Goal: Answer question/provide support: Share knowledge or assist other users

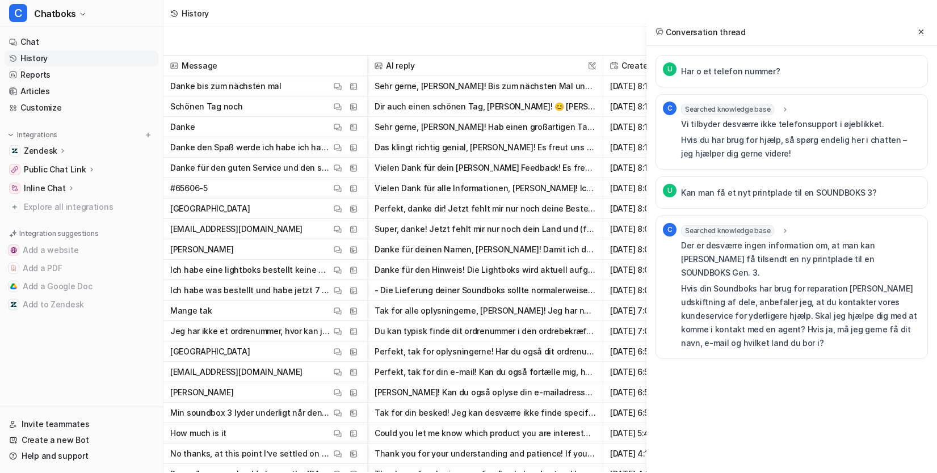
scroll to position [1502, 0]
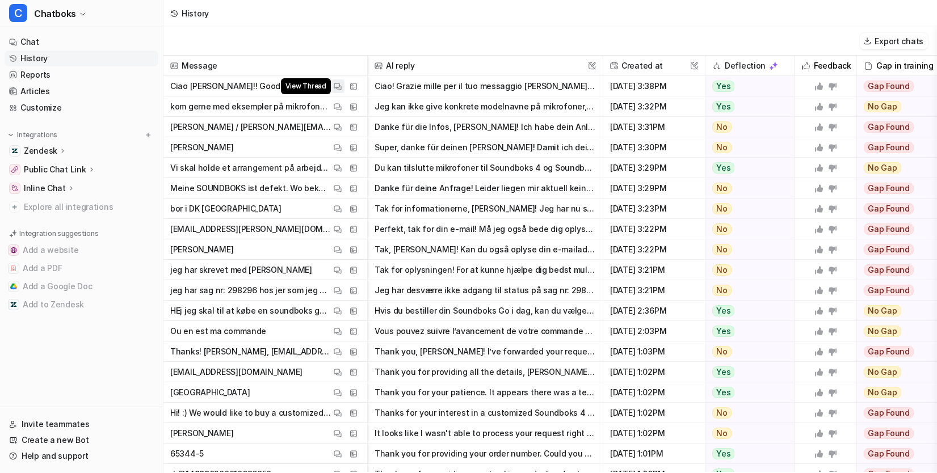
click at [341, 91] on img at bounding box center [338, 86] width 8 height 9
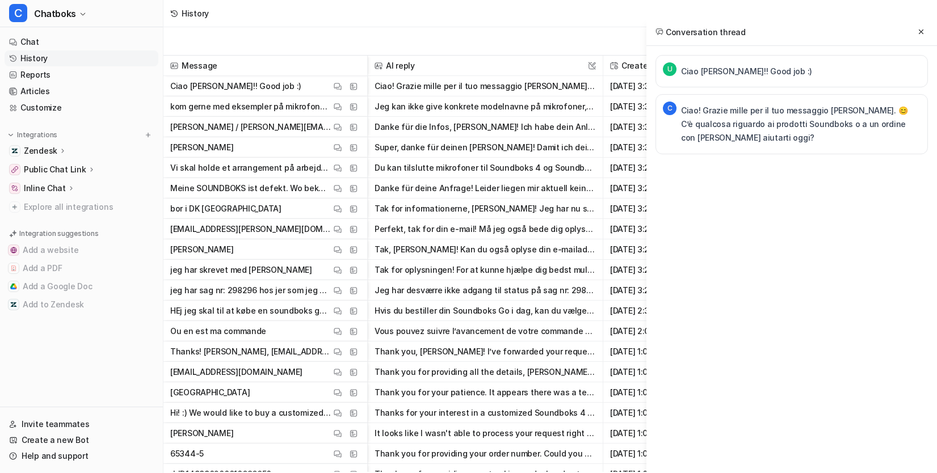
click at [646, 58] on div "U Ciao Leo!! Good job :) C Ciao! Grazie mille per il tuo messaggio gentile. 😊 C…" at bounding box center [791, 127] width 290 height 163
click at [394, 35] on div "Export chats" at bounding box center [549, 41] width 773 height 28
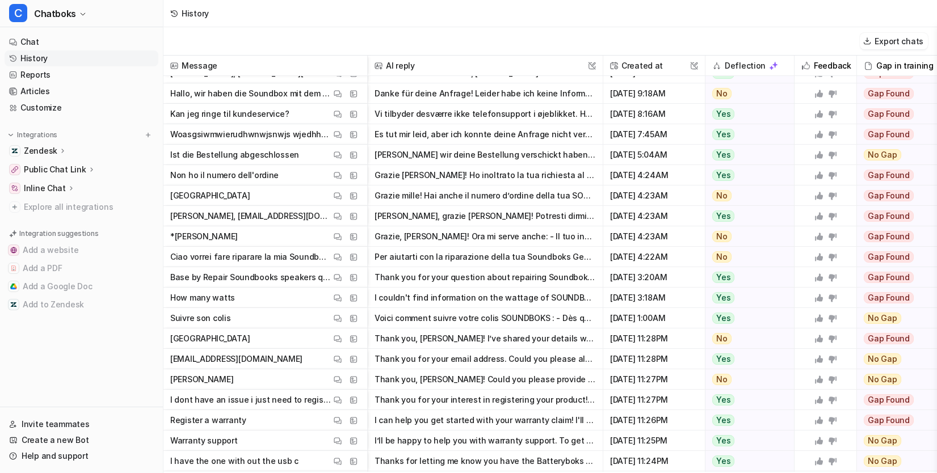
scroll to position [16128, 0]
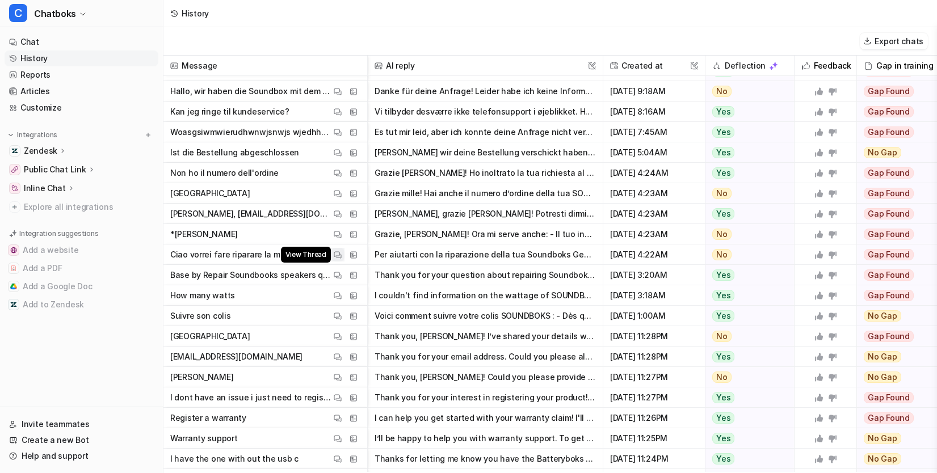
click at [341, 259] on img at bounding box center [338, 255] width 8 height 9
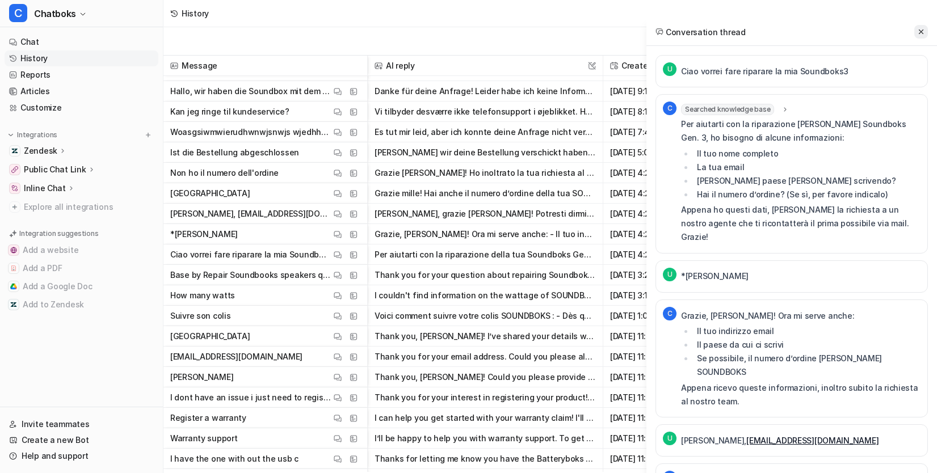
click at [922, 30] on button at bounding box center [921, 32] width 14 height 14
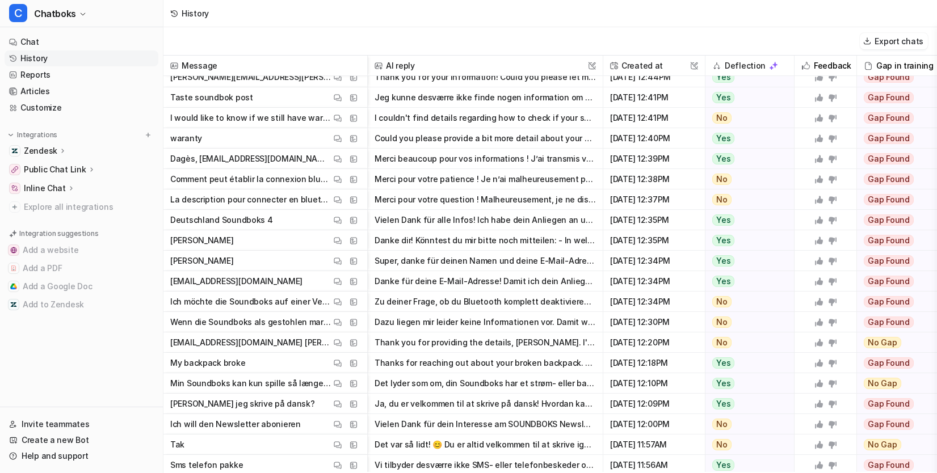
scroll to position [19206, 0]
click at [344, 206] on button "View Thread" at bounding box center [338, 199] width 14 height 14
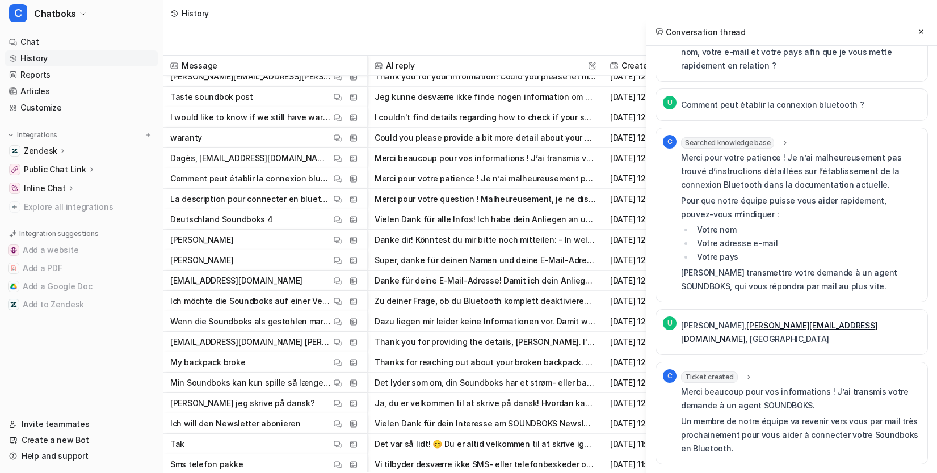
scroll to position [0, 0]
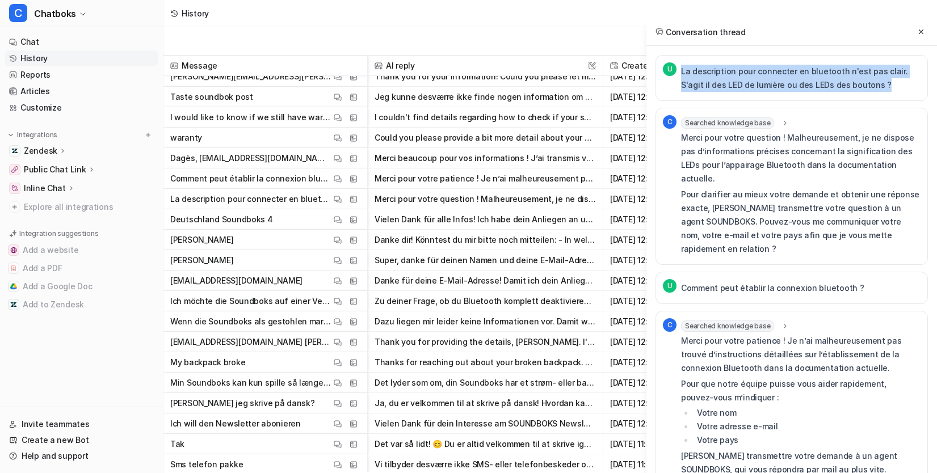
drag, startPoint x: 617, startPoint y: 79, endPoint x: 859, endPoint y: 95, distance: 242.2
click at [859, 92] on p "La description pour connecter en bluetooth n'est pas clair. S'agit il des LED d…" at bounding box center [800, 78] width 239 height 27
copy p "La description pour connecter en bluetooth n'est pas clair. S'agit il des LED d…"
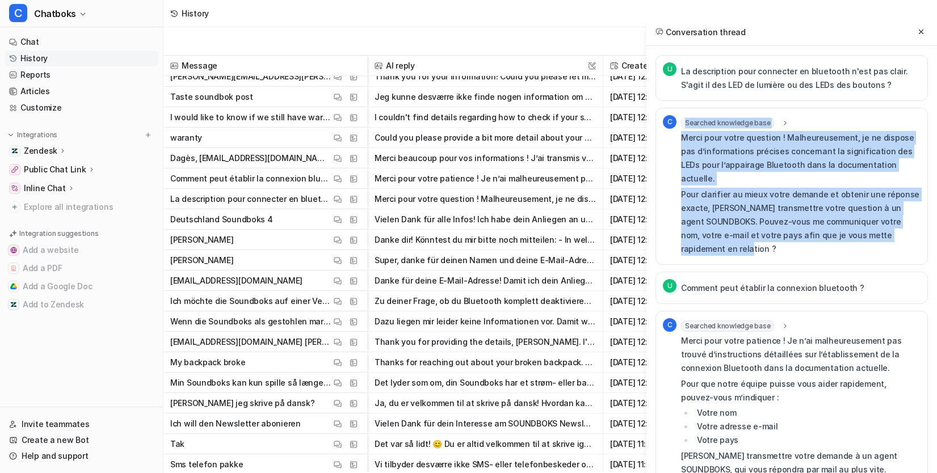
drag, startPoint x: 614, startPoint y: 164, endPoint x: 688, endPoint y: 285, distance: 141.6
click at [688, 258] on div "C Searched knowledge base search_queries : [ "Bluetooth connection LED guide", …" at bounding box center [792, 186] width 258 height 142
click at [749, 137] on div "Searched knowledge base search_queries : [ "Bluetooth connection LED guide", "c…" at bounding box center [800, 186] width 239 height 142
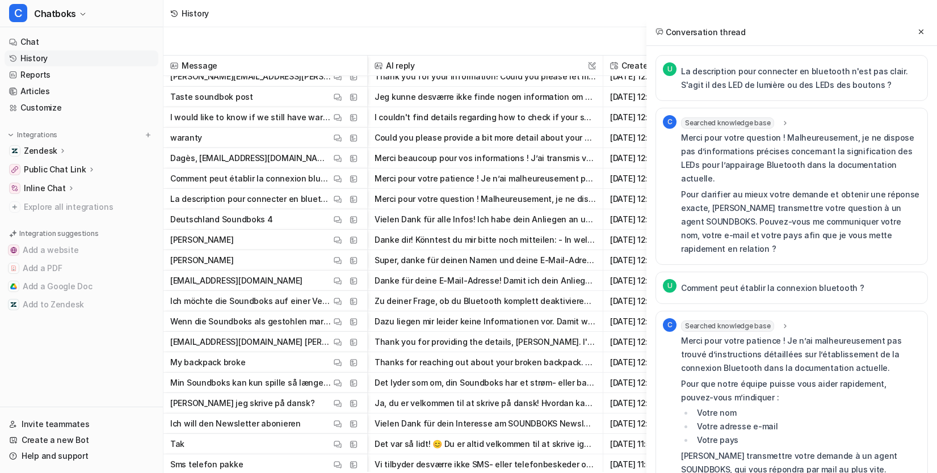
click at [749, 129] on div "Searched knowledge base search_queries : [ "Bluetooth connection LED guide", "c…" at bounding box center [800, 122] width 239 height 11
click at [781, 128] on icon at bounding box center [785, 123] width 8 height 9
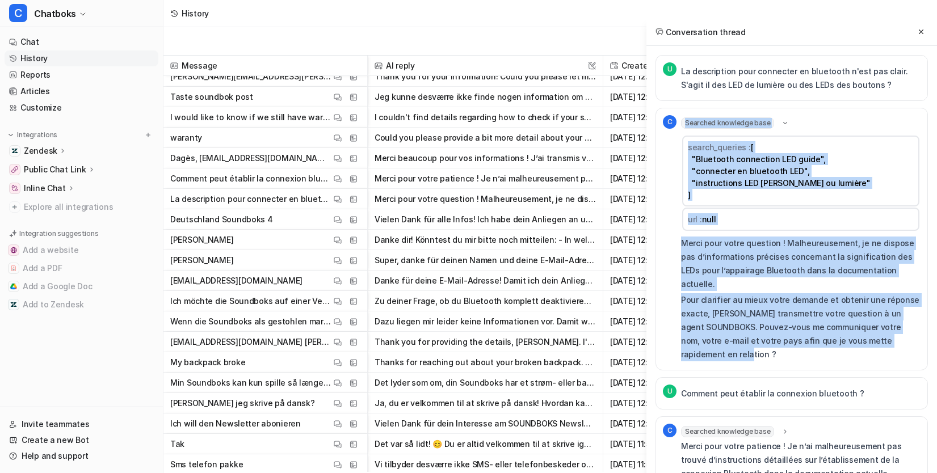
drag, startPoint x: 664, startPoint y: 417, endPoint x: 617, endPoint y: 301, distance: 125.7
click at [681, 300] on div "Merci pour votre question ! Malheureusement, je ne dispose pas d’informations p…" at bounding box center [800, 299] width 239 height 125
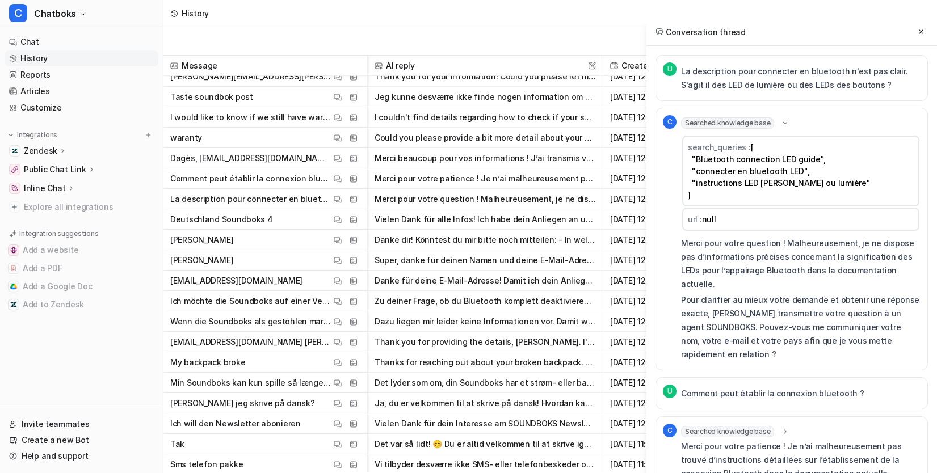
click at [681, 291] on p "Merci pour votre question ! Malheureusement, je ne dispose pas d’informations p…" at bounding box center [800, 264] width 239 height 54
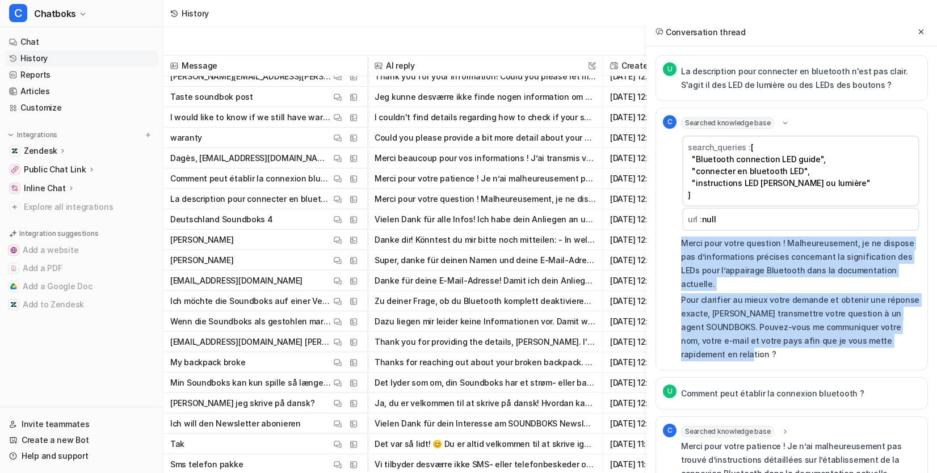
drag, startPoint x: 617, startPoint y: 296, endPoint x: 662, endPoint y: 414, distance: 126.4
click at [681, 361] on div "Merci pour votre question ! Malheureusement, je ne dispose pas d’informations p…" at bounding box center [800, 299] width 239 height 125
copy div "Merci pour votre question ! Malheureusement, je ne dispose pas d’informations p…"
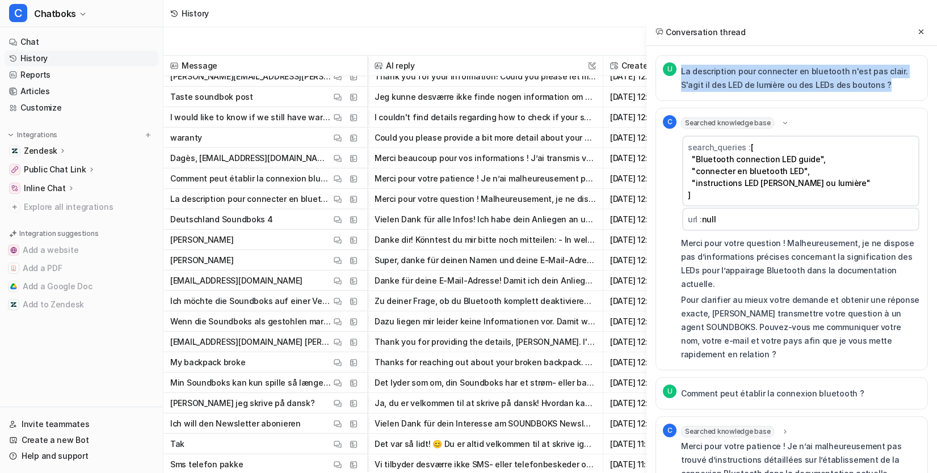
drag, startPoint x: 843, startPoint y: 98, endPoint x: 602, endPoint y: 83, distance: 241.0
click at [663, 83] on div "U La description pour connecter en bluetooth n'est pas clair. S'agit il des LED…" at bounding box center [792, 77] width 258 height 31
copy p "La description pour connecter en bluetooth n'est pas clair. S'agit il des LED d…"
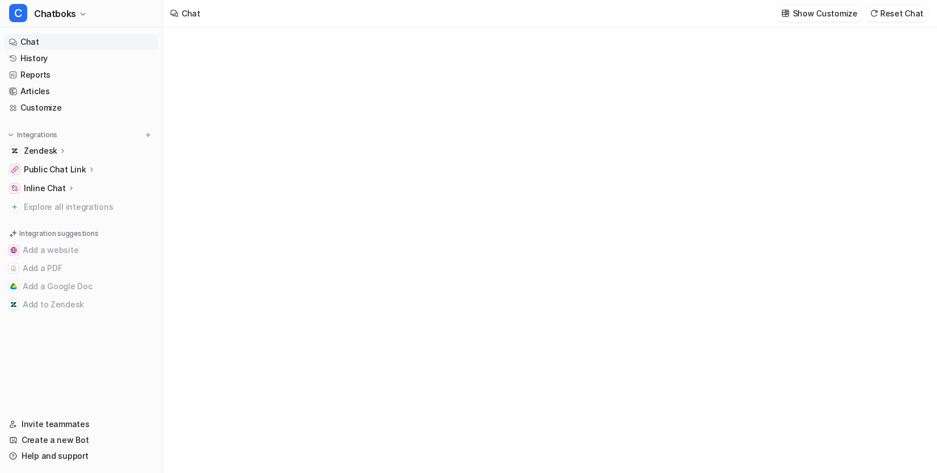
type textarea "**********"
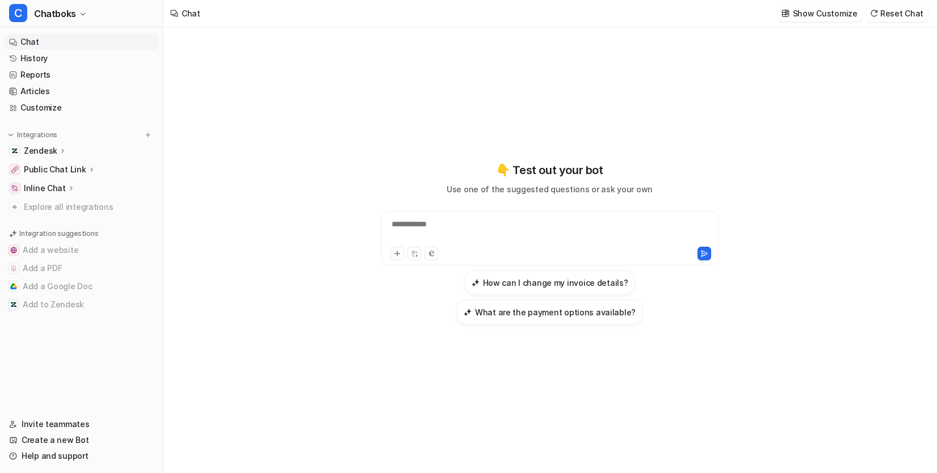
click at [59, 50] on link "Chat" at bounding box center [82, 42] width 154 height 16
click at [57, 116] on link "Customize" at bounding box center [82, 108] width 154 height 16
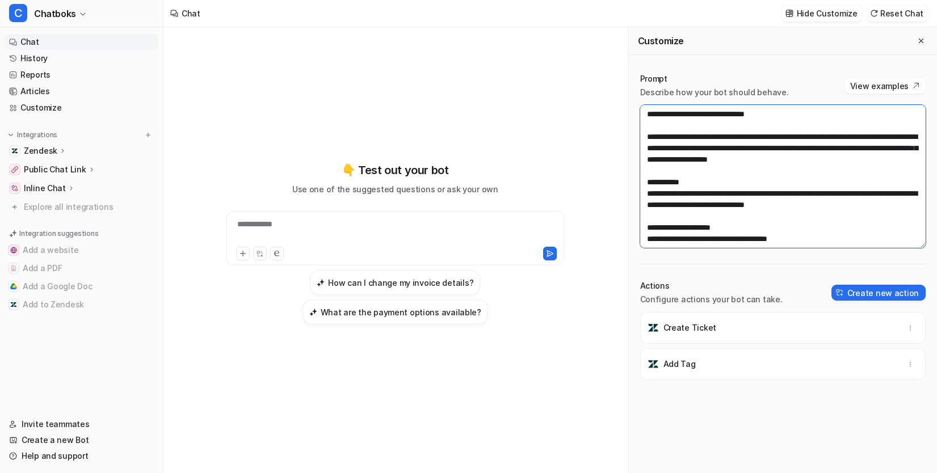
click at [751, 248] on textarea at bounding box center [782, 176] width 285 height 143
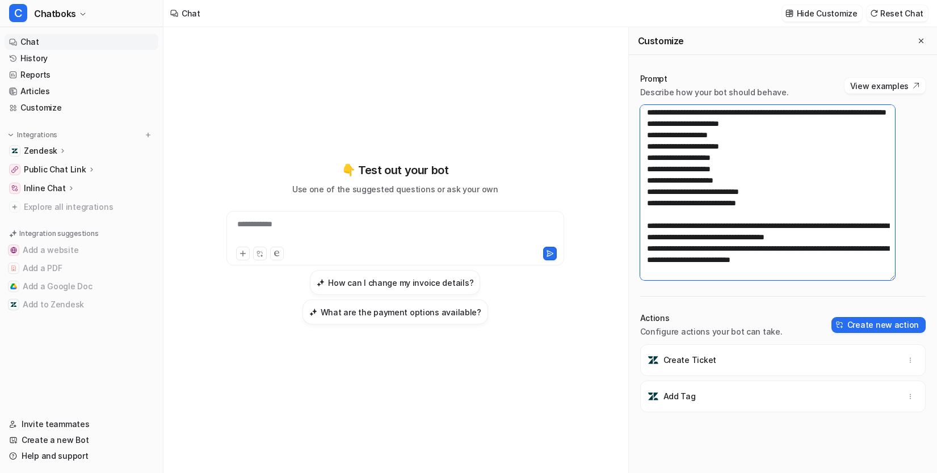
scroll to position [1652, 0]
click at [845, 212] on textarea at bounding box center [767, 192] width 255 height 175
click at [719, 239] on textarea at bounding box center [767, 192] width 255 height 175
click at [723, 243] on textarea at bounding box center [767, 192] width 255 height 175
click at [745, 227] on textarea at bounding box center [767, 192] width 255 height 175
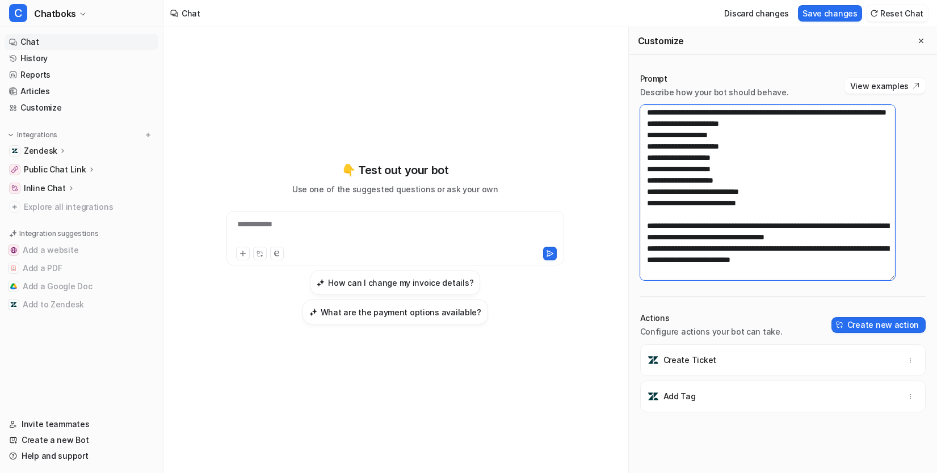
click at [752, 229] on textarea at bounding box center [767, 192] width 255 height 175
click at [711, 241] on textarea at bounding box center [767, 192] width 255 height 175
click at [811, 253] on textarea at bounding box center [767, 192] width 255 height 175
click at [751, 241] on textarea at bounding box center [767, 192] width 255 height 175
click at [814, 263] on textarea at bounding box center [767, 192] width 255 height 175
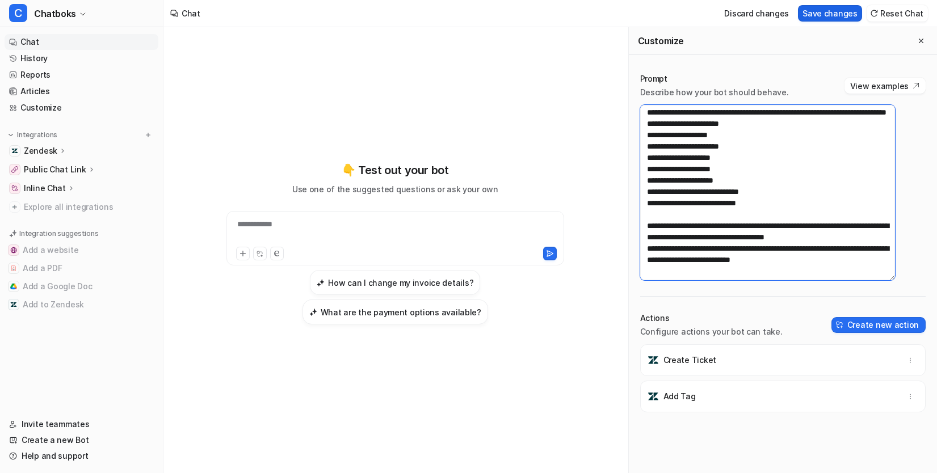
type textarea "**********"
click at [803, 18] on button "Save changes" at bounding box center [830, 13] width 64 height 16
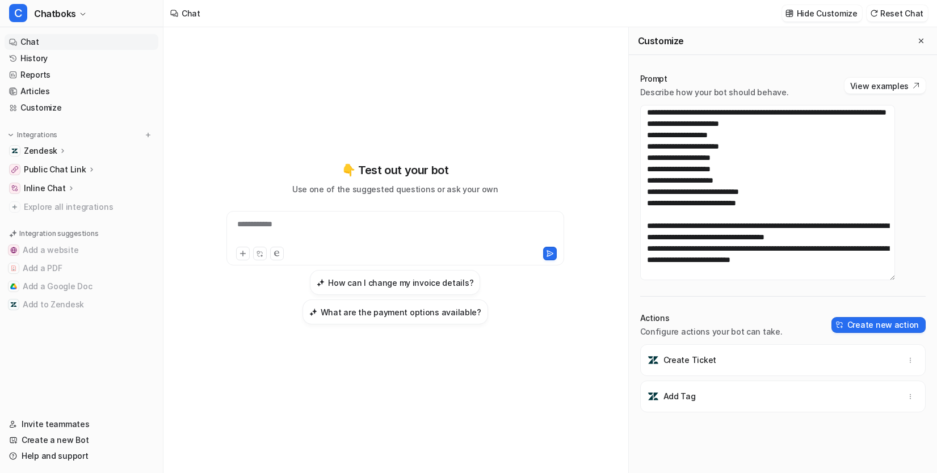
click at [73, 50] on link "Chat" at bounding box center [82, 42] width 154 height 16
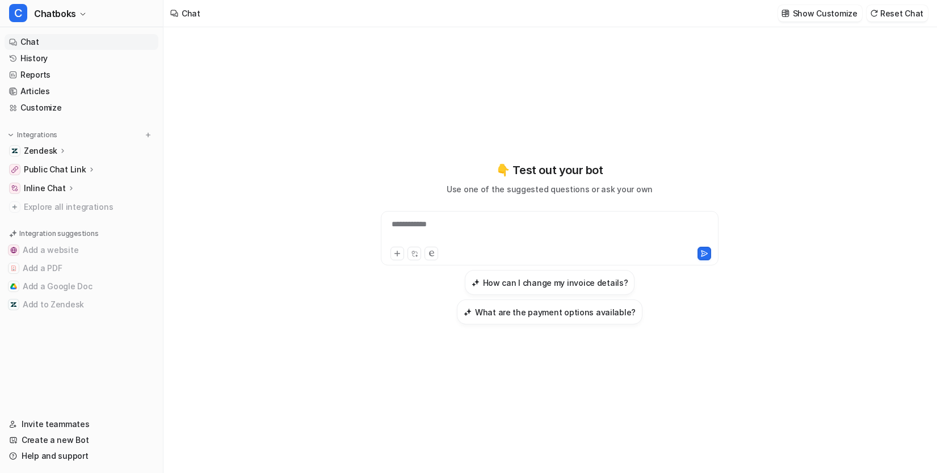
click at [442, 230] on div "**********" at bounding box center [548, 231] width 331 height 26
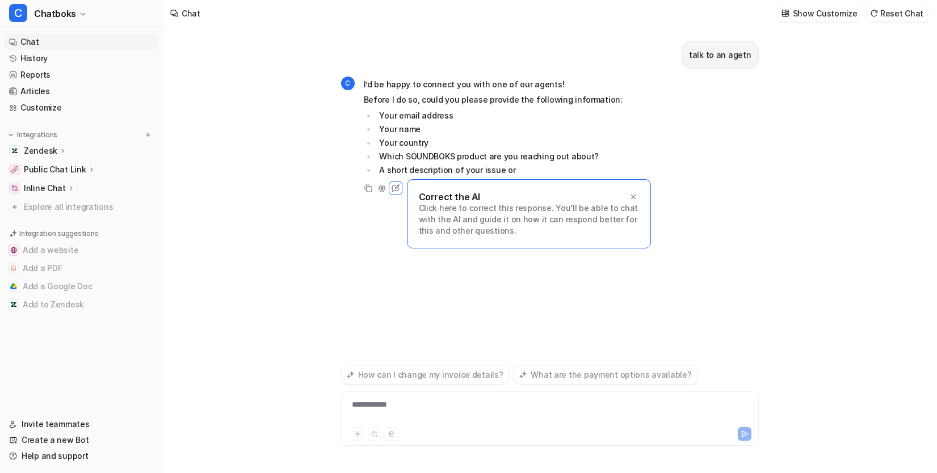
scroll to position [1, 0]
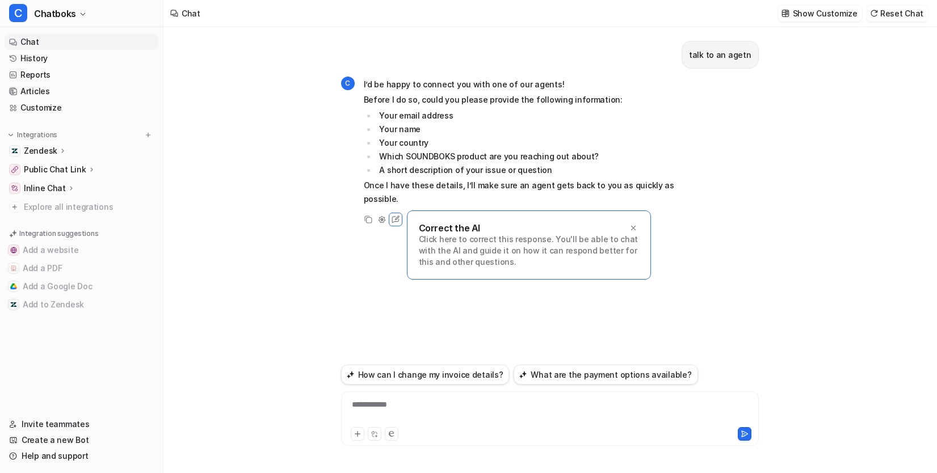
click at [385, 399] on div "**********" at bounding box center [601, 412] width 515 height 26
drag, startPoint x: 433, startPoint y: 387, endPoint x: 281, endPoint y: 387, distance: 152.0
click at [281, 387] on div "**********" at bounding box center [549, 250] width 772 height 446
click at [380, 365] on button "How can I change my invoice details?" at bounding box center [425, 375] width 168 height 20
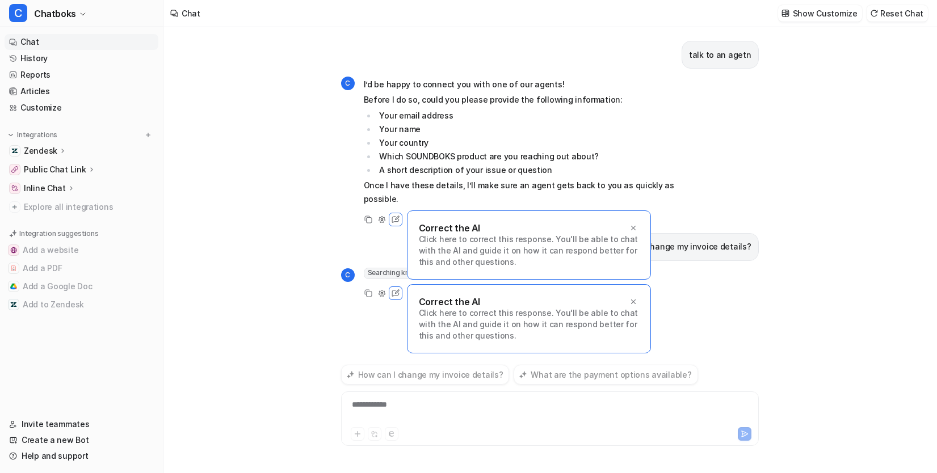
scroll to position [93, 0]
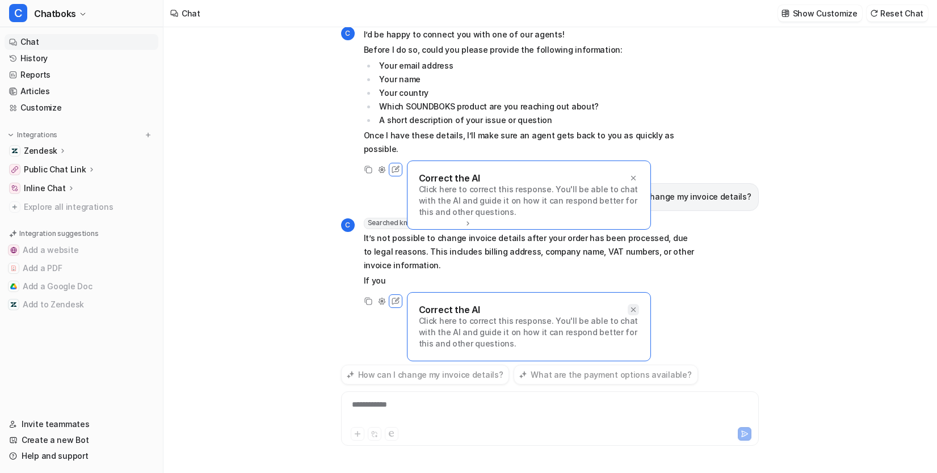
click at [629, 306] on icon at bounding box center [633, 310] width 8 height 8
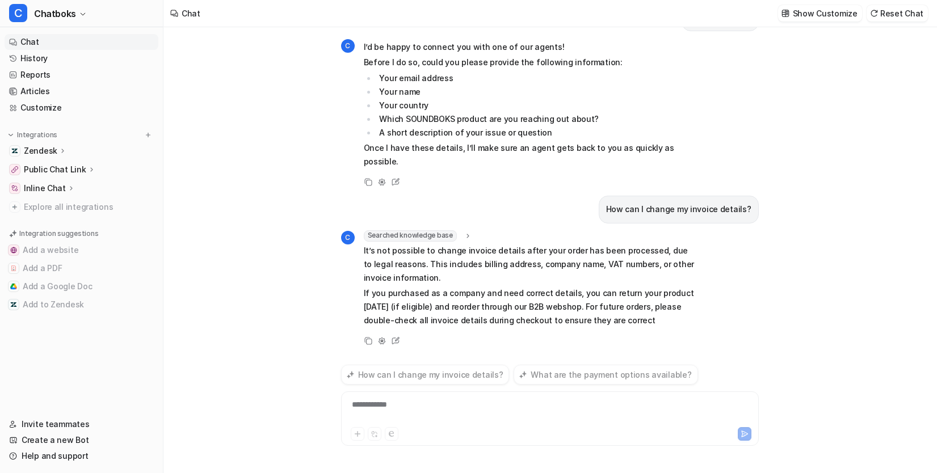
scroll to position [155, 0]
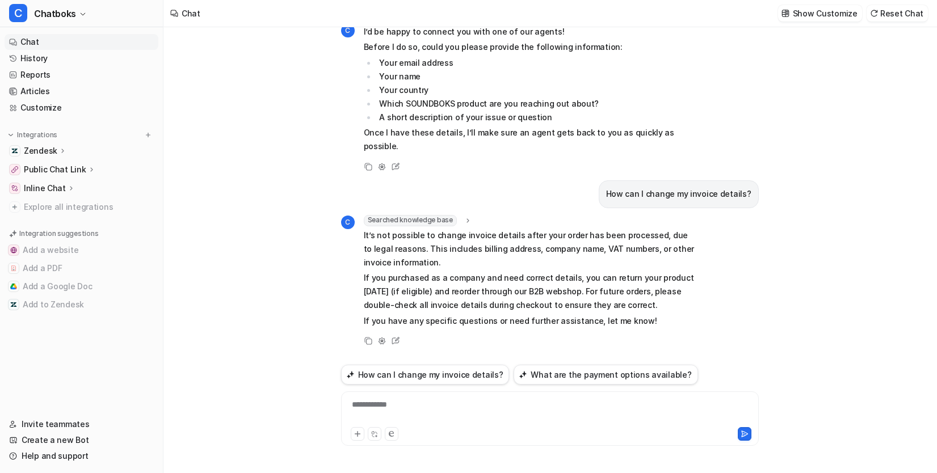
click at [377, 399] on div "**********" at bounding box center [601, 412] width 515 height 26
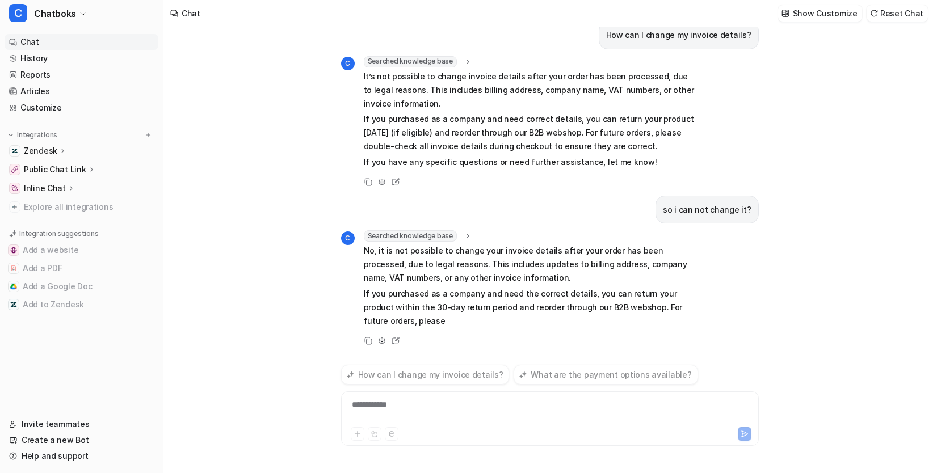
scroll to position [353, 0]
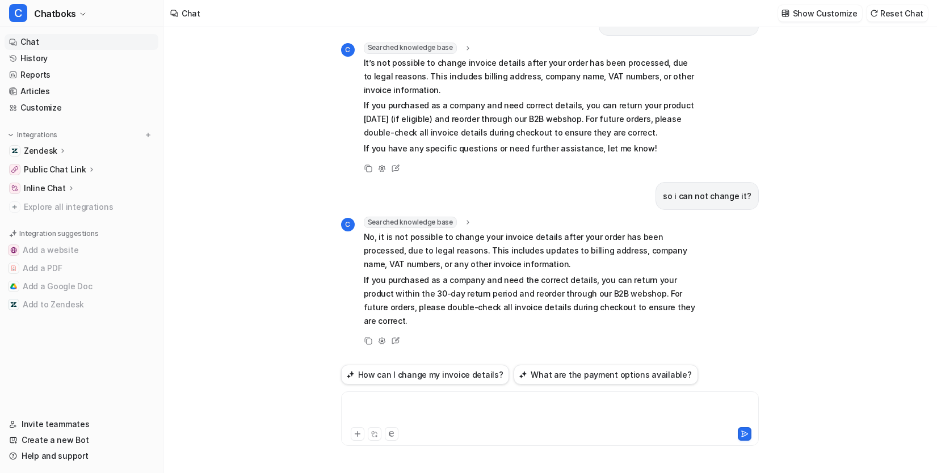
click at [379, 399] on div at bounding box center [601, 412] width 515 height 26
click at [408, 399] on div "**********" at bounding box center [601, 412] width 515 height 26
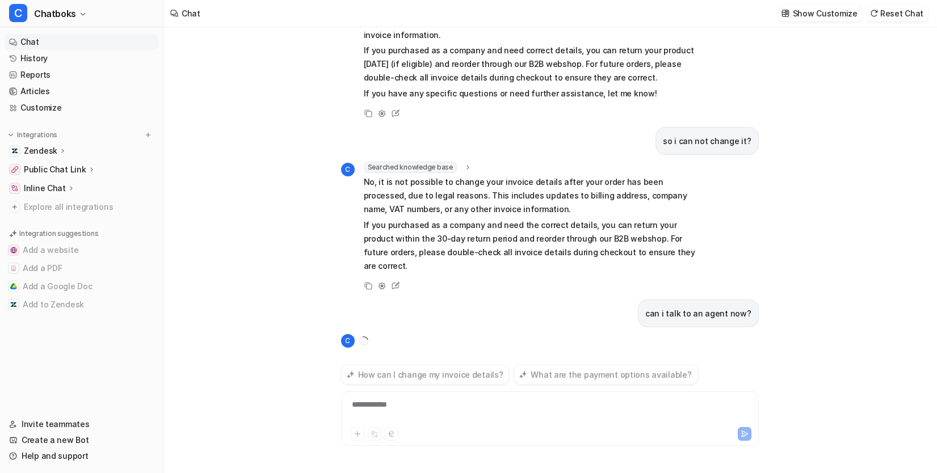
scroll to position [422, 0]
click at [397, 399] on div "**********" at bounding box center [601, 412] width 515 height 26
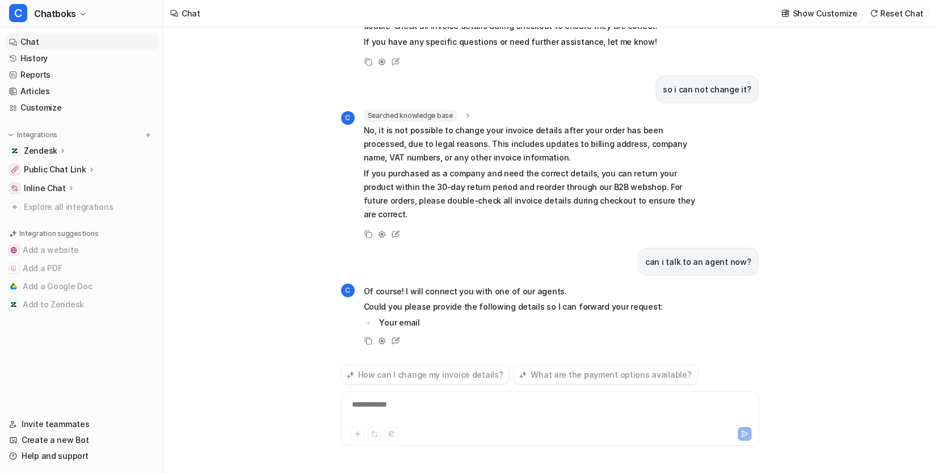
click at [397, 399] on div "**********" at bounding box center [601, 412] width 515 height 26
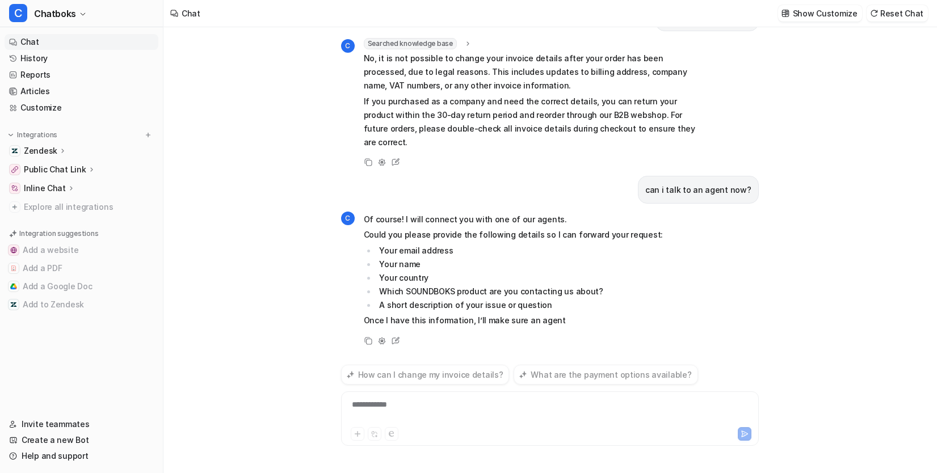
scroll to position [593, 0]
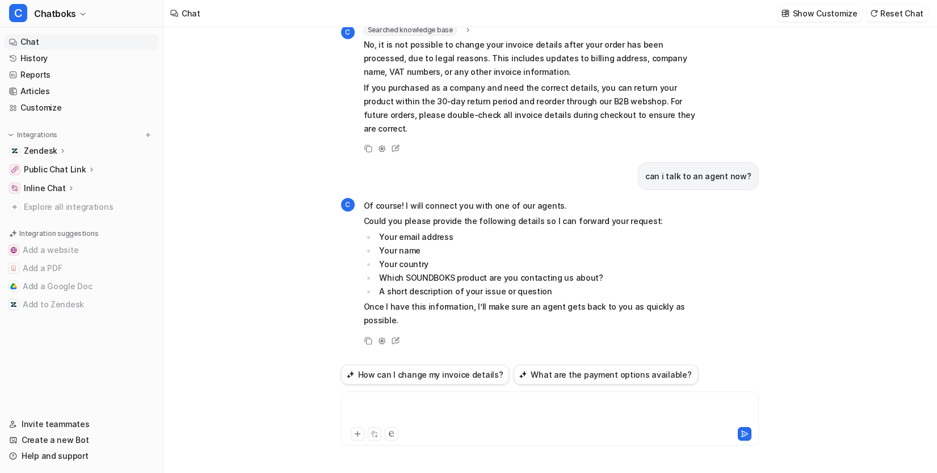
click at [397, 399] on div at bounding box center [601, 412] width 515 height 26
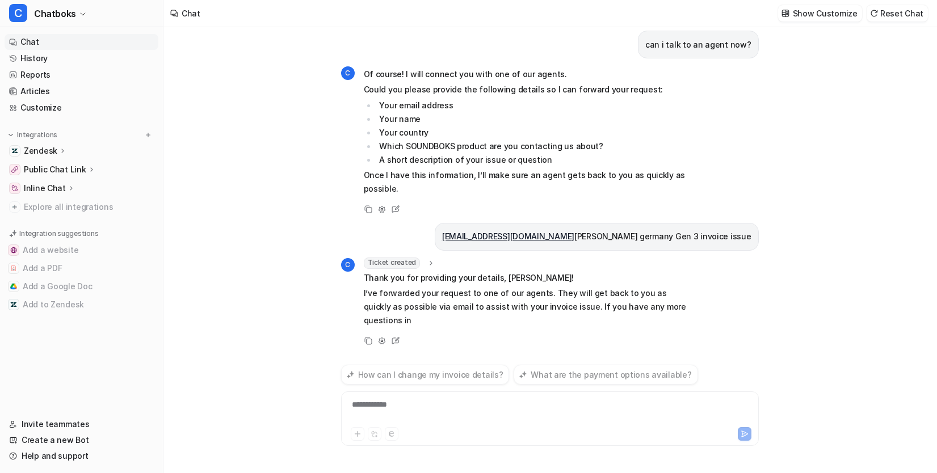
scroll to position [757, 0]
click at [392, 207] on div "talk to an agetn C I’d be happy to connect you with one of our agents! Before I…" at bounding box center [550, 194] width 418 height 334
click at [392, 258] on span "Ticket created" at bounding box center [392, 263] width 57 height 11
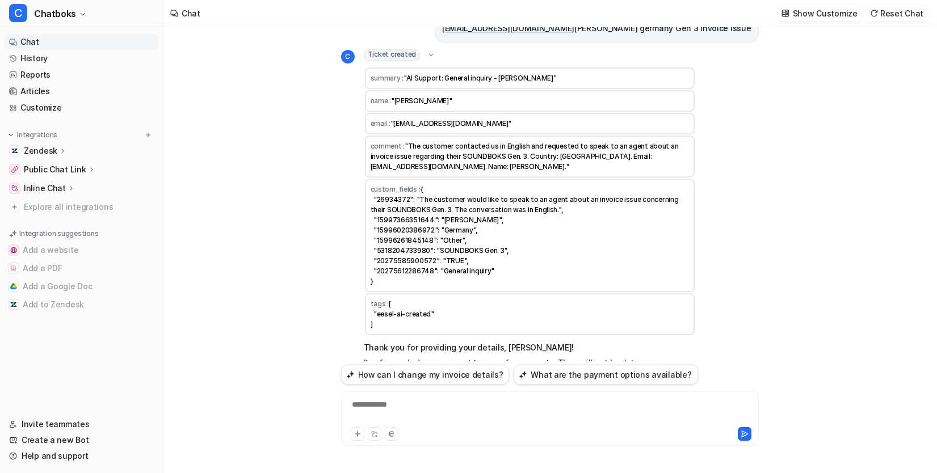
click at [392, 61] on span "Ticket created" at bounding box center [392, 54] width 57 height 11
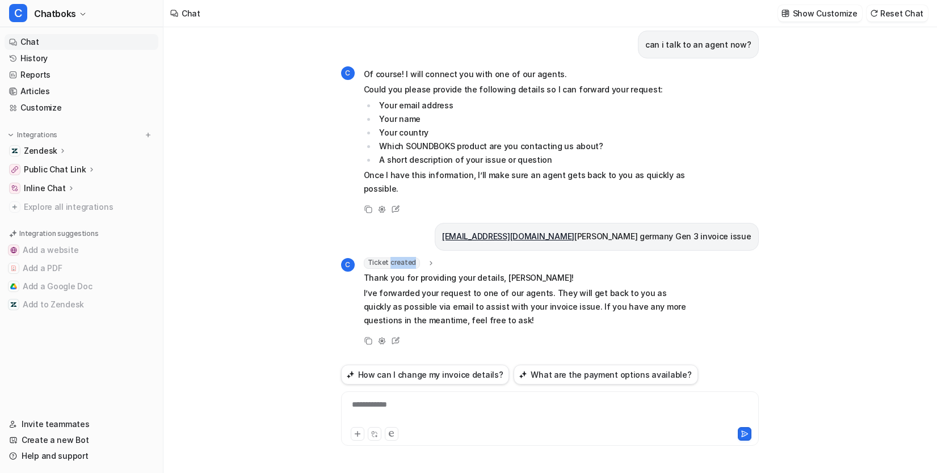
click at [392, 258] on span "Ticket created" at bounding box center [392, 263] width 57 height 11
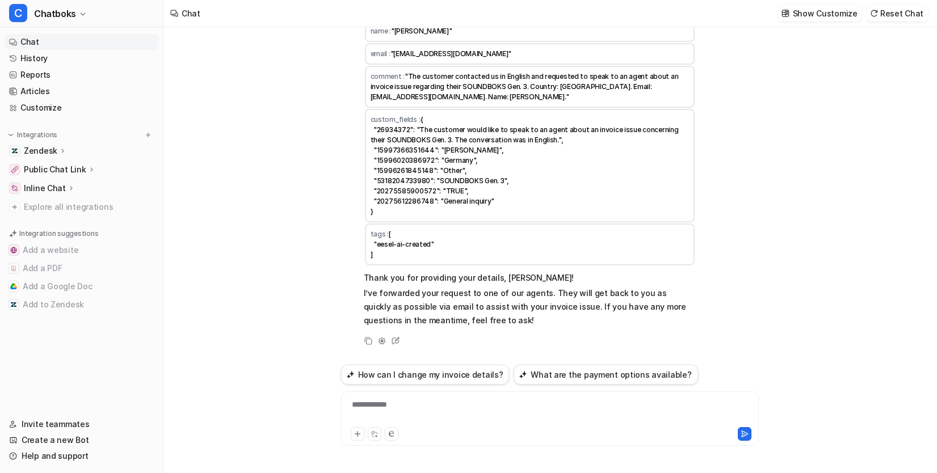
scroll to position [927, 0]
click at [871, 19] on button "Reset Chat" at bounding box center [896, 13] width 61 height 16
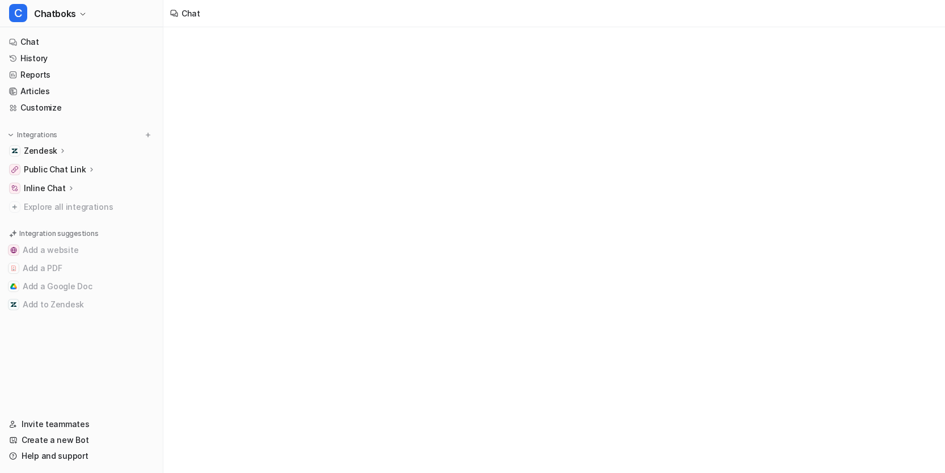
click at [434, 389] on div "Chat" at bounding box center [472, 236] width 945 height 473
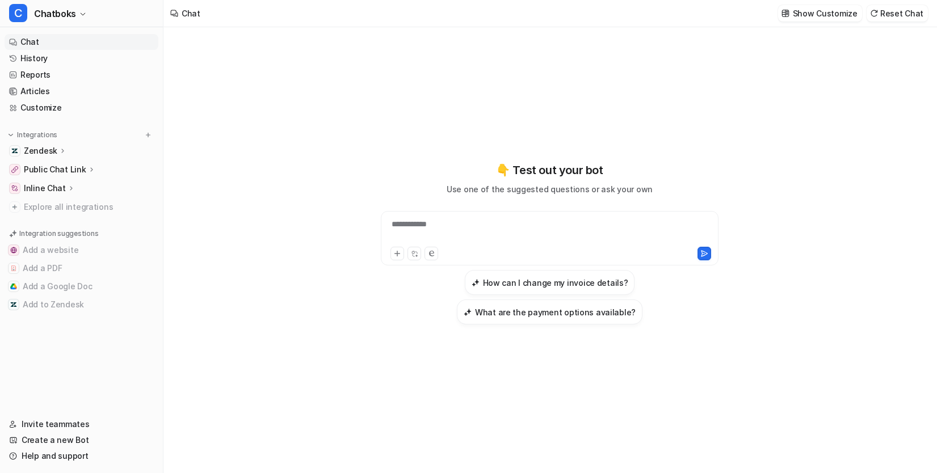
click at [484, 218] on div "**********" at bounding box center [548, 231] width 331 height 26
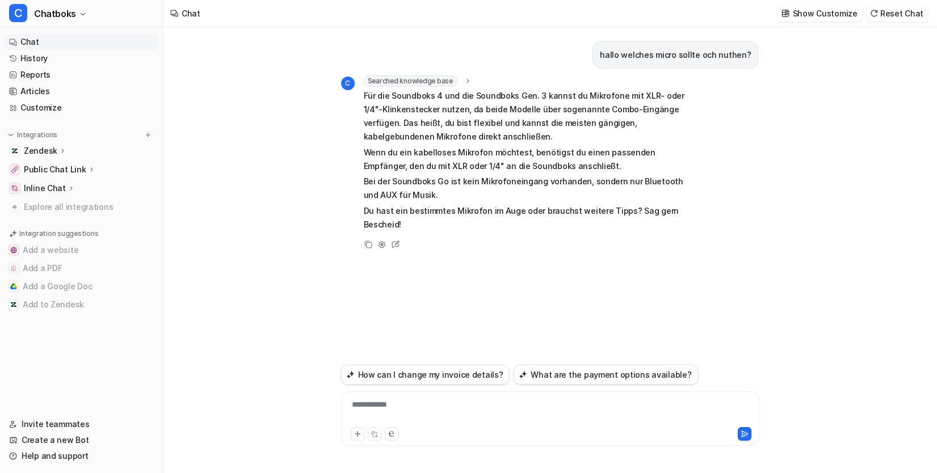
click at [391, 399] on div "**********" at bounding box center [601, 412] width 515 height 26
click at [392, 399] on div at bounding box center [601, 412] width 515 height 26
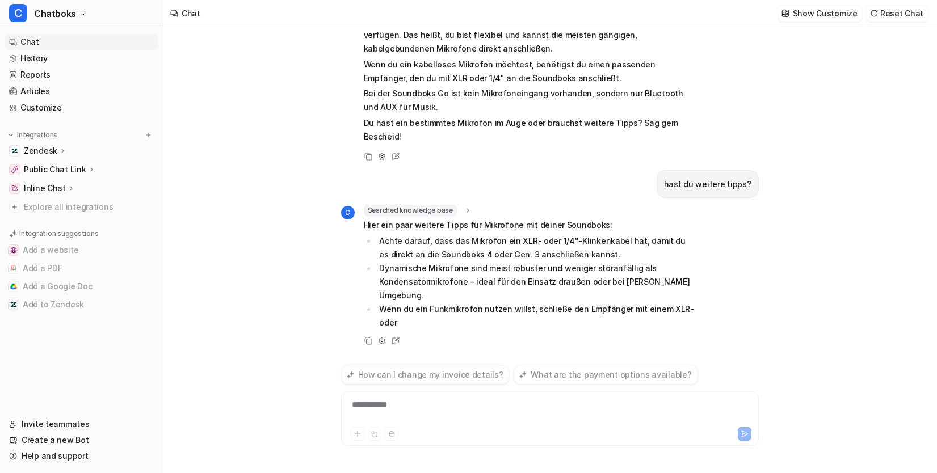
scroll to position [255, 0]
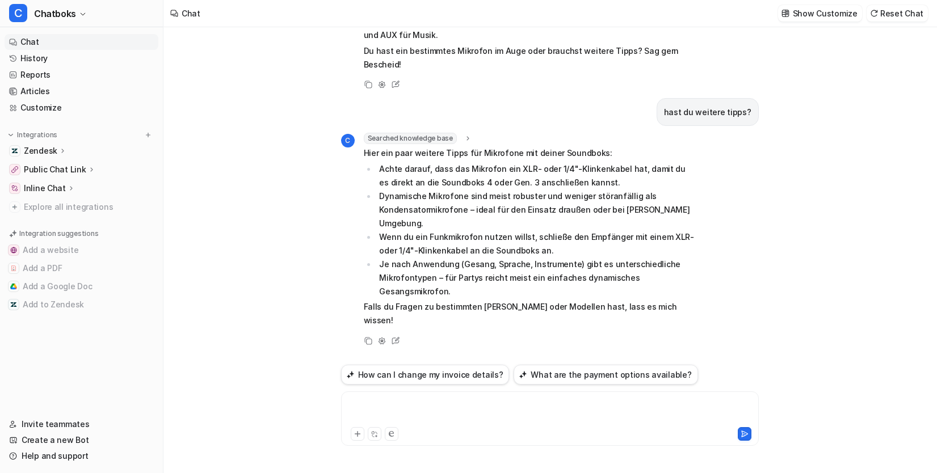
click at [368, 399] on div at bounding box center [601, 412] width 515 height 26
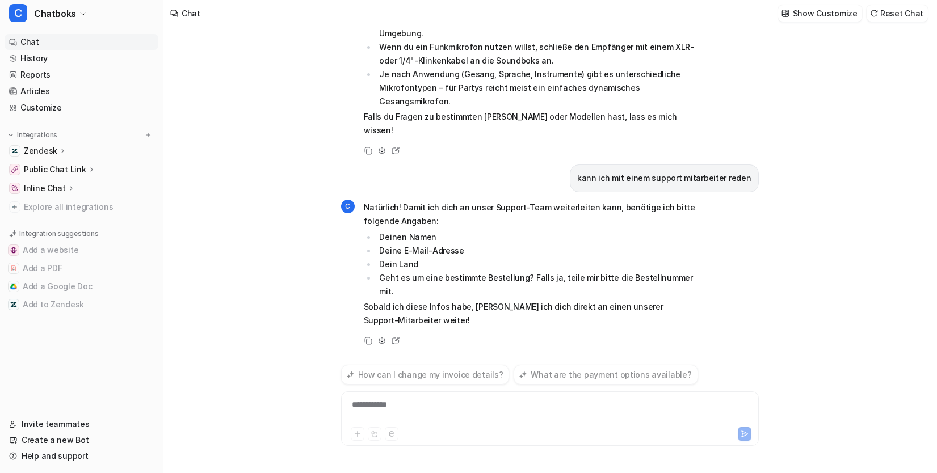
scroll to position [475, 0]
click at [371, 399] on div "**********" at bounding box center [601, 412] width 515 height 26
click at [372, 401] on div "**********" at bounding box center [601, 412] width 515 height 26
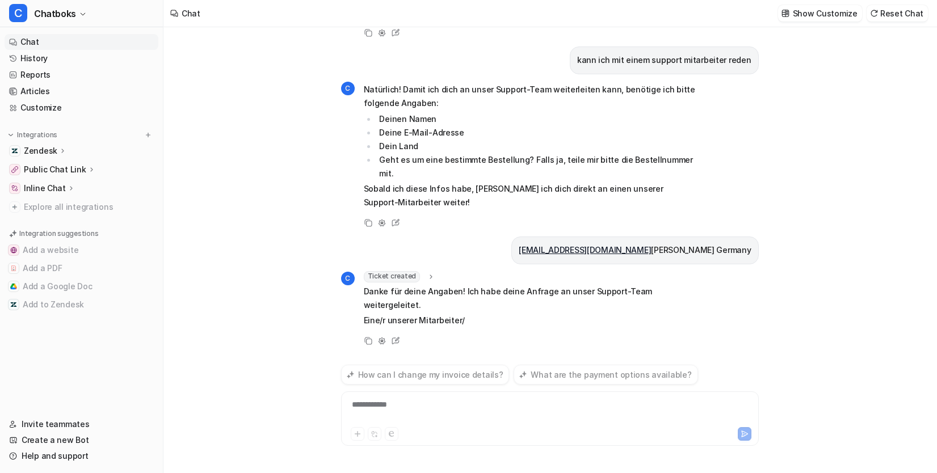
scroll to position [605, 0]
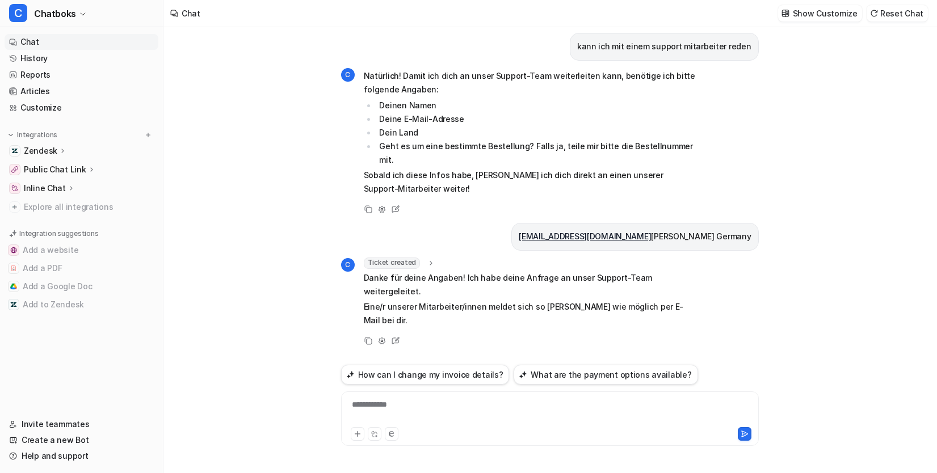
click at [374, 258] on span "Ticket created" at bounding box center [392, 263] width 57 height 11
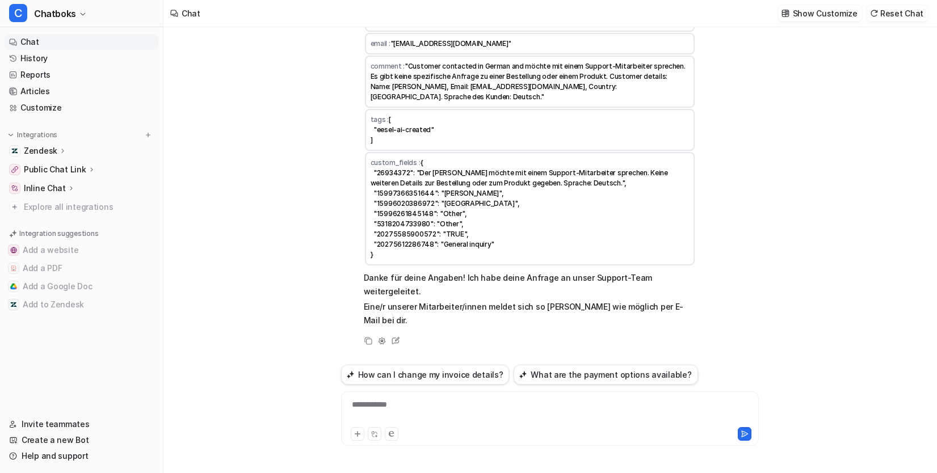
scroll to position [818, 0]
click at [73, 462] on div "Invite teammates Create a new Bot Help and support Help Chat with us We’re a sm…" at bounding box center [81, 437] width 163 height 61
click at [79, 449] on link "Help and support" at bounding box center [82, 456] width 154 height 16
click at [687, 101] on span ""Customer contacted in German and möchte mit einem Support-Mitarbeiter sprechen…" at bounding box center [528, 81] width 317 height 39
click at [45, 457] on link "Help and support" at bounding box center [82, 456] width 154 height 16
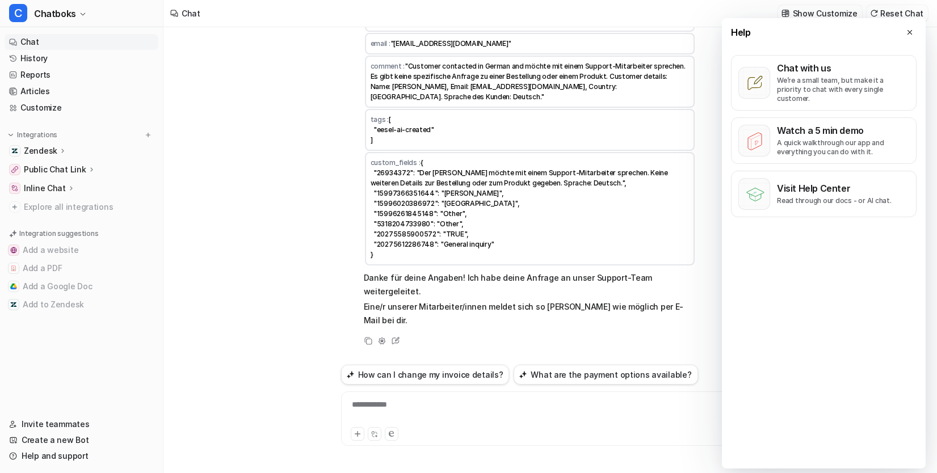
click at [398, 144] on span "[ "eesel-ai-created" ]" at bounding box center [402, 129] width 64 height 29
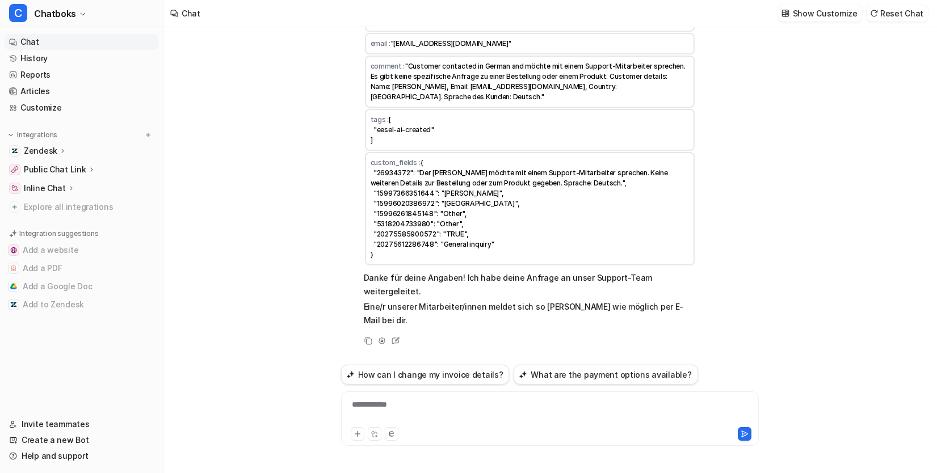
click at [497, 265] on td "custom_fields : { "26934372": "Der [PERSON_NAME] möchte mit einem Support-Mitar…" at bounding box center [530, 208] width 330 height 113
click at [758, 108] on div "C Ticket created summary : "AI Support: General inquiry - [PERSON_NAME]" name :…" at bounding box center [550, 158] width 418 height 378
click at [557, 151] on td "tags : [ "eesel-ai-created" ]" at bounding box center [530, 130] width 330 height 42
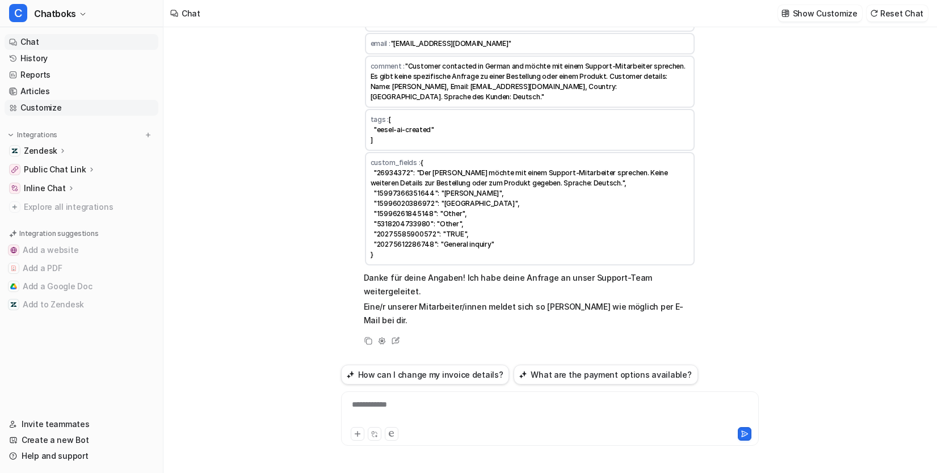
click at [70, 116] on link "Customize" at bounding box center [82, 108] width 154 height 16
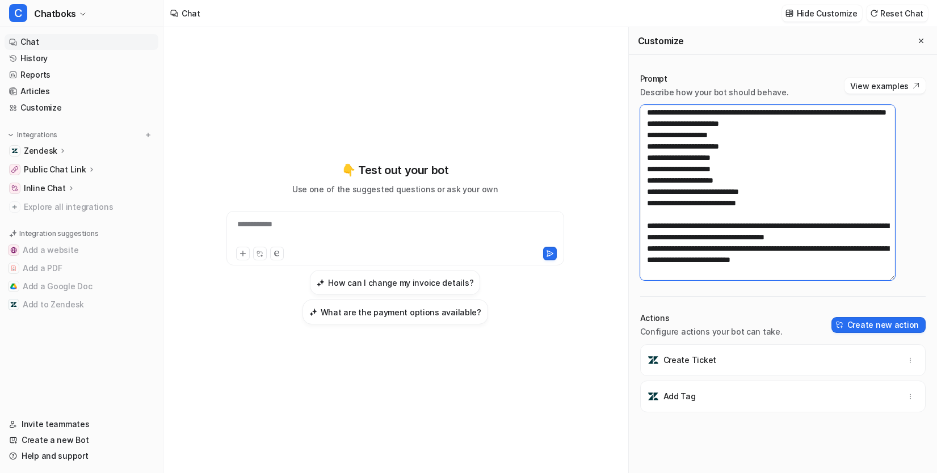
scroll to position [2297, 0]
drag, startPoint x: 665, startPoint y: 148, endPoint x: 664, endPoint y: 370, distance: 221.8
click at [664, 370] on div "Prompt Describe how your bot should behave. View examples Actions Configure act…" at bounding box center [783, 289] width 308 height 455
click at [687, 238] on textarea at bounding box center [767, 192] width 255 height 175
click at [109, 451] on link "Help and support" at bounding box center [82, 456] width 154 height 16
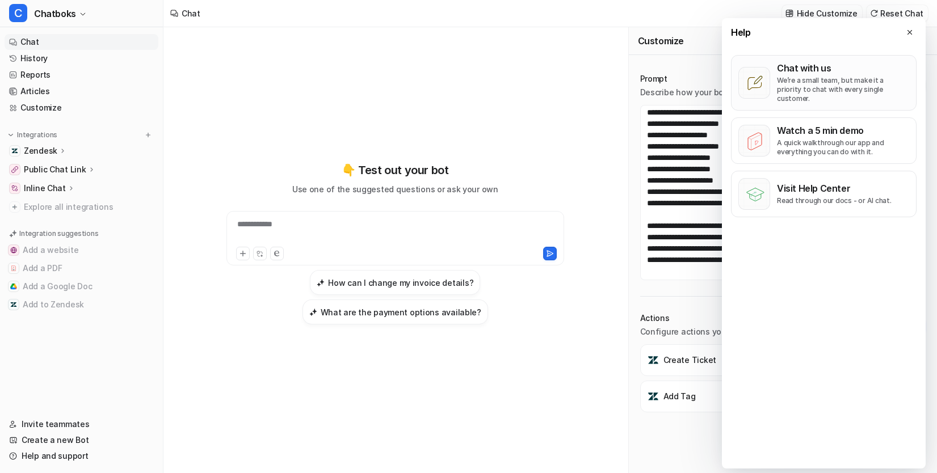
click at [803, 98] on p "We’re a small team, but make it a priority to chat with every single customer." at bounding box center [843, 89] width 132 height 27
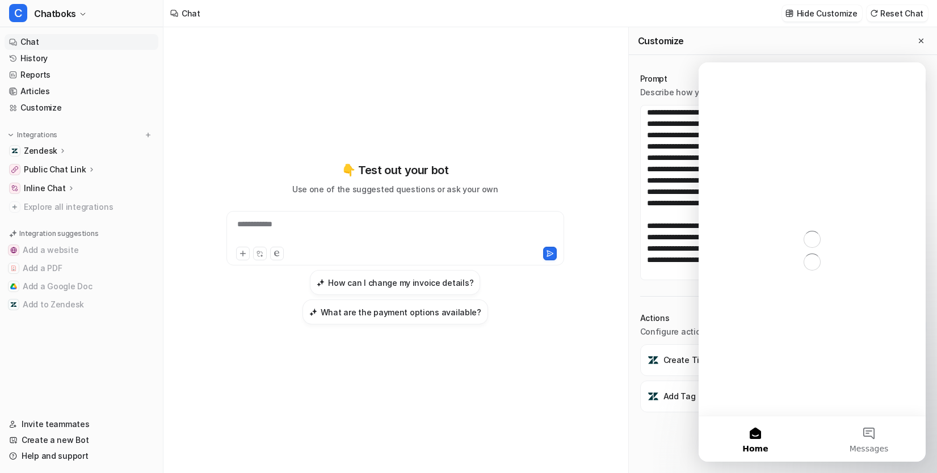
scroll to position [0, 0]
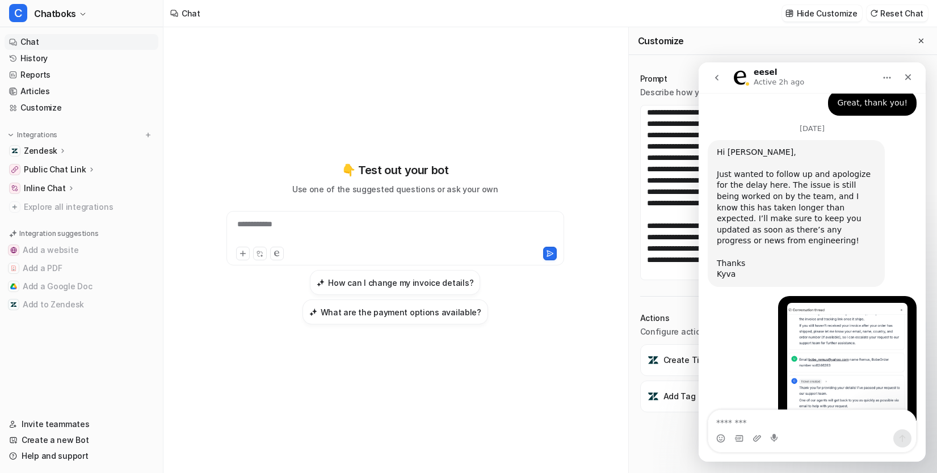
scroll to position [7479, 0]
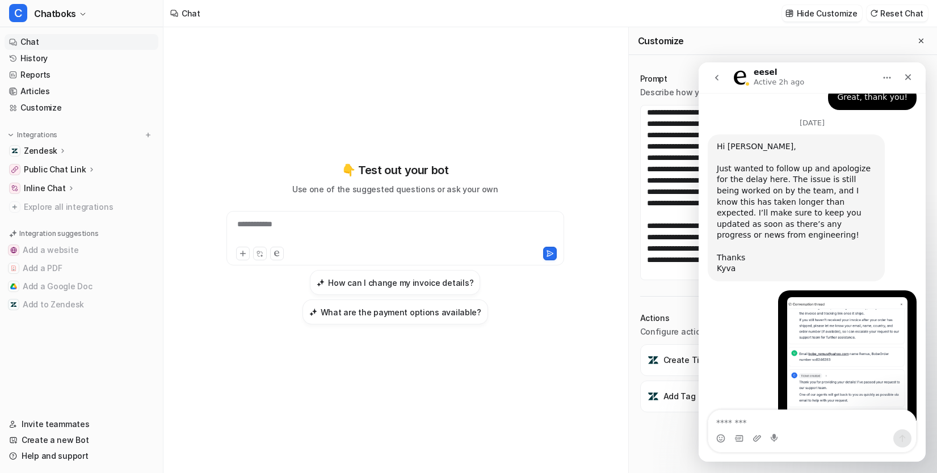
click at [775, 416] on textarea "Message…" at bounding box center [812, 419] width 208 height 19
drag, startPoint x: 717, startPoint y: 205, endPoint x: 830, endPoint y: 305, distance: 151.1
copy div "At the end of each message, confirm with the user if the answer provided by you…"
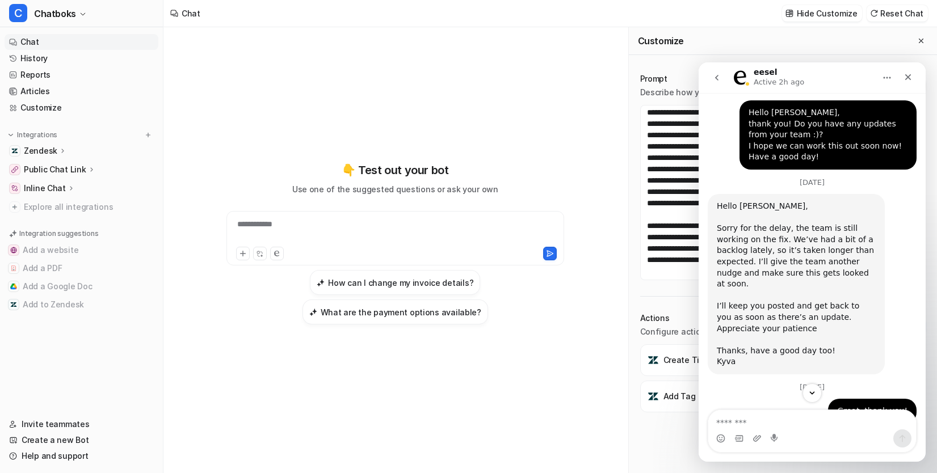
scroll to position [7108, 0]
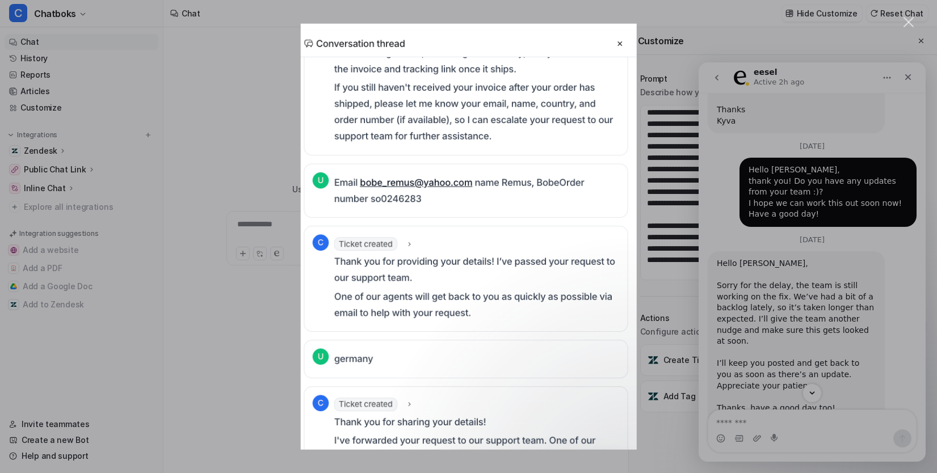
click at [706, 226] on div "Intercom messenger" at bounding box center [468, 236] width 937 height 473
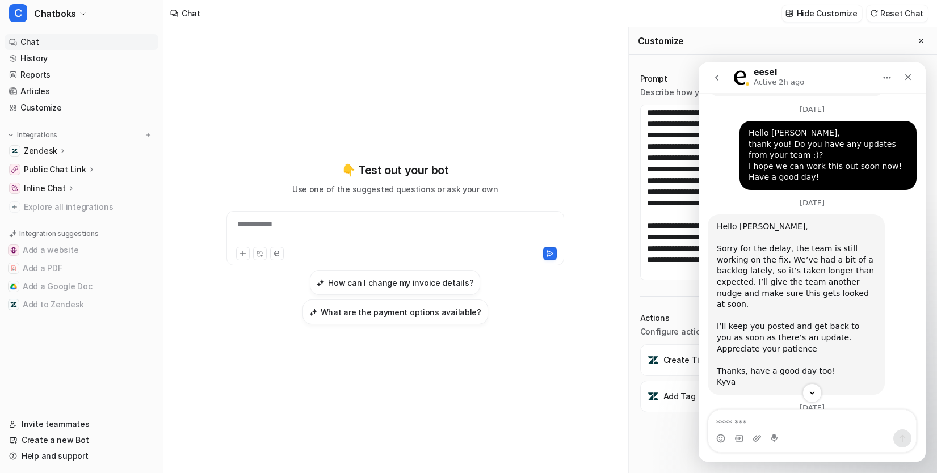
scroll to position [7479, 0]
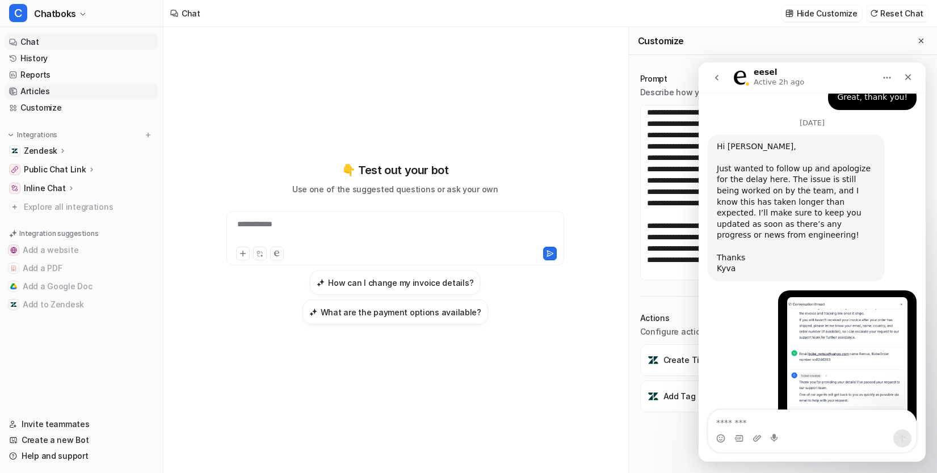
click at [66, 99] on link "Articles" at bounding box center [82, 91] width 154 height 16
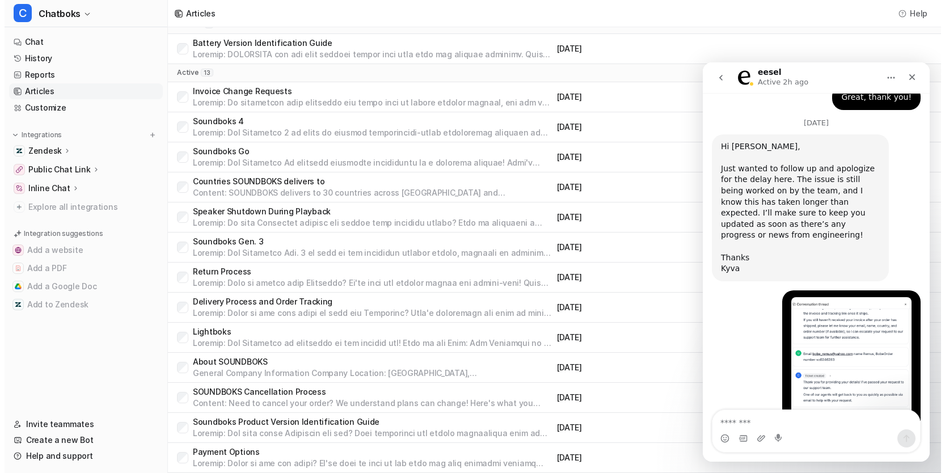
scroll to position [182, 0]
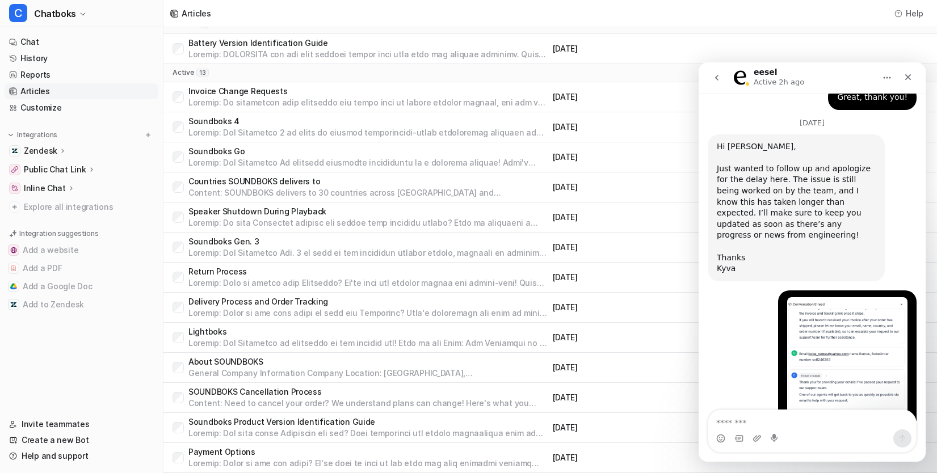
click at [332, 326] on p "Lightboks" at bounding box center [368, 331] width 360 height 11
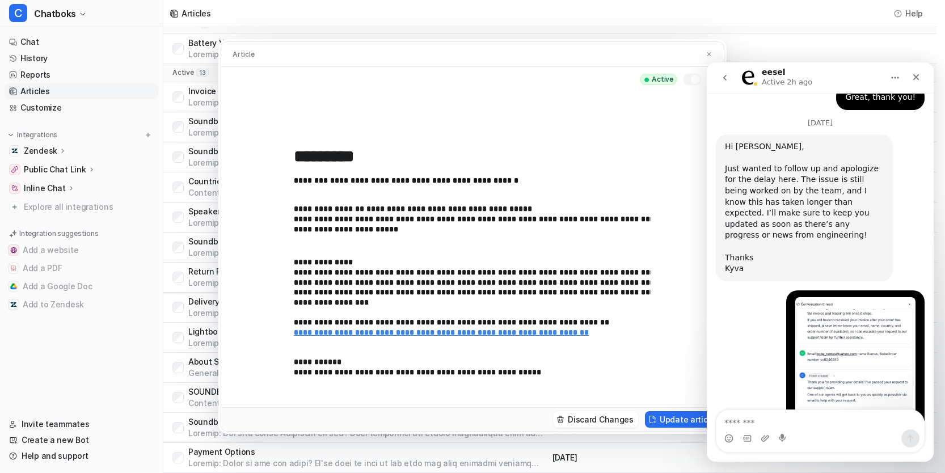
scroll to position [161, 0]
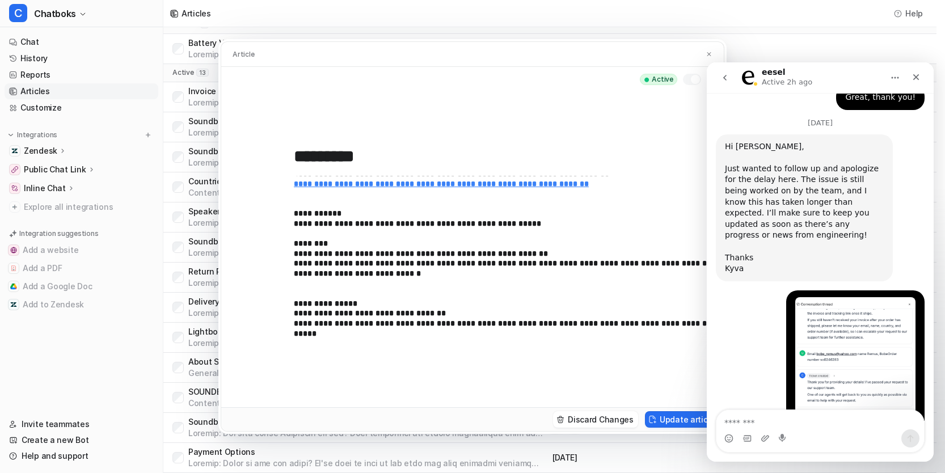
click at [627, 427] on p "**********" at bounding box center [509, 424] width 430 height 25
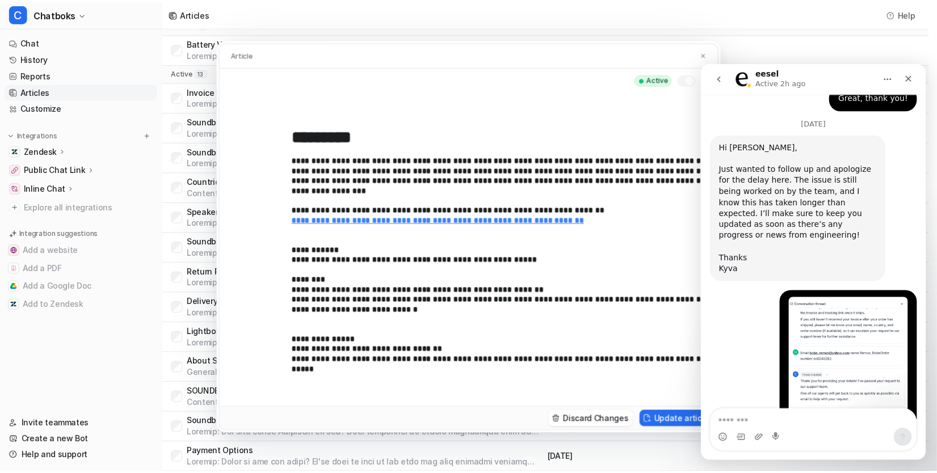
scroll to position [0, 0]
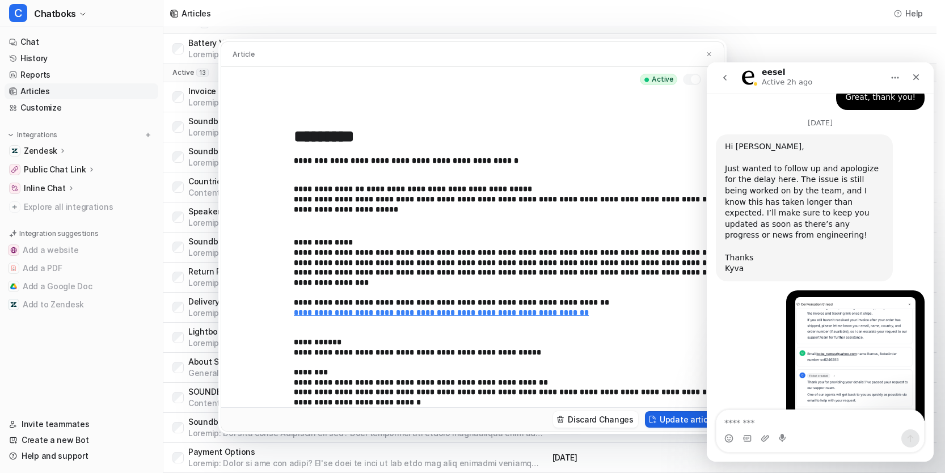
click at [706, 428] on button "Update article" at bounding box center [682, 419] width 74 height 16
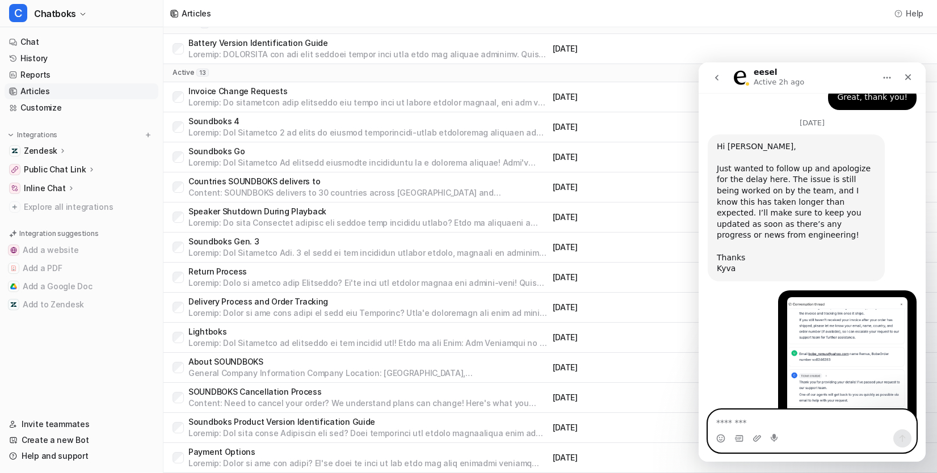
click at [773, 420] on textarea "Message…" at bounding box center [812, 419] width 208 height 19
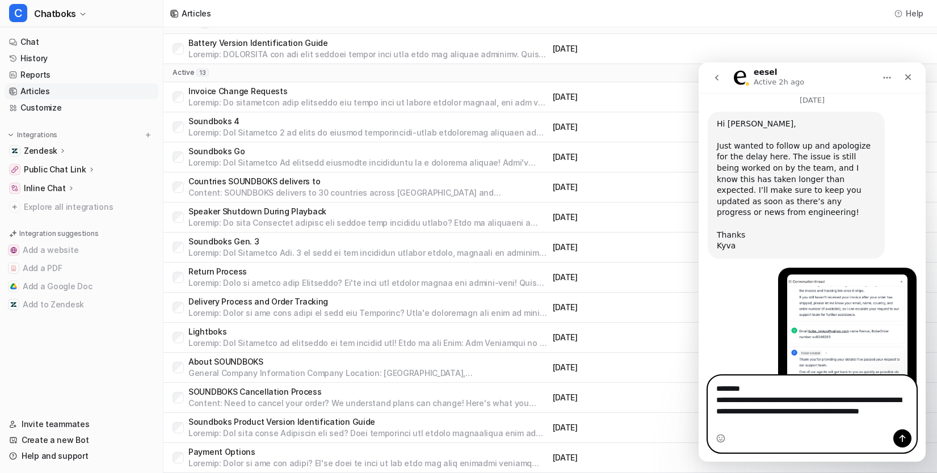
scroll to position [7513, 0]
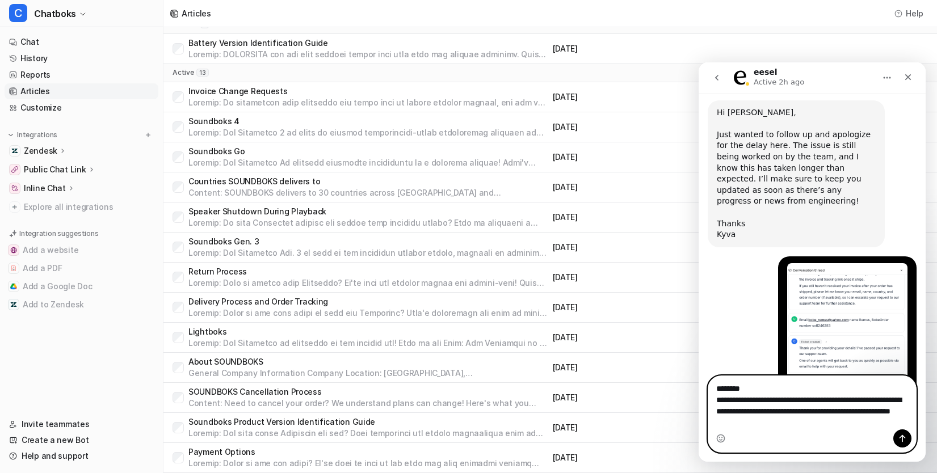
click at [889, 409] on textarea "**********" at bounding box center [812, 402] width 208 height 53
click at [812, 409] on textarea "**********" at bounding box center [812, 402] width 208 height 53
click at [812, 419] on textarea "**********" at bounding box center [812, 402] width 208 height 53
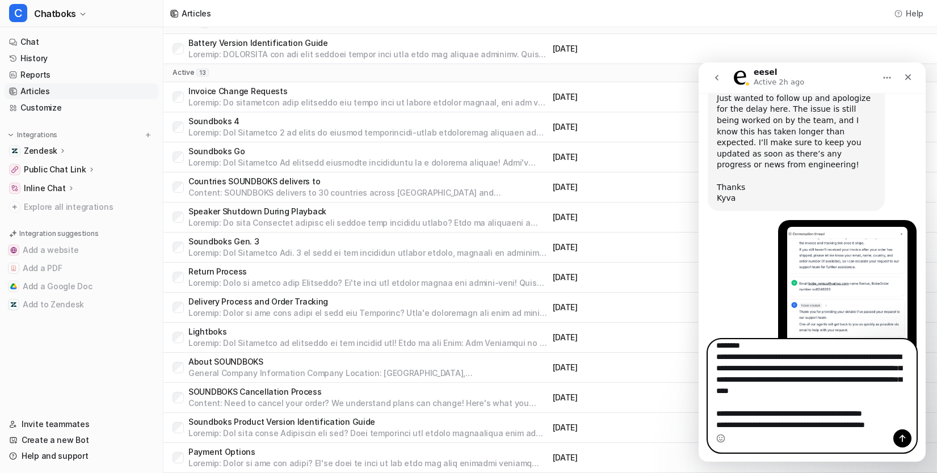
scroll to position [18, 0]
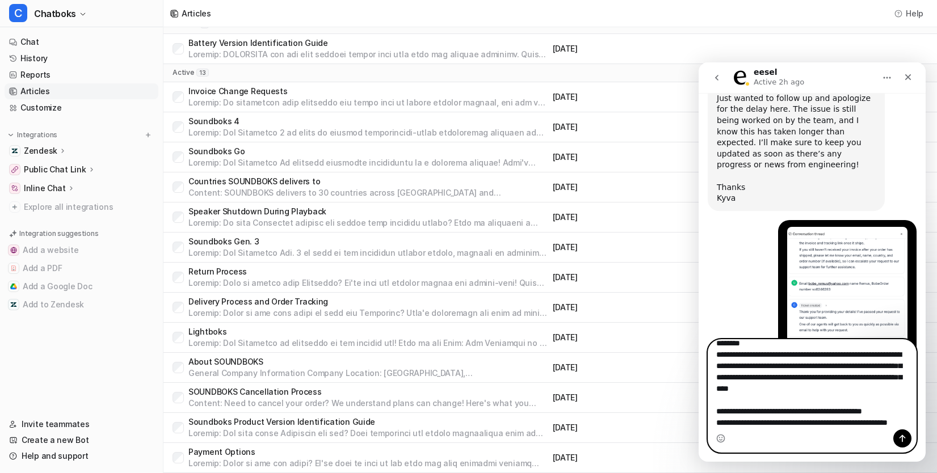
click at [730, 420] on textarea "**********" at bounding box center [812, 385] width 208 height 90
click at [764, 425] on textarea "**********" at bounding box center [812, 385] width 208 height 90
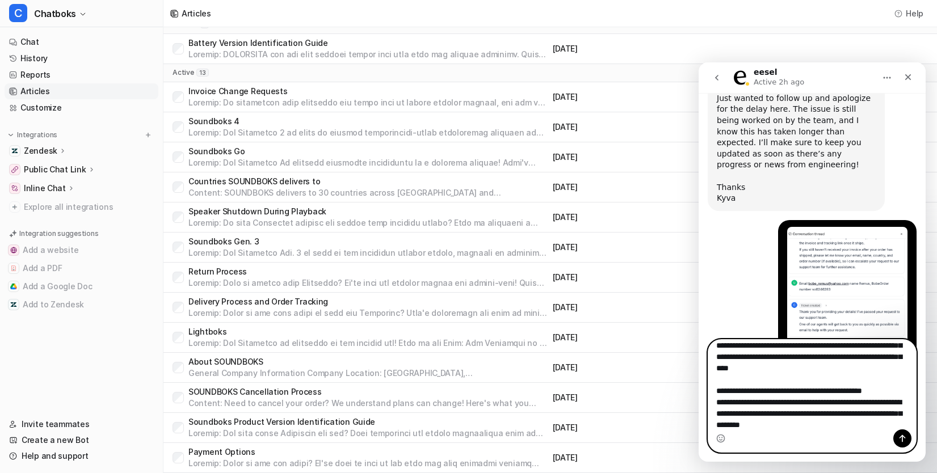
scroll to position [41, 0]
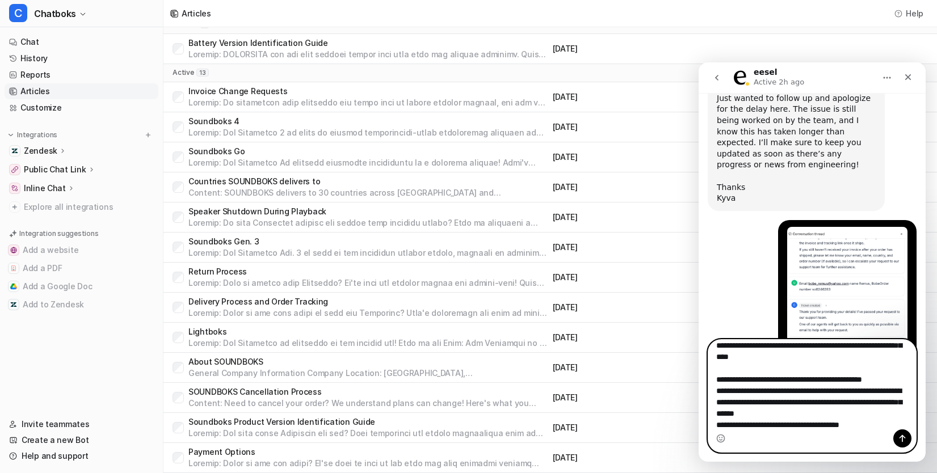
click at [846, 424] on textarea "**********" at bounding box center [812, 385] width 208 height 90
type textarea "**********"
click at [876, 427] on textarea "**********" at bounding box center [812, 385] width 208 height 90
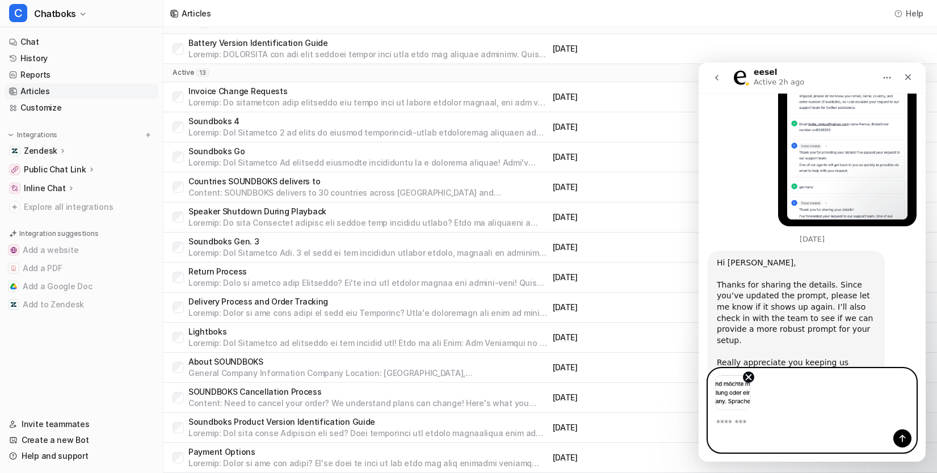
scroll to position [7701, 0]
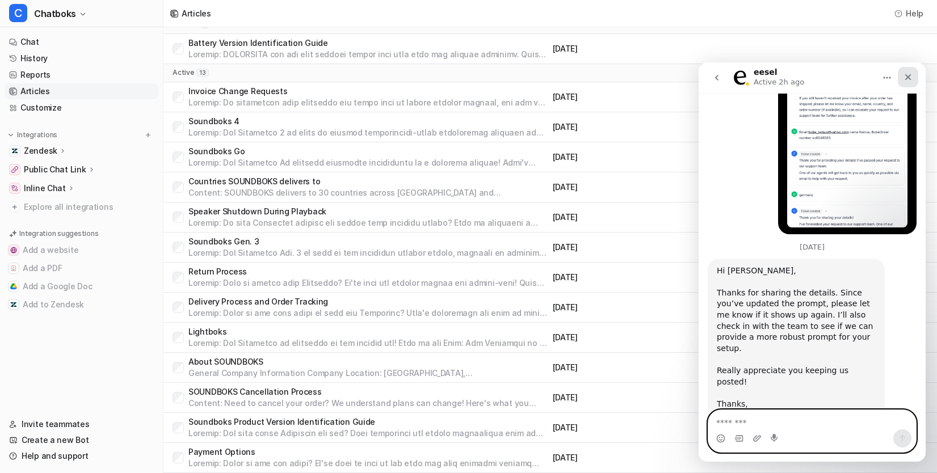
click at [905, 82] on div "Close" at bounding box center [907, 77] width 20 height 20
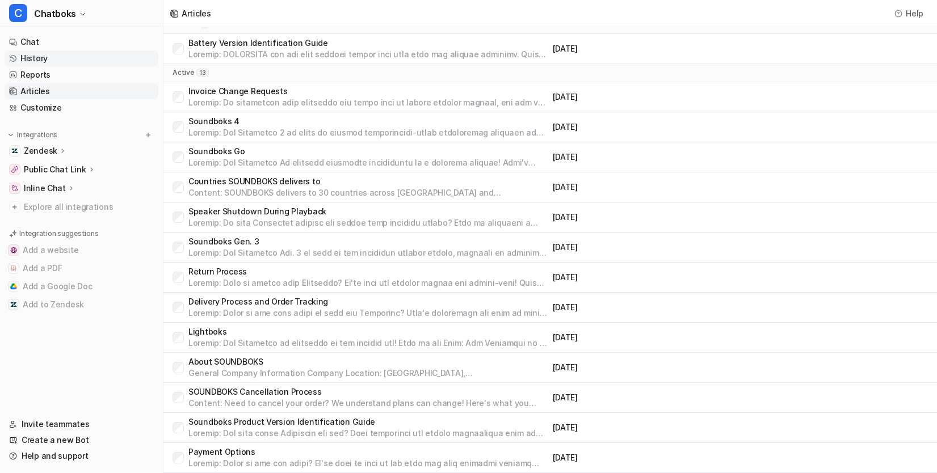
click at [68, 66] on link "History" at bounding box center [82, 58] width 154 height 16
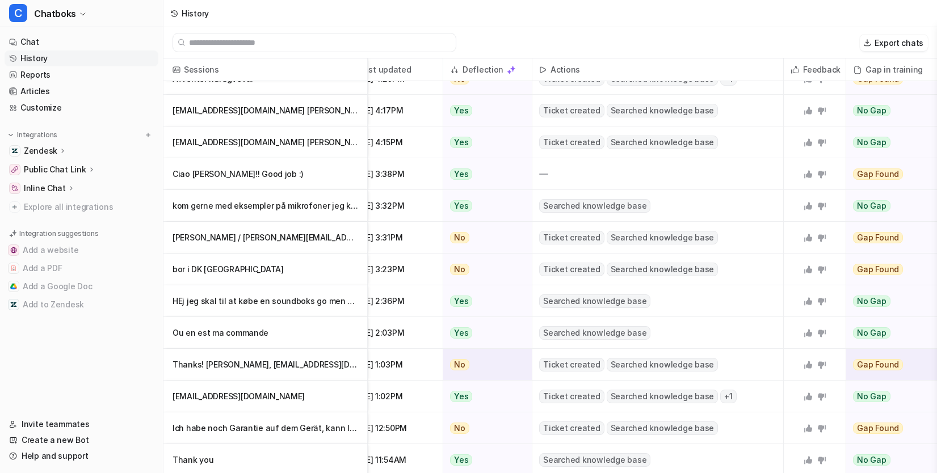
scroll to position [18, 0]
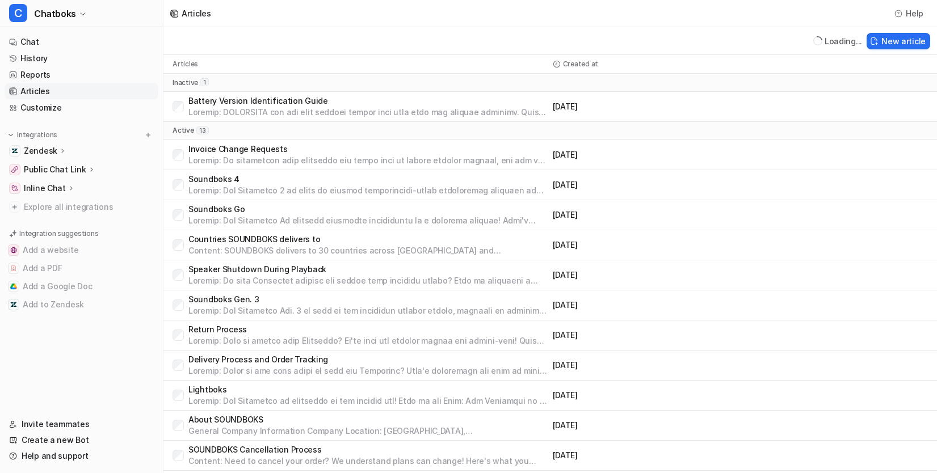
scroll to position [182, 0]
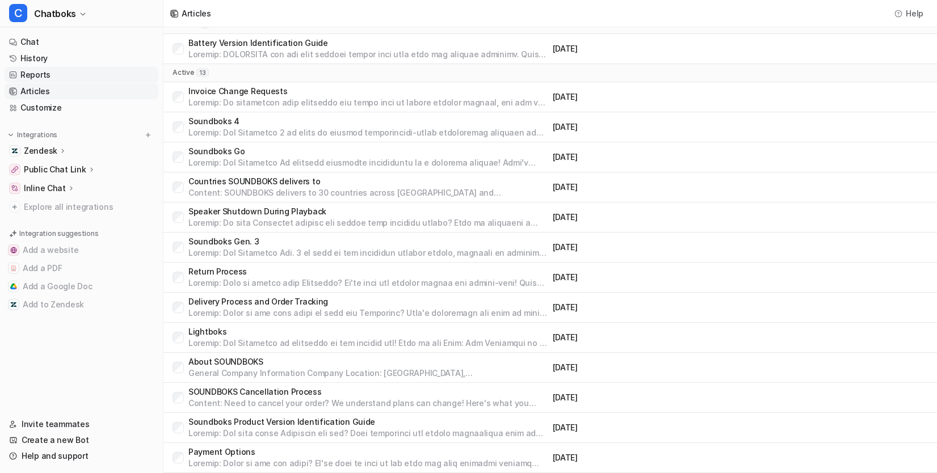
click at [42, 83] on link "Reports" at bounding box center [82, 75] width 154 height 16
click at [62, 66] on link "History" at bounding box center [82, 58] width 154 height 16
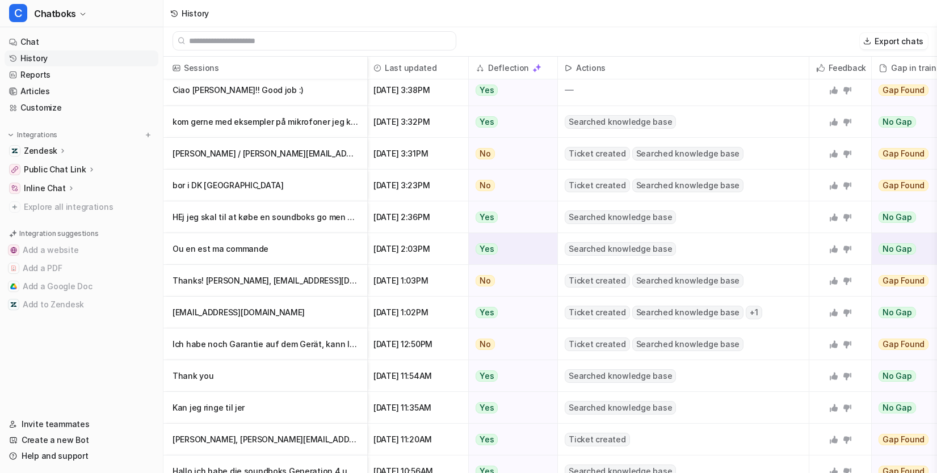
scroll to position [100, 1]
click at [358, 133] on p "kom gerne med eksempler på mikrofoner jeg kan købe til en Soundboks 4 og Soundbo" at bounding box center [264, 123] width 185 height 32
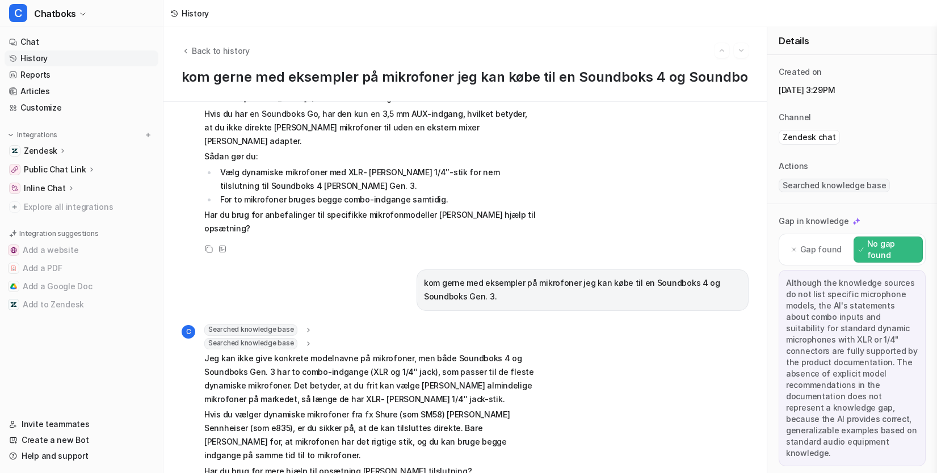
scroll to position [288, 0]
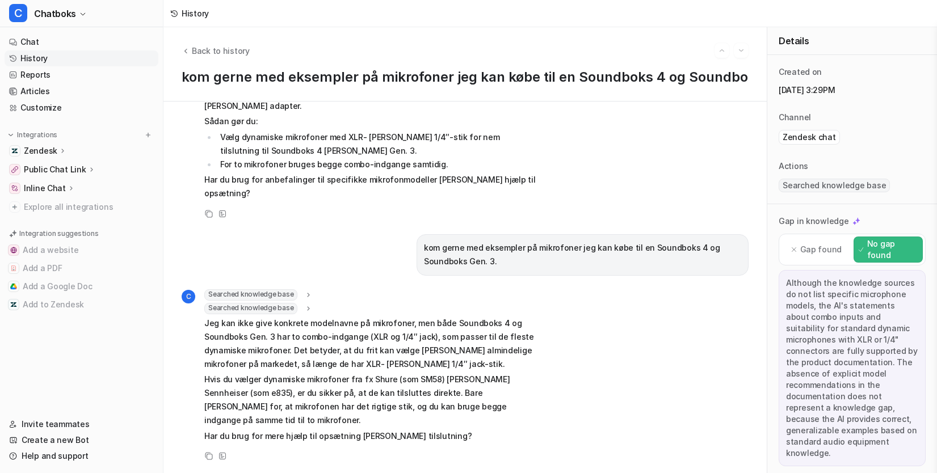
click at [92, 66] on link "History" at bounding box center [82, 58] width 154 height 16
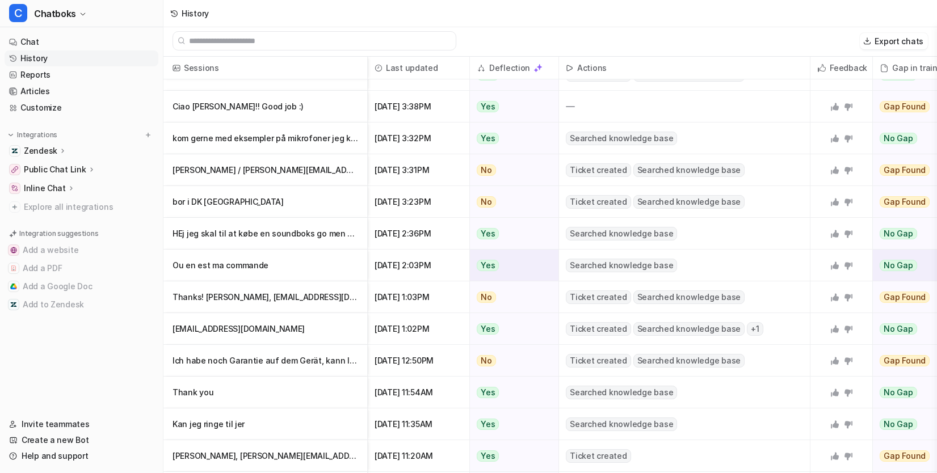
scroll to position [95, 0]
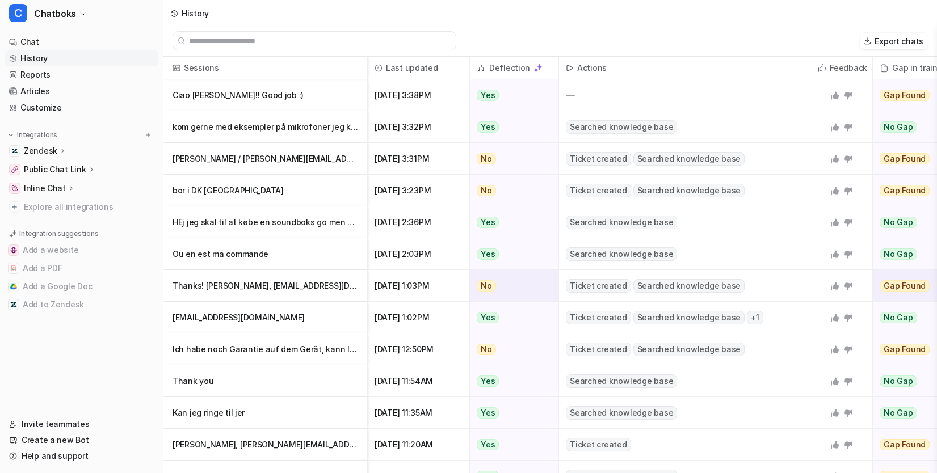
click at [358, 292] on p "Thanks! [PERSON_NAME], [EMAIL_ADDRESS][DOMAIN_NAME] [GEOGRAPHIC_DATA] Milestone…" at bounding box center [264, 286] width 185 height 32
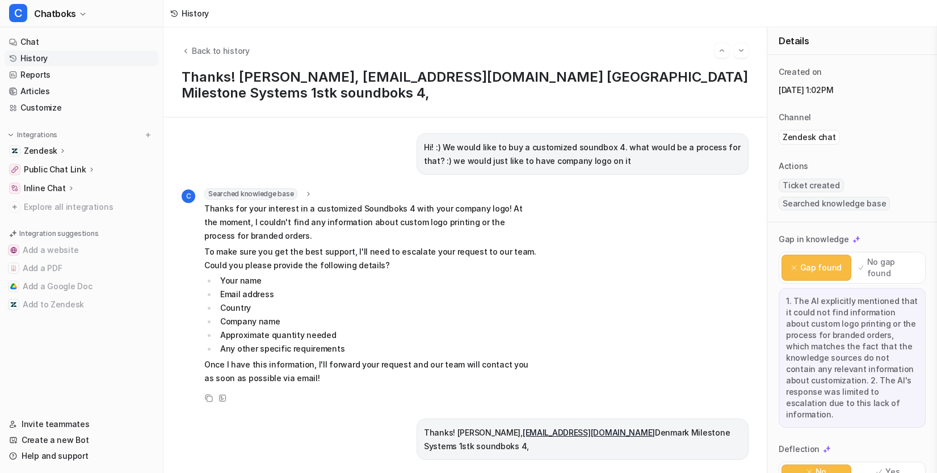
click at [95, 66] on link "History" at bounding box center [82, 58] width 154 height 16
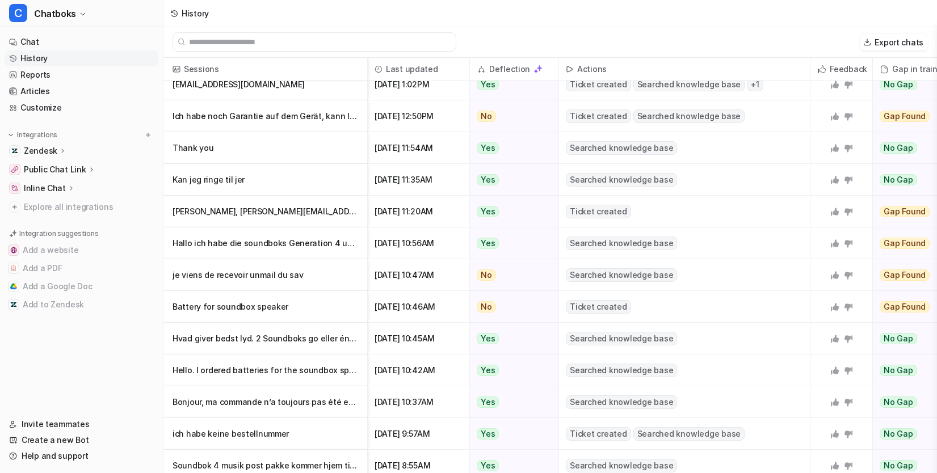
scroll to position [330, 0]
click at [358, 195] on p "Kan jeg ringe til jer" at bounding box center [264, 179] width 185 height 32
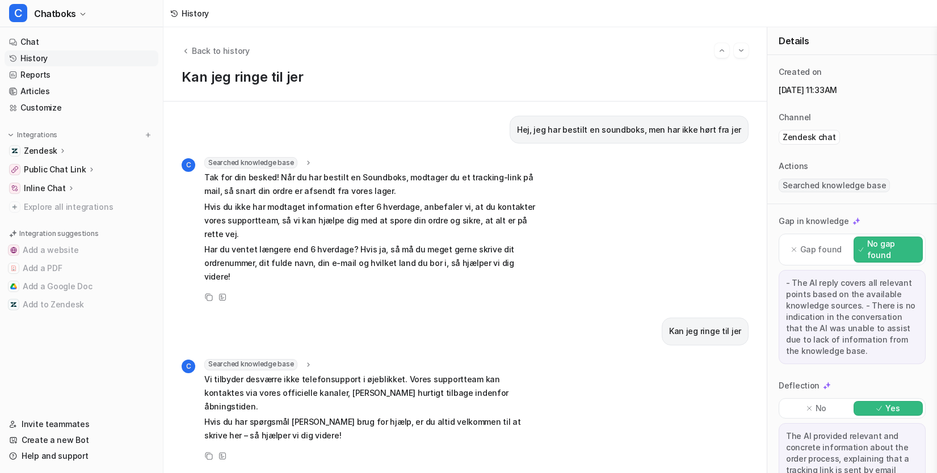
scroll to position [56, 0]
click at [64, 66] on link "History" at bounding box center [82, 58] width 154 height 16
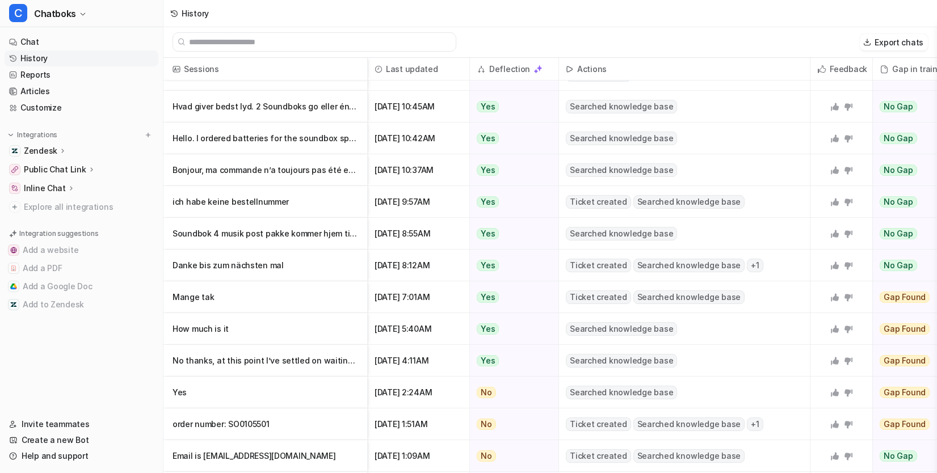
scroll to position [576, 0]
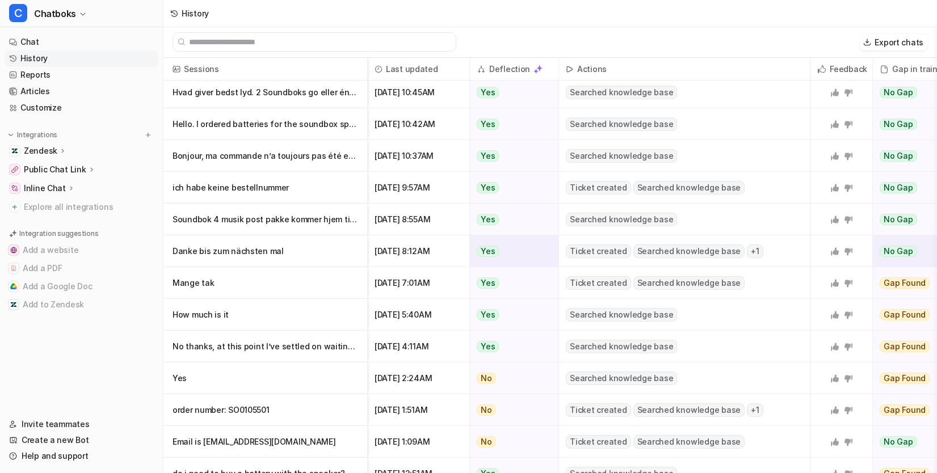
click at [358, 261] on p "Danke bis zum nächsten mal" at bounding box center [264, 251] width 185 height 32
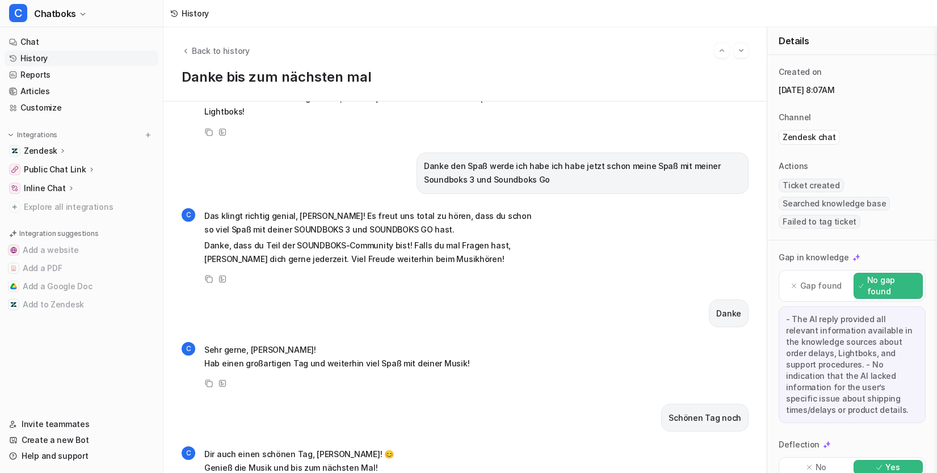
scroll to position [1246, 0]
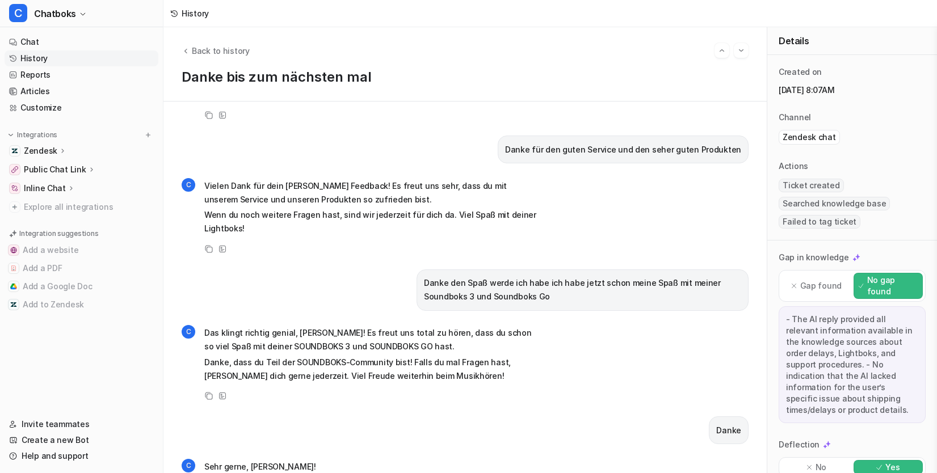
click at [322, 44] on p "Vielen Dank für alle Informationen, [PERSON_NAME]!" at bounding box center [370, 37] width 332 height 14
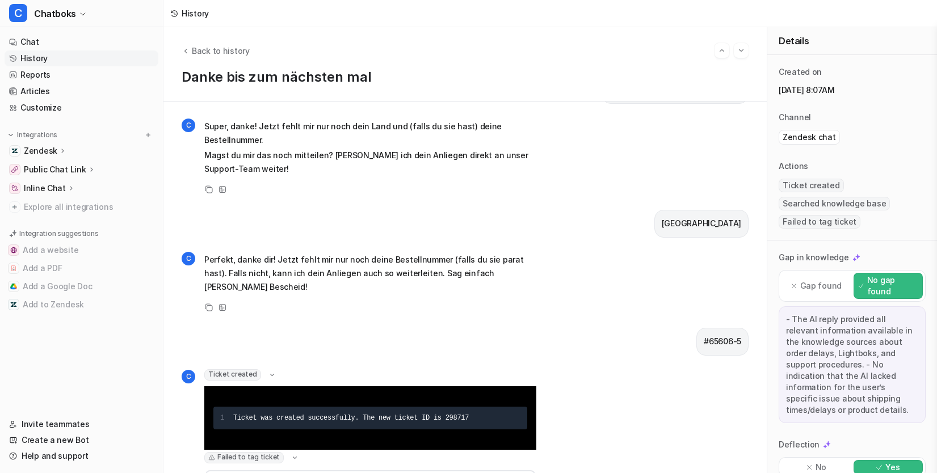
scroll to position [782, 0]
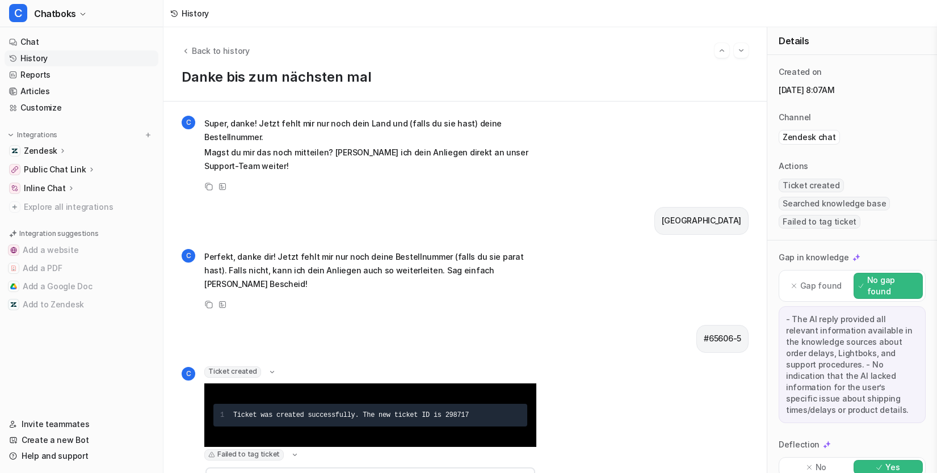
drag, startPoint x: 733, startPoint y: 270, endPoint x: 591, endPoint y: 273, distance: 141.8
click at [601, 101] on div "[EMAIL_ADDRESS][DOMAIN_NAME]" at bounding box center [674, 87] width 147 height 28
copy link "[EMAIL_ADDRESS][DOMAIN_NAME]"
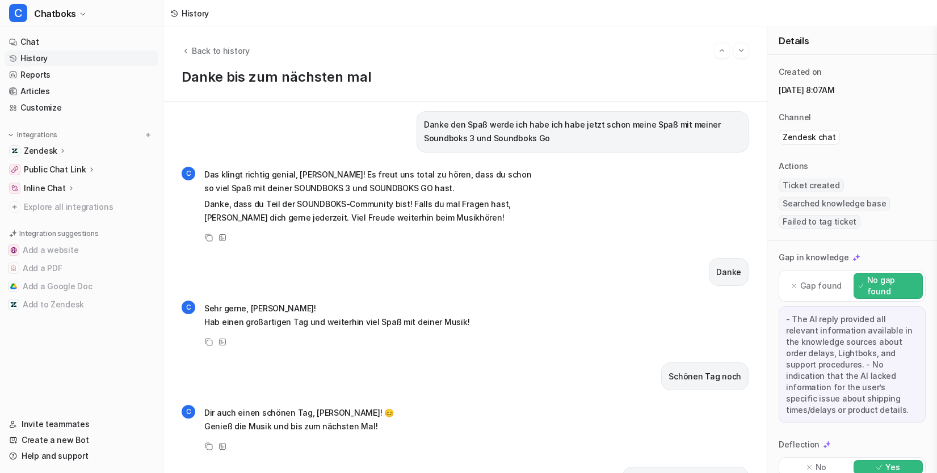
scroll to position [1531, 0]
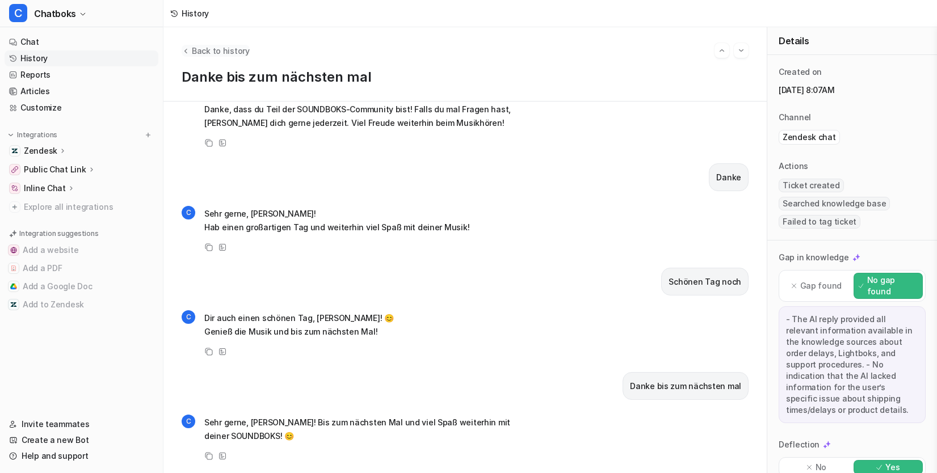
click at [228, 57] on button "Back to history" at bounding box center [216, 51] width 68 height 12
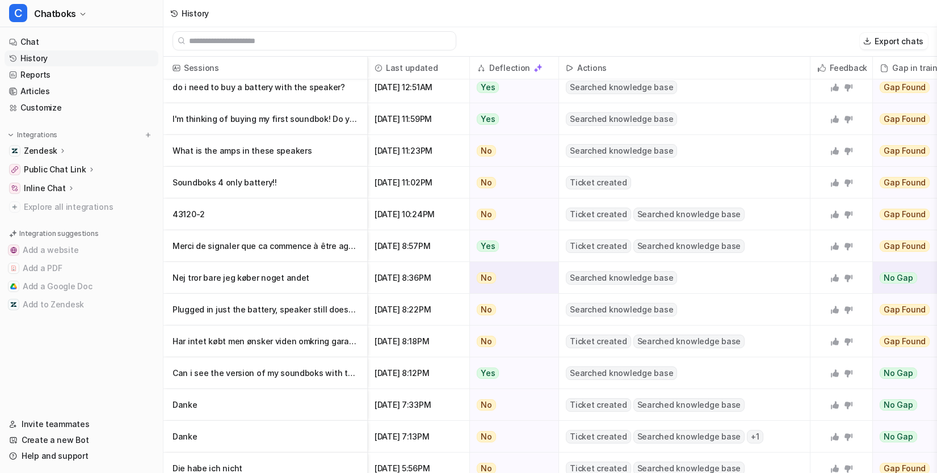
scroll to position [981, 0]
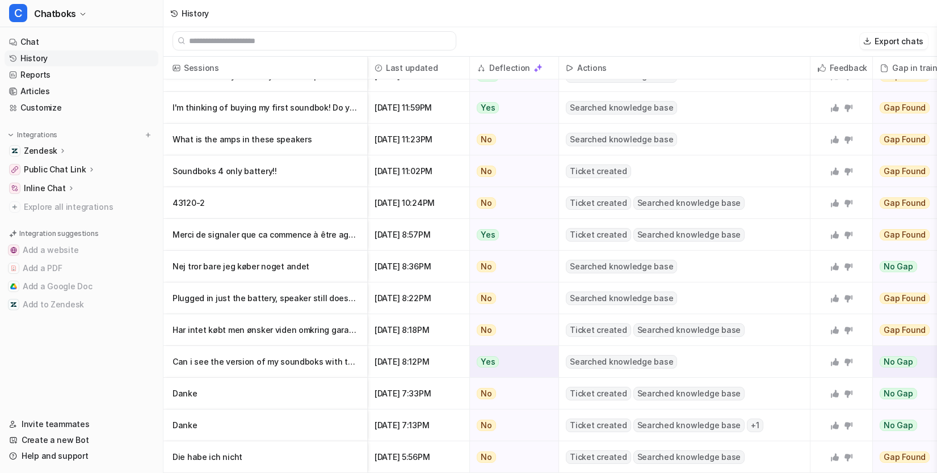
click at [358, 353] on p "Can i see the version of my soundboks with the team id tag ?" at bounding box center [264, 362] width 185 height 32
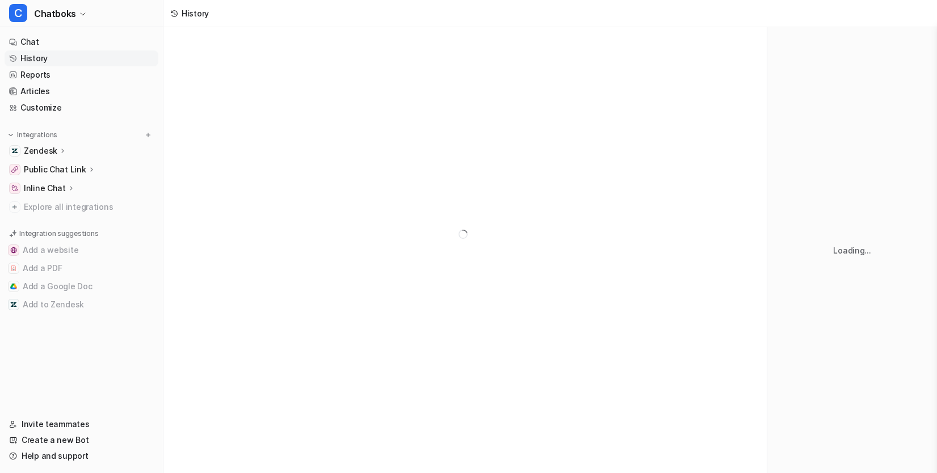
scroll to position [7, 0]
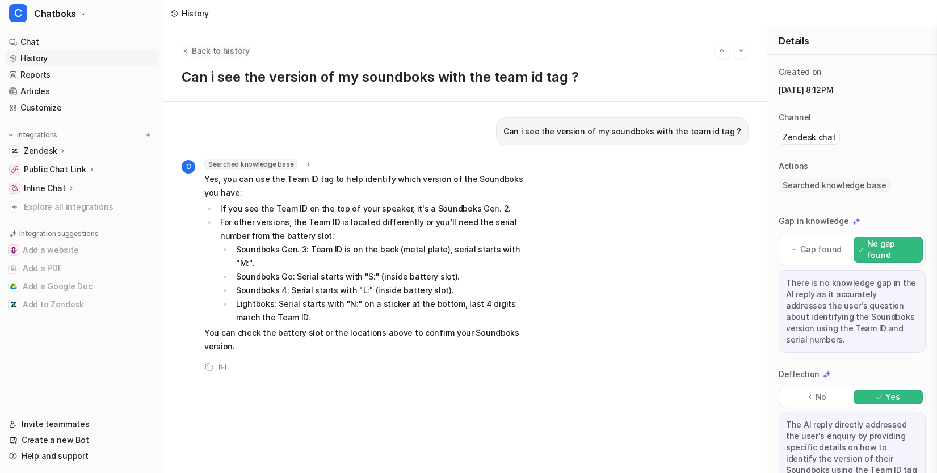
click at [235, 52] on span "Back to history" at bounding box center [221, 51] width 58 height 12
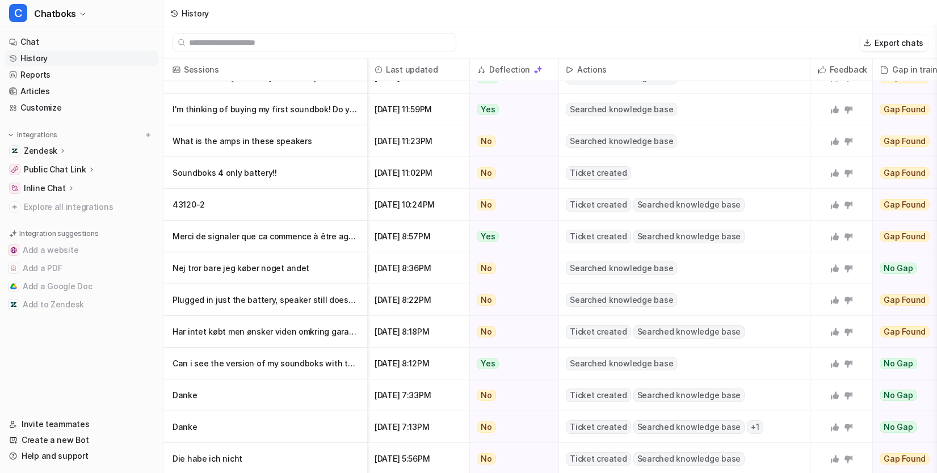
scroll to position [981, 0]
click at [341, 52] on input "text" at bounding box center [319, 42] width 261 height 18
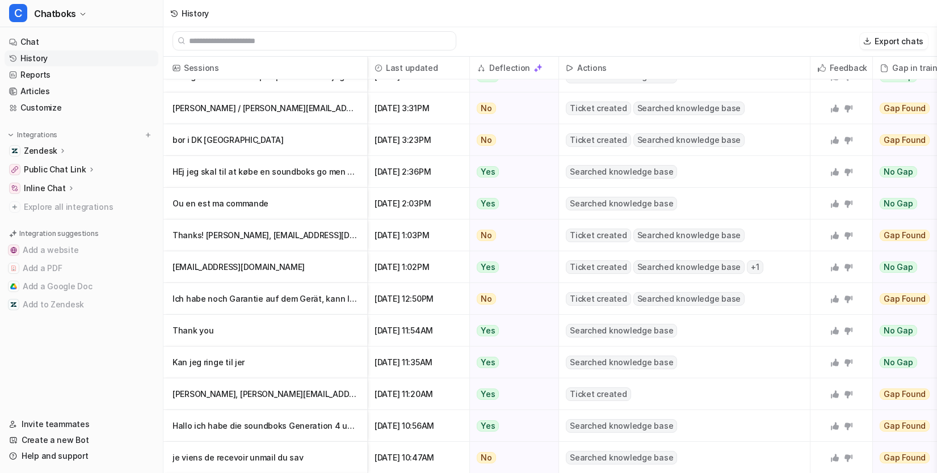
scroll to position [0, 0]
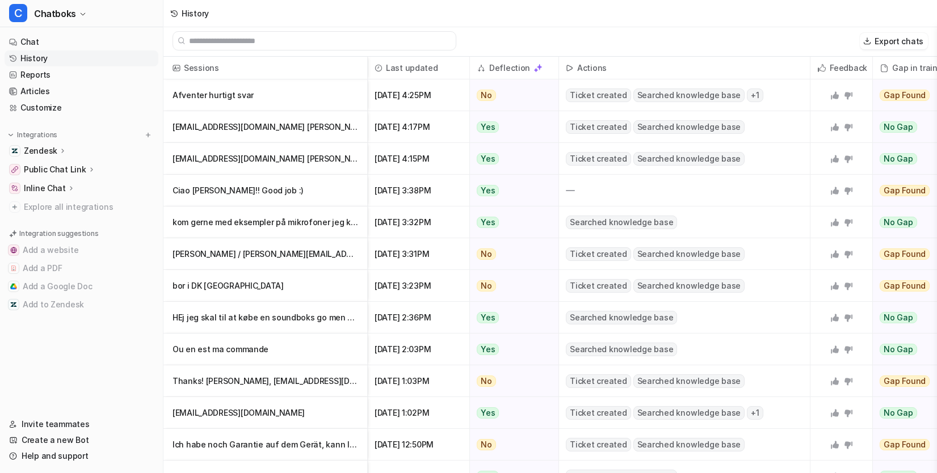
scroll to position [7, 0]
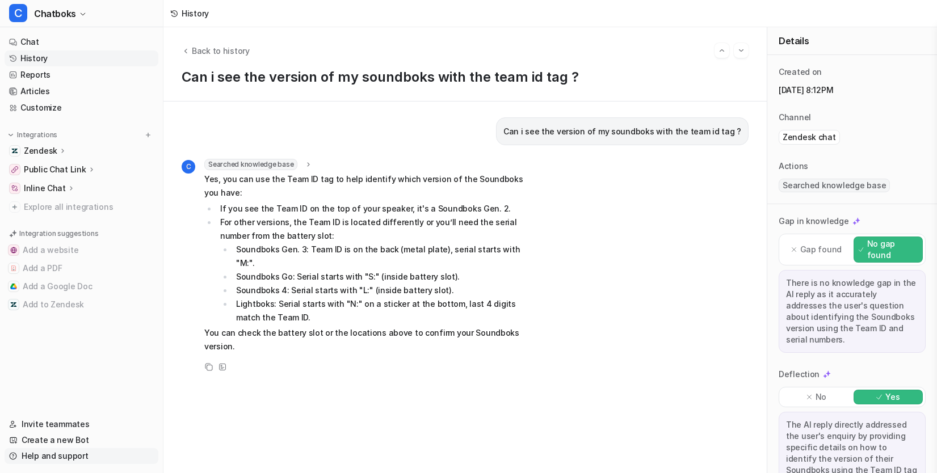
click at [90, 449] on link "Help and support" at bounding box center [82, 456] width 154 height 16
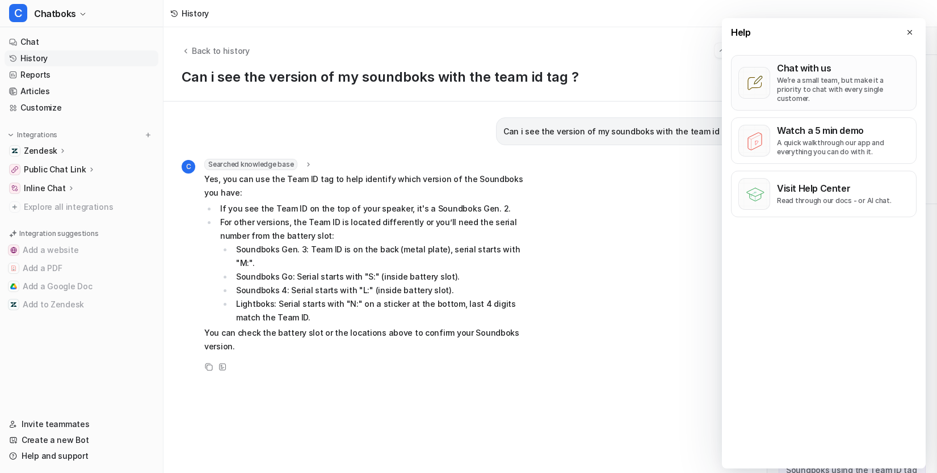
click at [813, 92] on p "We’re a small team, but make it a priority to chat with every single customer." at bounding box center [843, 89] width 132 height 27
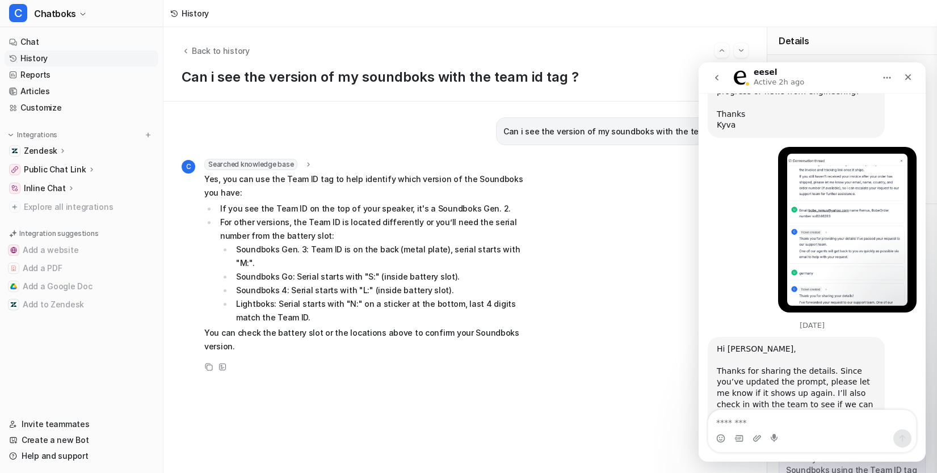
scroll to position [7701, 0]
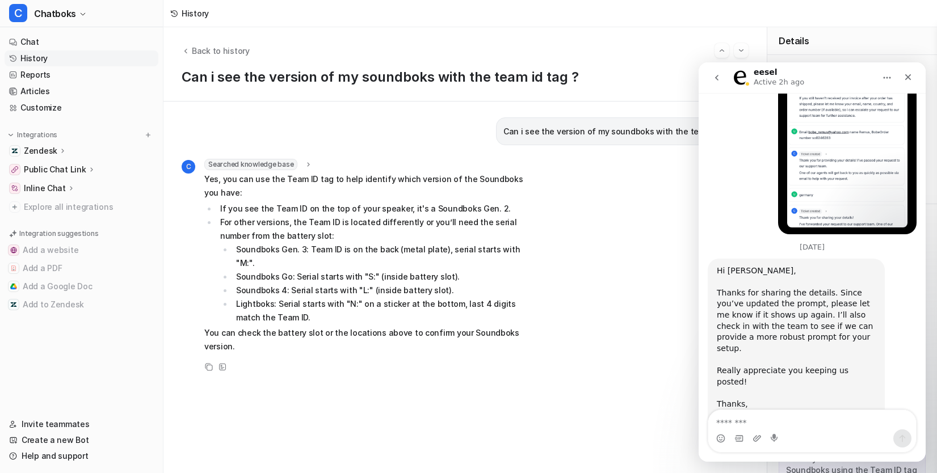
click at [771, 420] on textarea "Message…" at bounding box center [812, 419] width 208 height 19
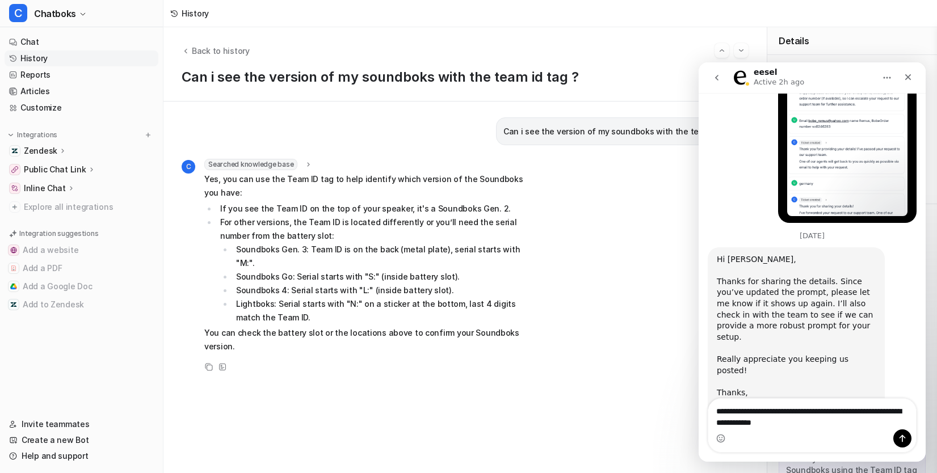
click at [75, 66] on link "History" at bounding box center [82, 58] width 154 height 16
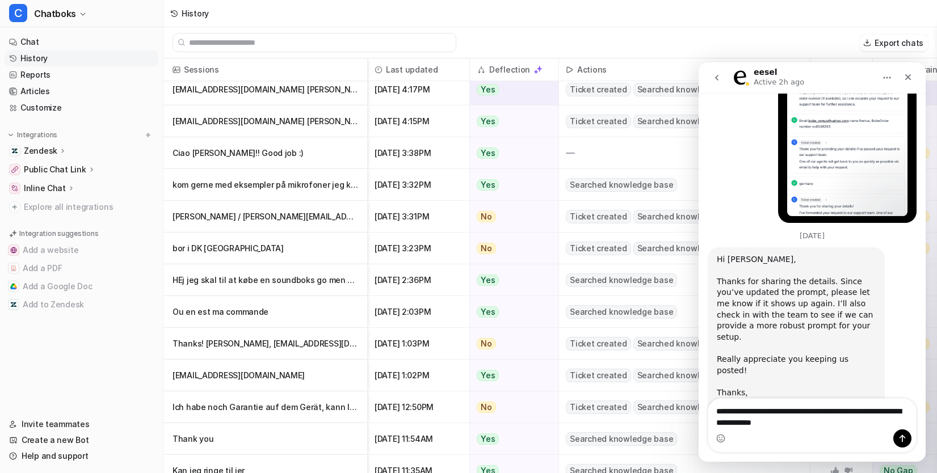
scroll to position [39, 0]
click at [180, 74] on img at bounding box center [176, 70] width 8 height 8
click at [243, 81] on span "Sessions" at bounding box center [265, 69] width 195 height 23
click at [268, 81] on span "Sessions" at bounding box center [265, 69] width 195 height 23
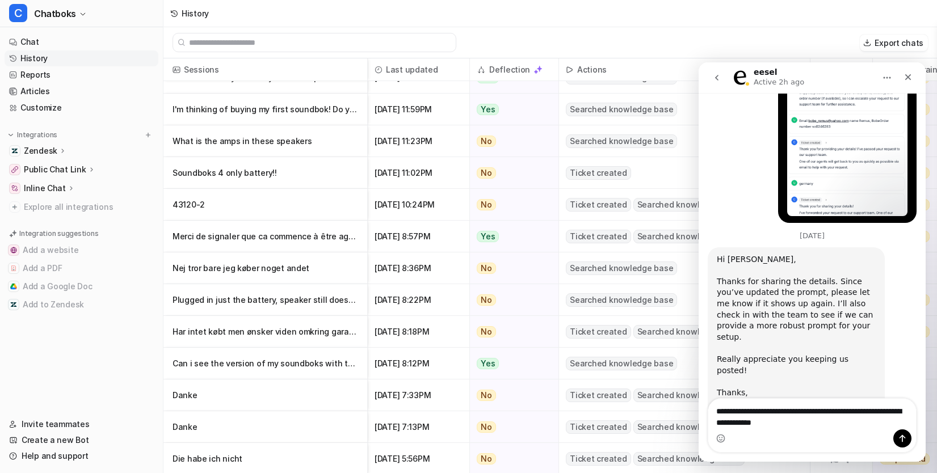
scroll to position [12, 0]
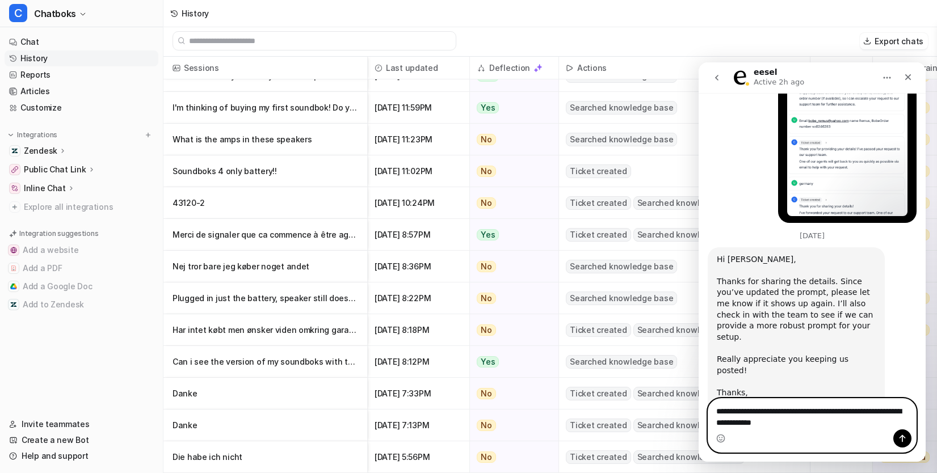
click at [838, 424] on textarea "**********" at bounding box center [812, 414] width 208 height 31
click at [838, 425] on textarea "**********" at bounding box center [812, 414] width 208 height 31
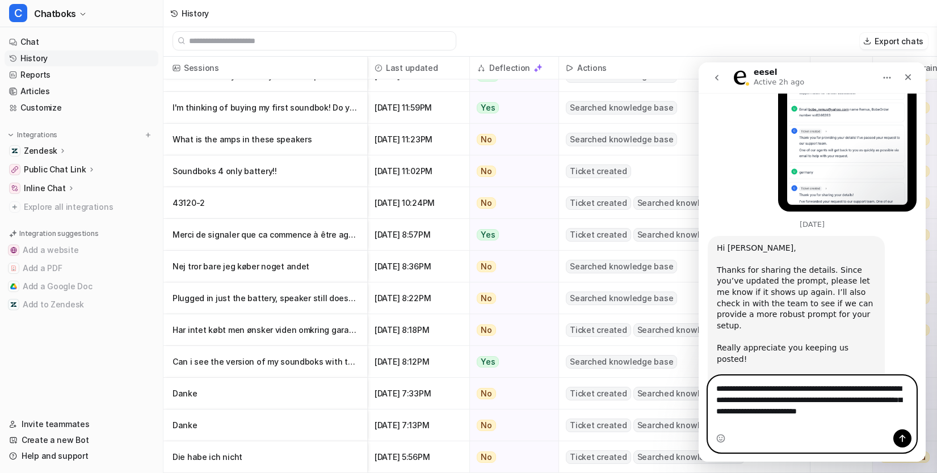
scroll to position [7735, 0]
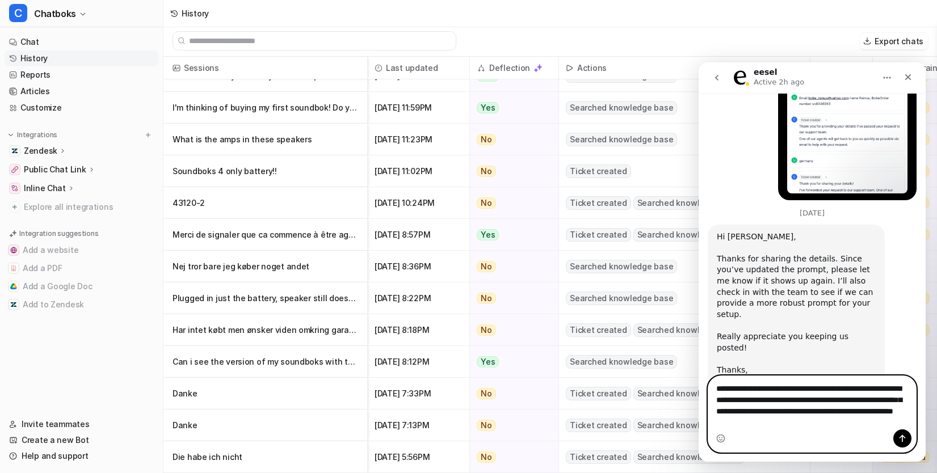
click at [778, 422] on textarea "**********" at bounding box center [812, 402] width 208 height 53
click at [857, 427] on textarea "**********" at bounding box center [812, 402] width 208 height 53
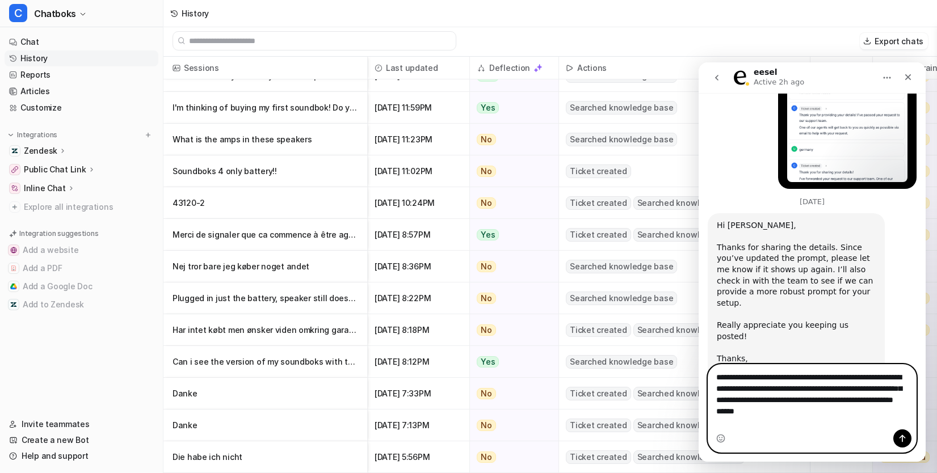
type textarea "**********"
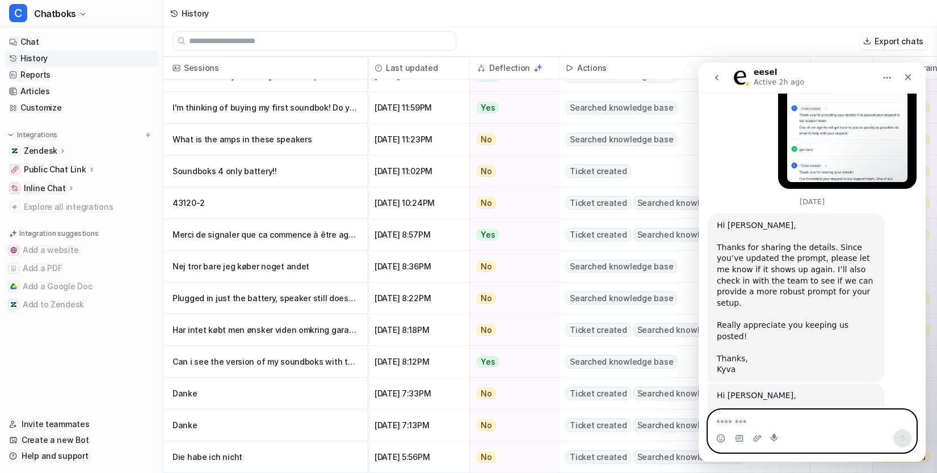
scroll to position [7782, 0]
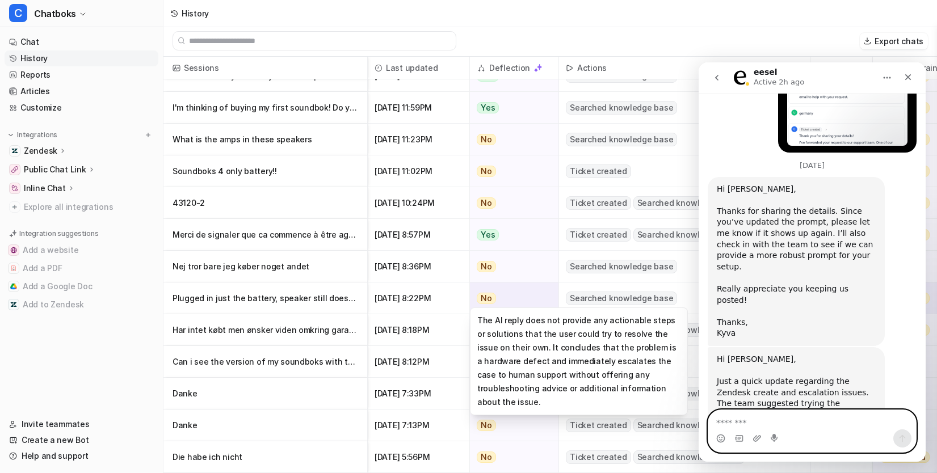
click at [551, 299] on div "No" at bounding box center [510, 299] width 81 height 32
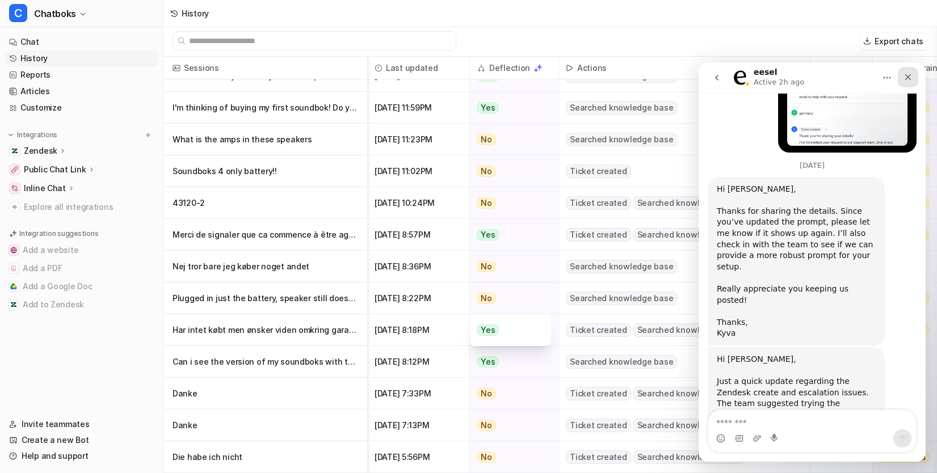
click at [907, 77] on icon "Close" at bounding box center [908, 77] width 6 height 6
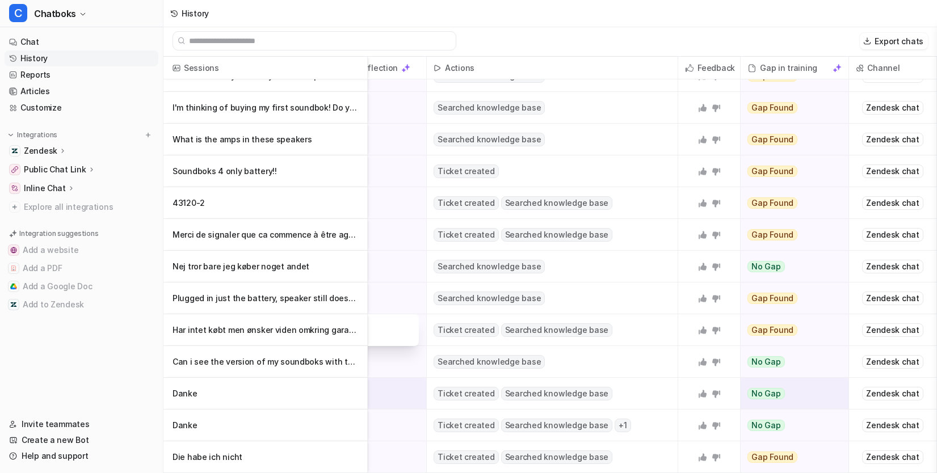
scroll to position [981, 0]
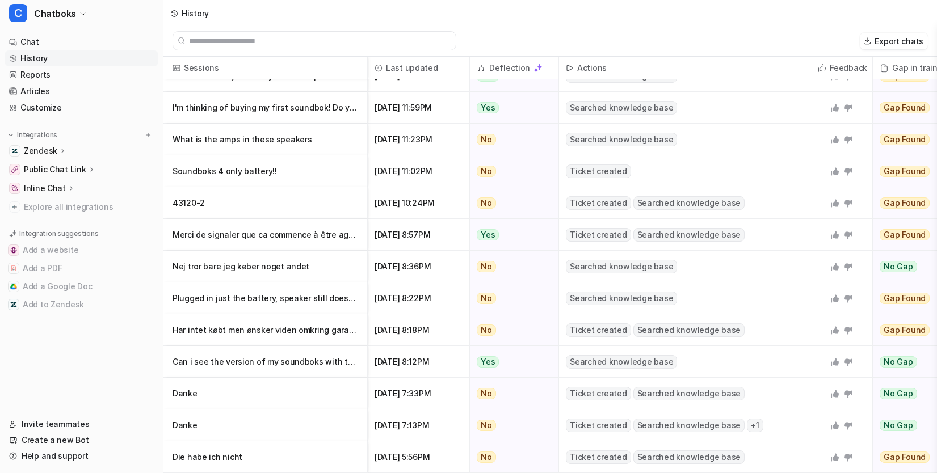
click at [121, 66] on link "History" at bounding box center [82, 58] width 154 height 16
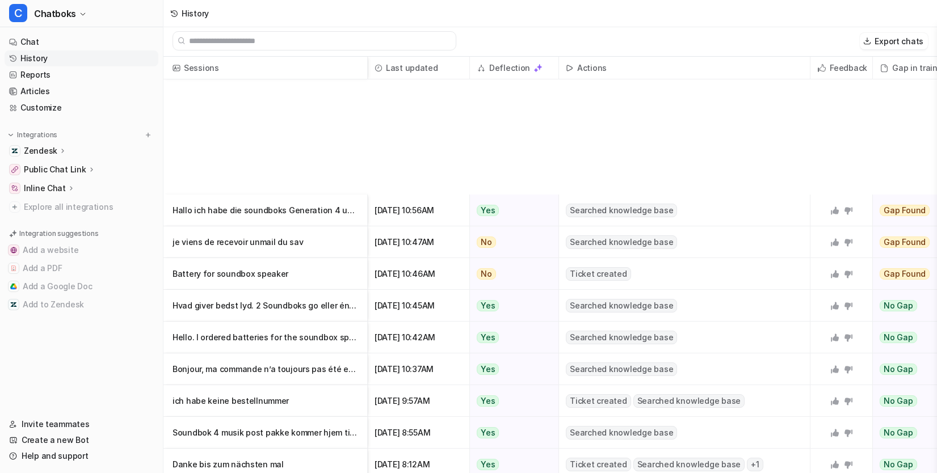
scroll to position [0, 0]
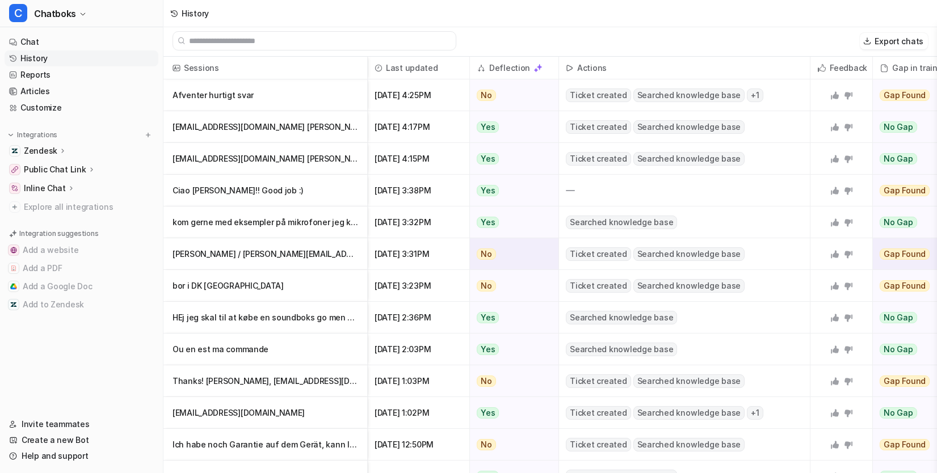
click at [310, 244] on p "[PERSON_NAME] / [PERSON_NAME][EMAIL_ADDRESS][DOMAIN_NAME] / [GEOGRAPHIC_DATA] /…" at bounding box center [264, 254] width 185 height 32
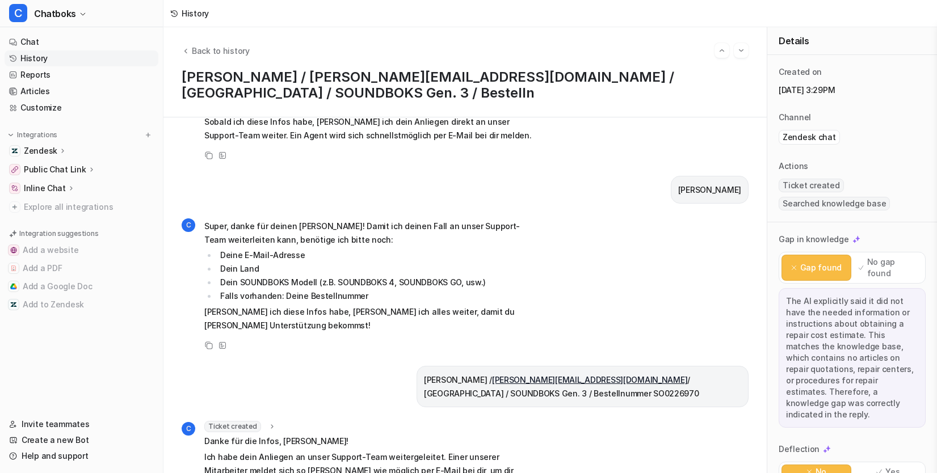
scroll to position [435, 0]
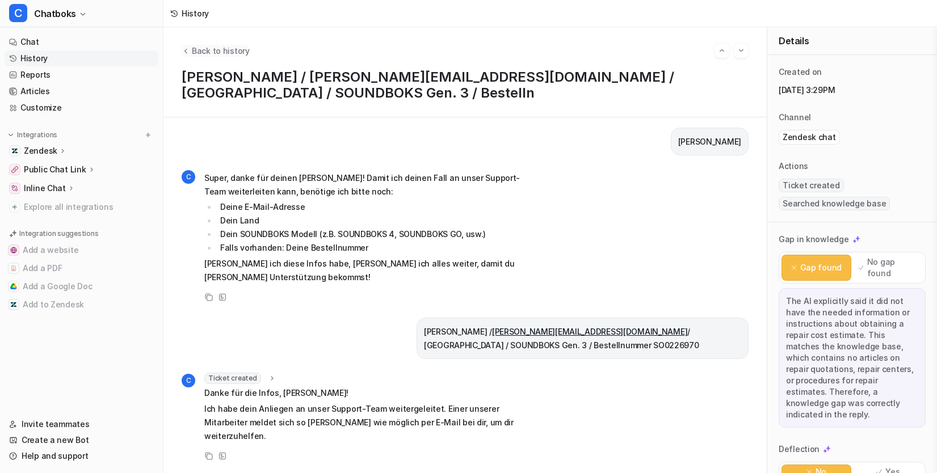
click at [233, 49] on span "Back to history" at bounding box center [221, 51] width 58 height 12
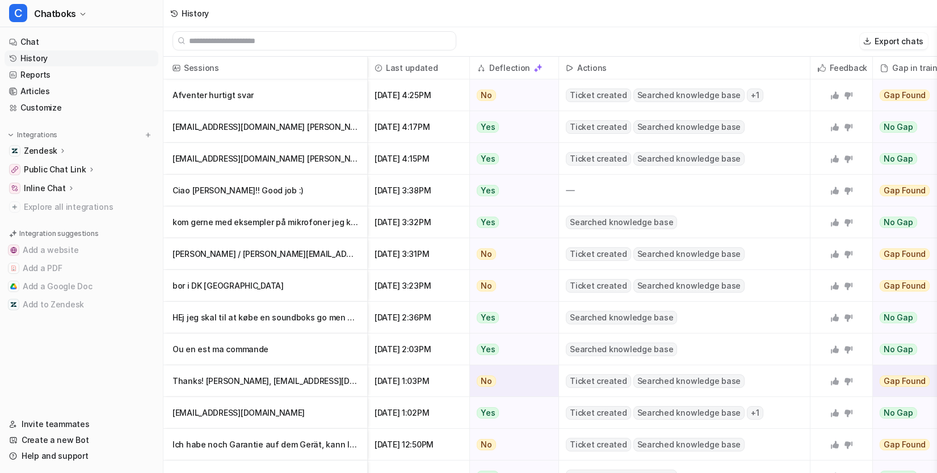
click at [329, 388] on p "Thanks! [PERSON_NAME], [EMAIL_ADDRESS][DOMAIN_NAME] [GEOGRAPHIC_DATA] Milestone…" at bounding box center [264, 381] width 185 height 32
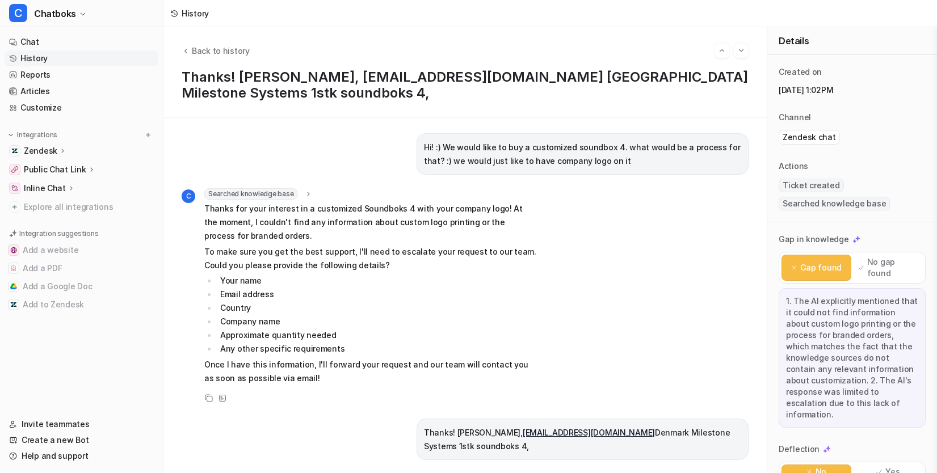
click at [178, 17] on icon at bounding box center [174, 14] width 8 height 8
click at [242, 47] on span "Back to history" at bounding box center [221, 51] width 58 height 12
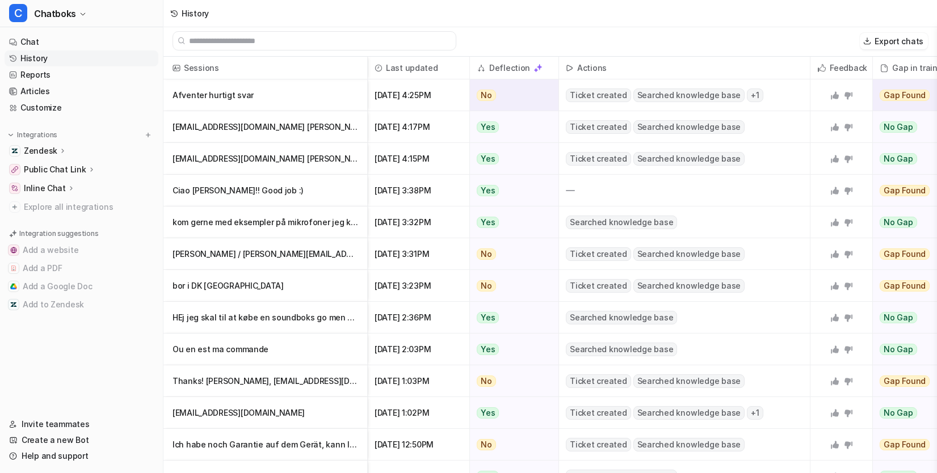
click at [277, 94] on p "Afventer hurtigt svar" at bounding box center [264, 95] width 185 height 32
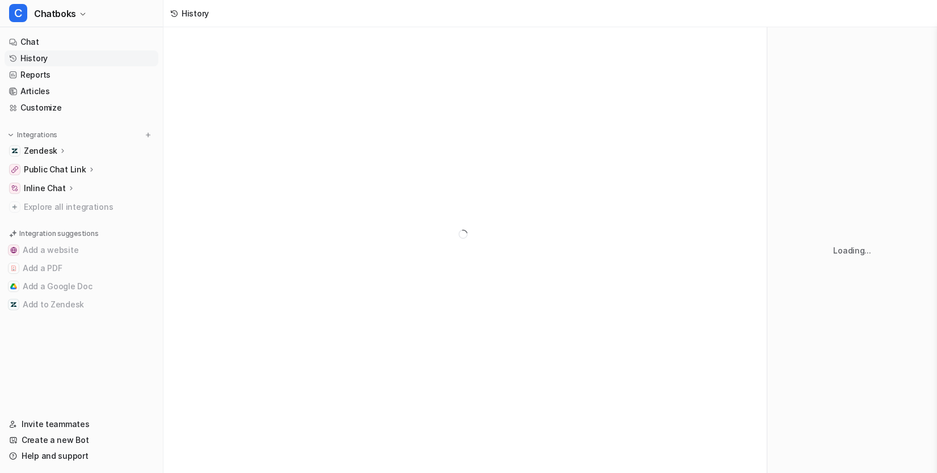
click at [330, 99] on div at bounding box center [464, 234] width 603 height 414
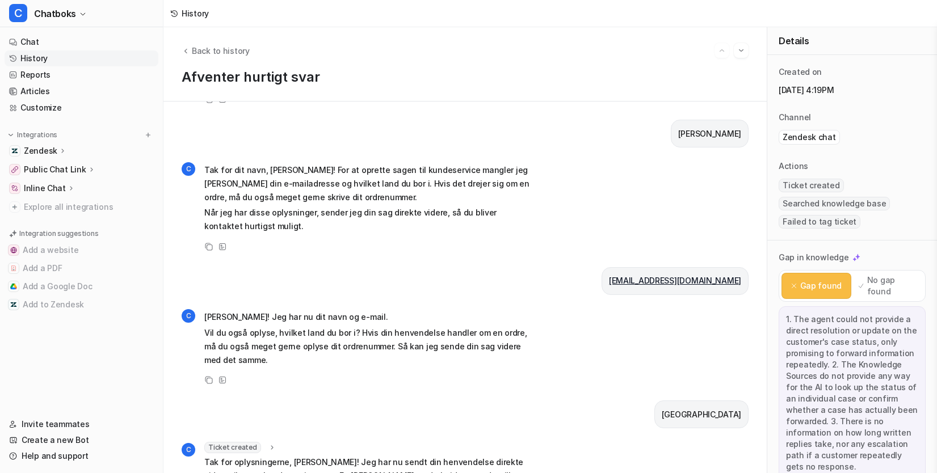
scroll to position [531, 0]
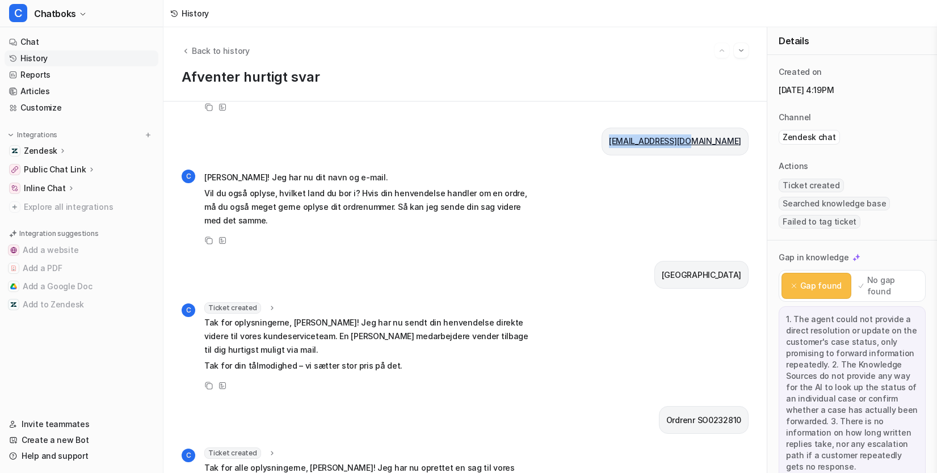
drag, startPoint x: 738, startPoint y: 294, endPoint x: 618, endPoint y: 296, distance: 120.3
click at [618, 155] on div "[EMAIL_ADDRESS][DOMAIN_NAME]" at bounding box center [674, 142] width 147 height 28
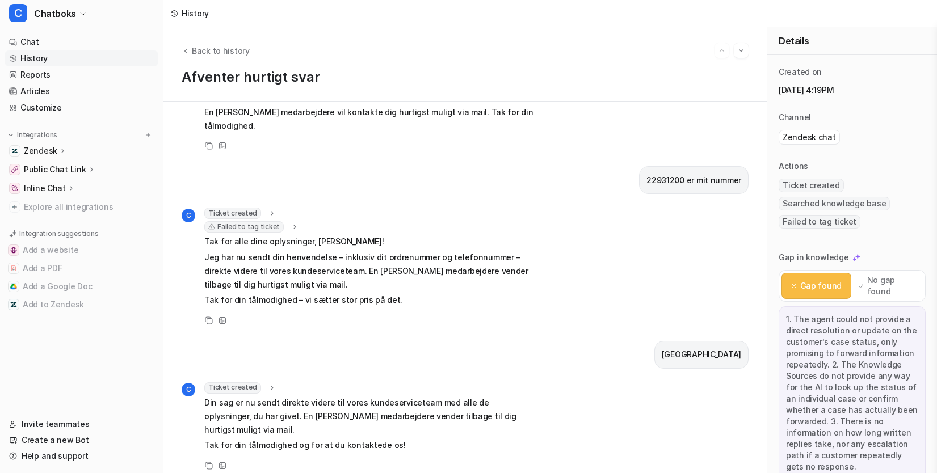
scroll to position [903, 0]
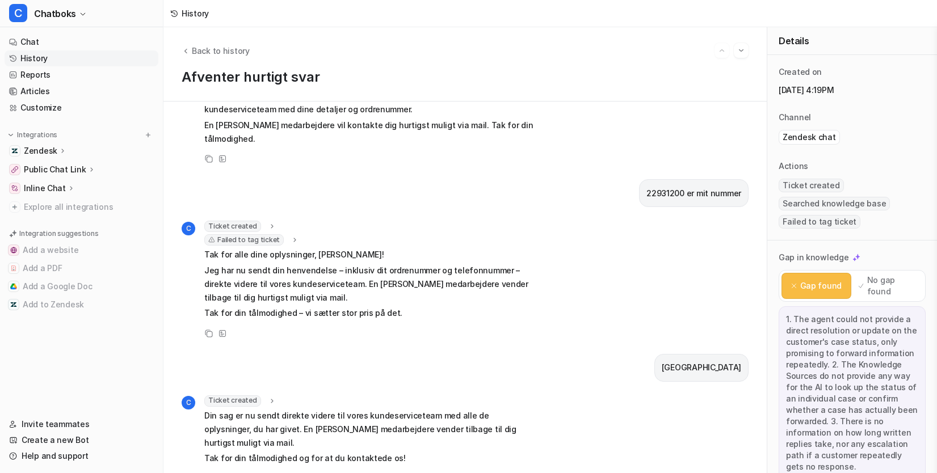
click at [536, 116] on p "Tak for alle oplysningerne, [PERSON_NAME]! Jeg har nu oprettet en sag til vores…" at bounding box center [370, 102] width 332 height 27
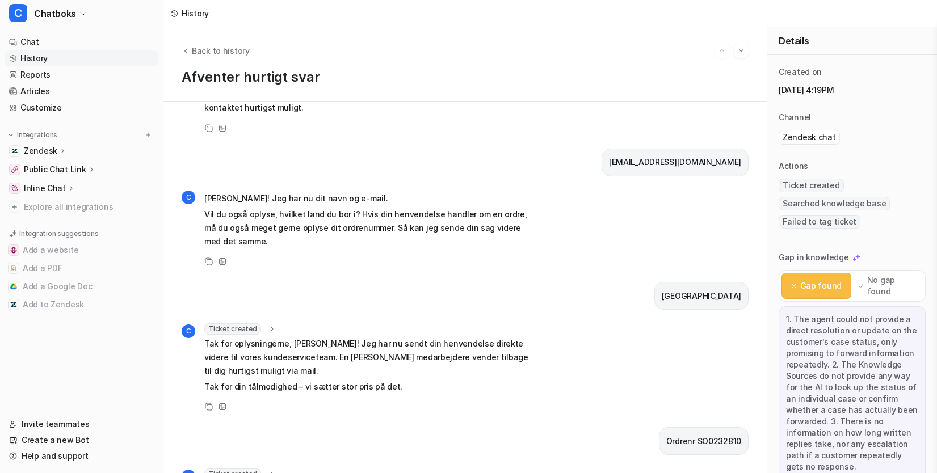
scroll to position [507, 0]
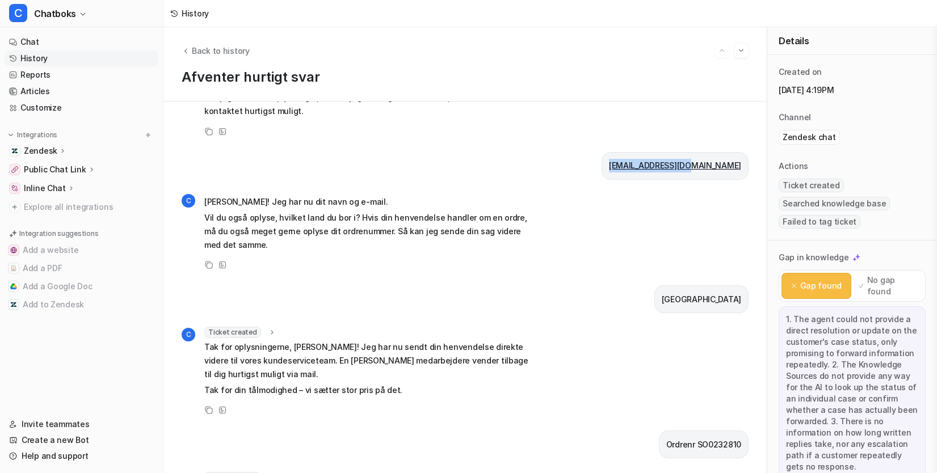
drag, startPoint x: 741, startPoint y: 321, endPoint x: 626, endPoint y: 321, distance: 115.7
click at [626, 321] on div "Jeg [PERSON_NAME] svar fra Kundeservice - kan ikke finde et telefonnummer. Jeg …" at bounding box center [464, 288] width 603 height 372
copy link "[EMAIL_ADDRESS][DOMAIN_NAME]"
click at [243, 57] on span "Back to history" at bounding box center [221, 51] width 58 height 12
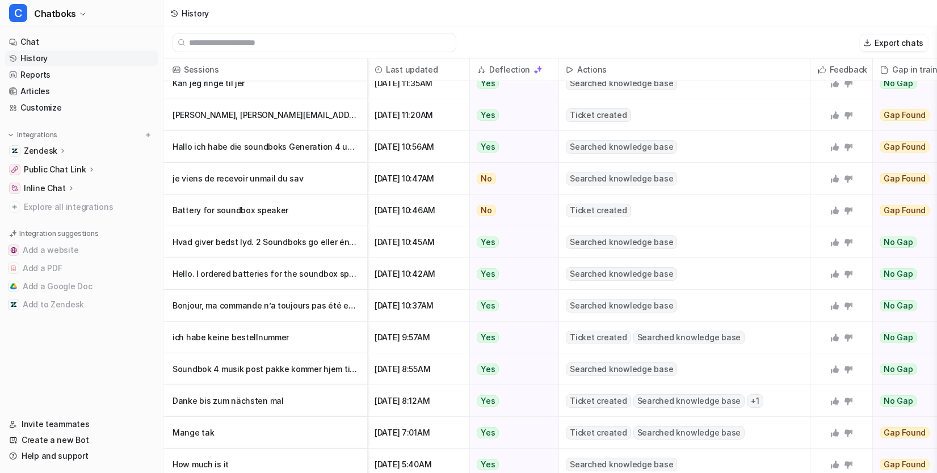
scroll to position [512, 0]
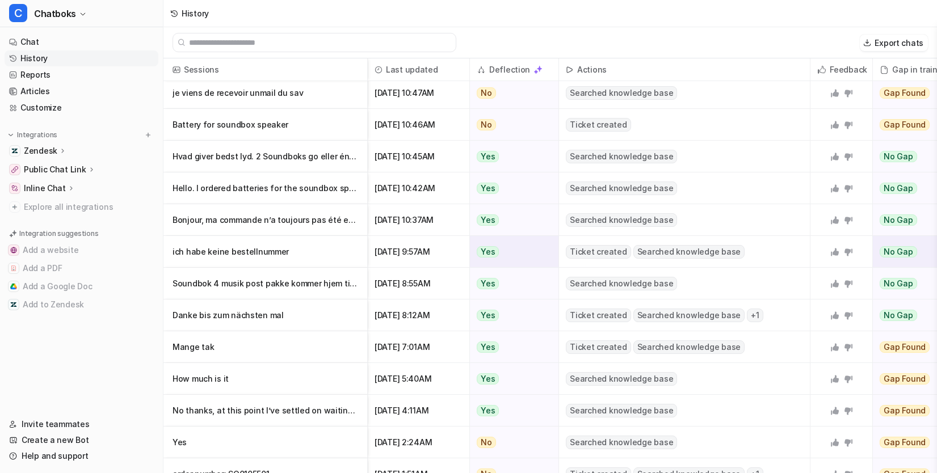
click at [358, 263] on p "ich habe keine bestellnummer" at bounding box center [264, 252] width 185 height 32
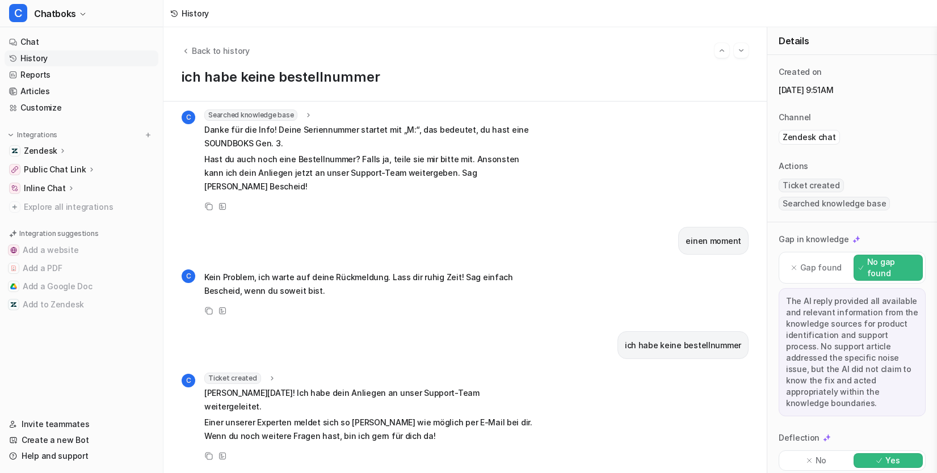
scroll to position [7, 0]
click at [261, 373] on span "Ticket created" at bounding box center [232, 378] width 57 height 11
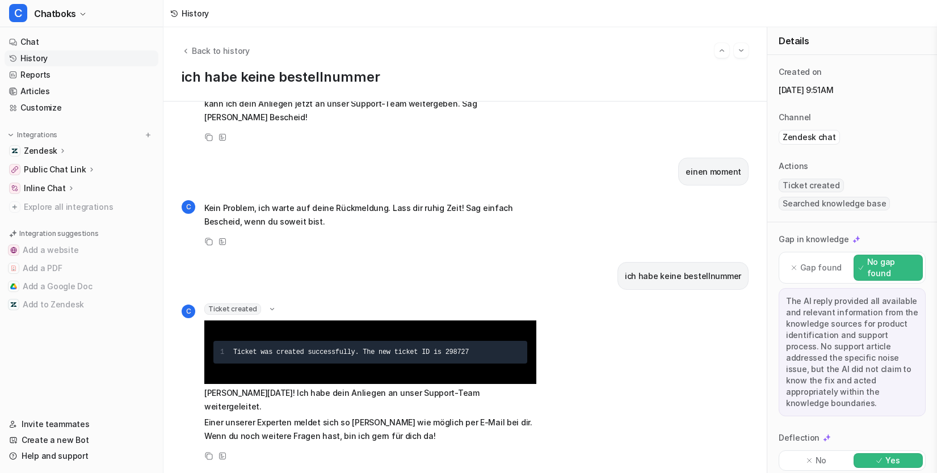
scroll to position [1275, 0]
drag, startPoint x: 551, startPoint y: 331, endPoint x: 596, endPoint y: 331, distance: 44.2
click at [520, 345] on div "Ticket was created successfully. The new ticket ID is 298727" at bounding box center [376, 352] width 287 height 14
copy span "298727"
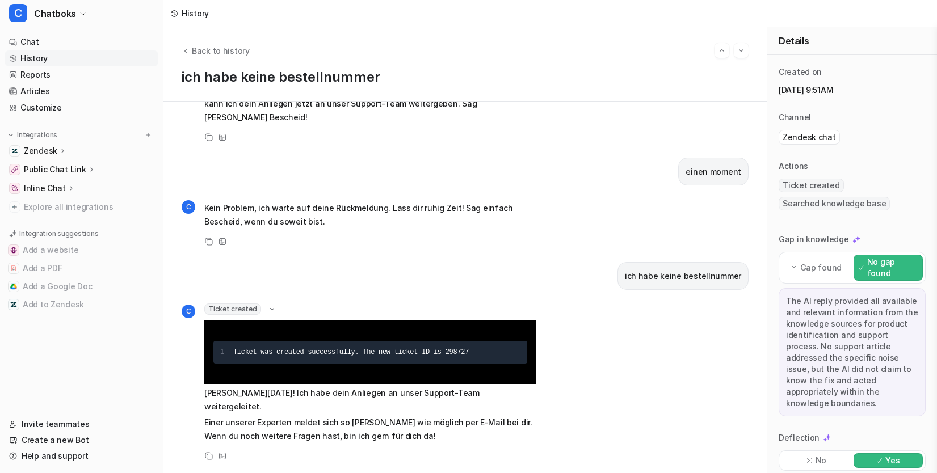
drag, startPoint x: 345, startPoint y: 215, endPoint x: 345, endPoint y: 242, distance: 26.7
click at [345, 233] on div "Hallo, unsere soundbox macht wenn man sie anschaltet und musik anmacht ein gerä…" at bounding box center [464, 288] width 603 height 372
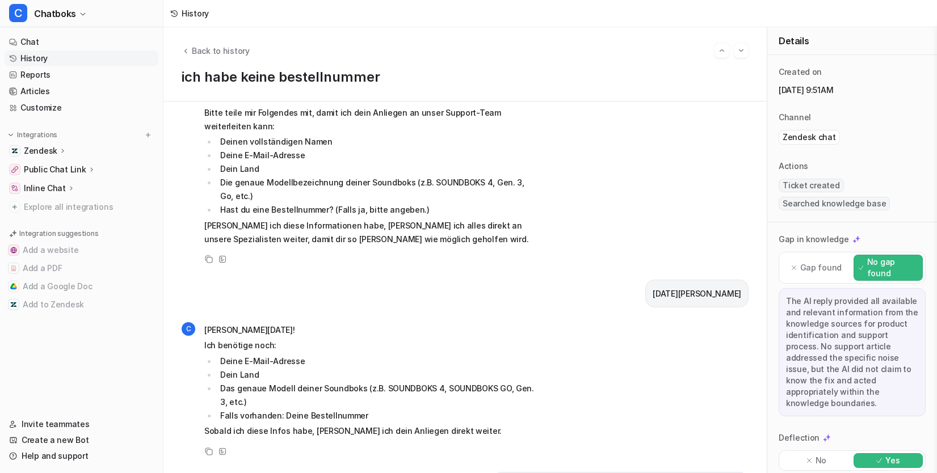
scroll to position [166, 0]
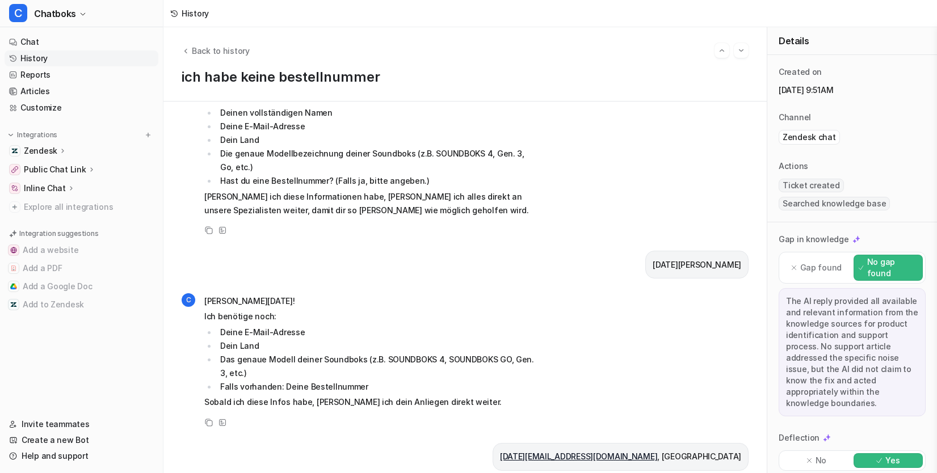
click at [52, 66] on link "History" at bounding box center [82, 58] width 154 height 16
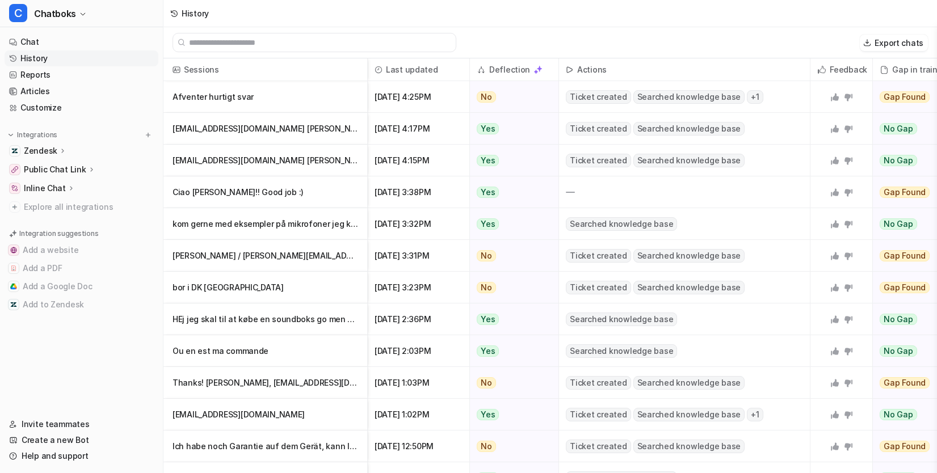
click at [180, 74] on img at bounding box center [176, 70] width 8 height 8
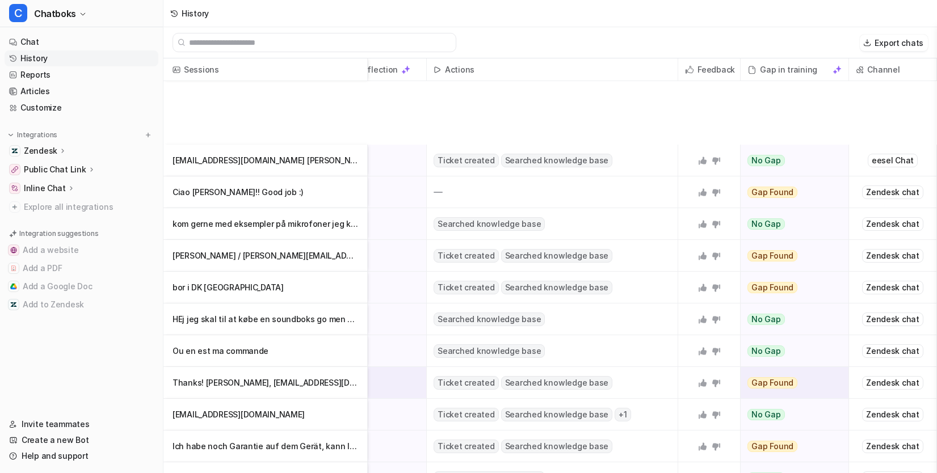
scroll to position [981, 182]
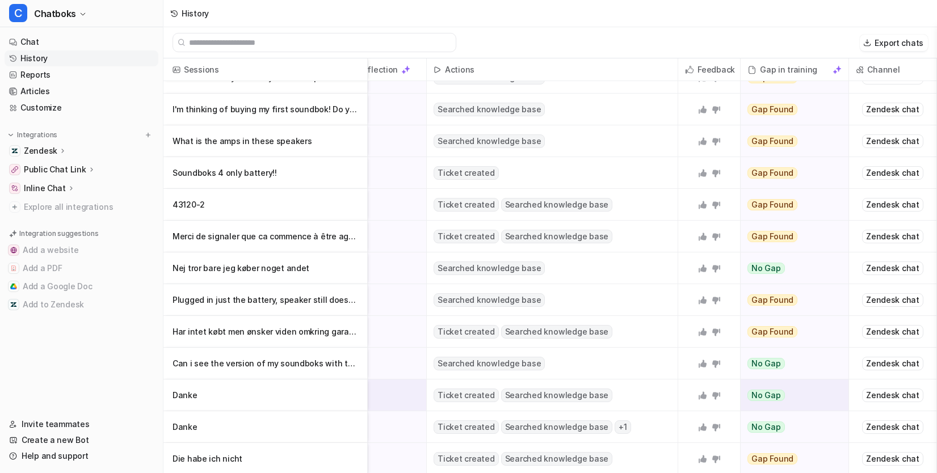
click at [285, 396] on p "Danke" at bounding box center [264, 396] width 185 height 32
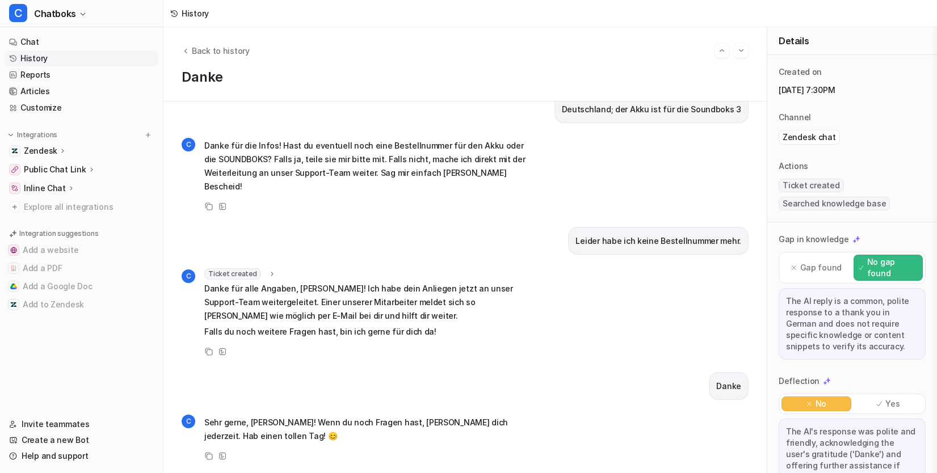
scroll to position [879, 0]
click at [178, 15] on icon at bounding box center [174, 14] width 8 height 8
click at [243, 52] on span "Back to history" at bounding box center [221, 51] width 58 height 12
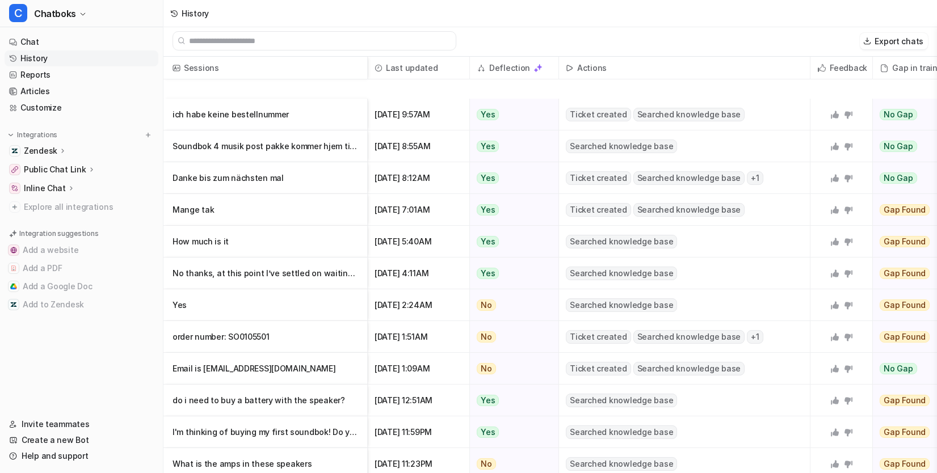
scroll to position [981, 0]
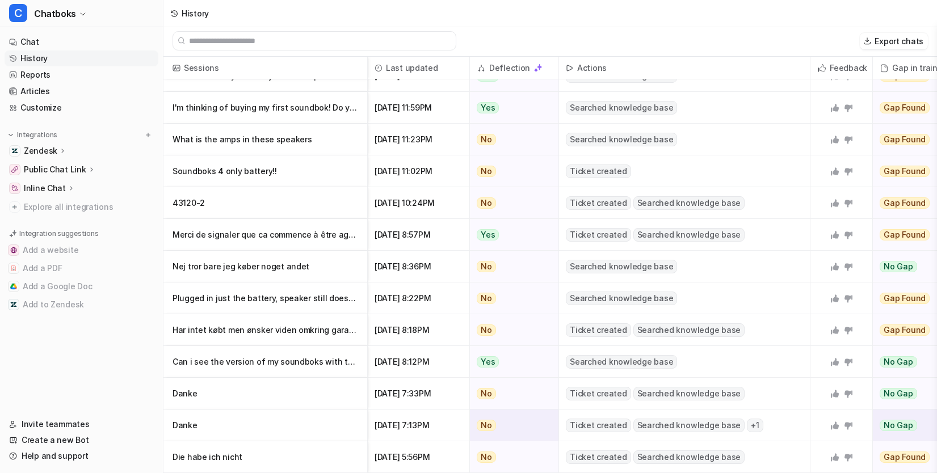
click at [307, 412] on p "Danke" at bounding box center [264, 426] width 185 height 32
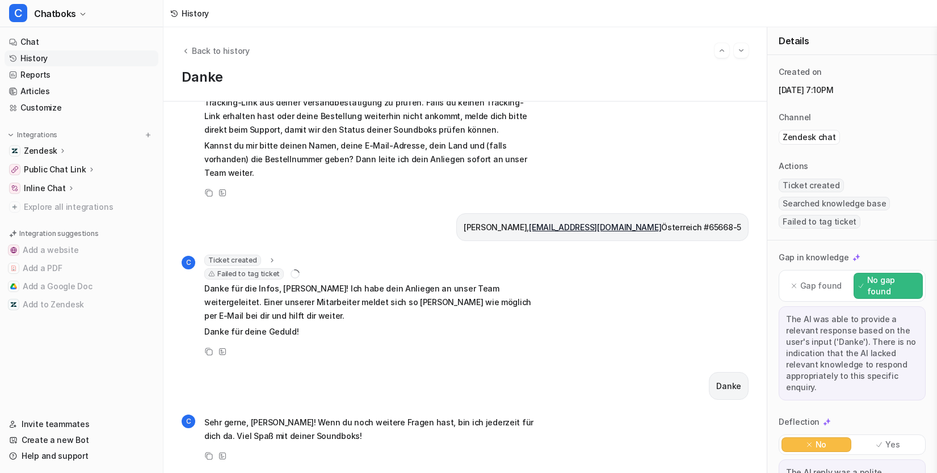
scroll to position [482, 0]
click at [284, 268] on span "Failed to tag ticket" at bounding box center [243, 273] width 79 height 11
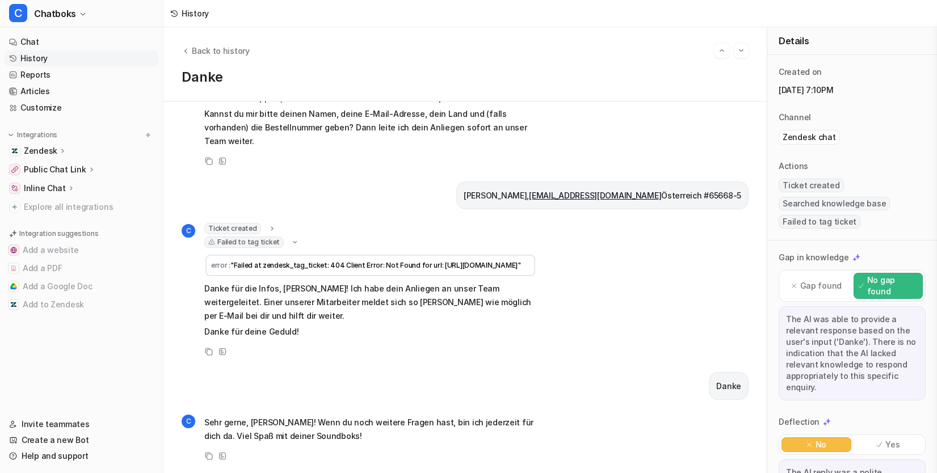
click at [261, 223] on span "Ticket created" at bounding box center [232, 228] width 57 height 11
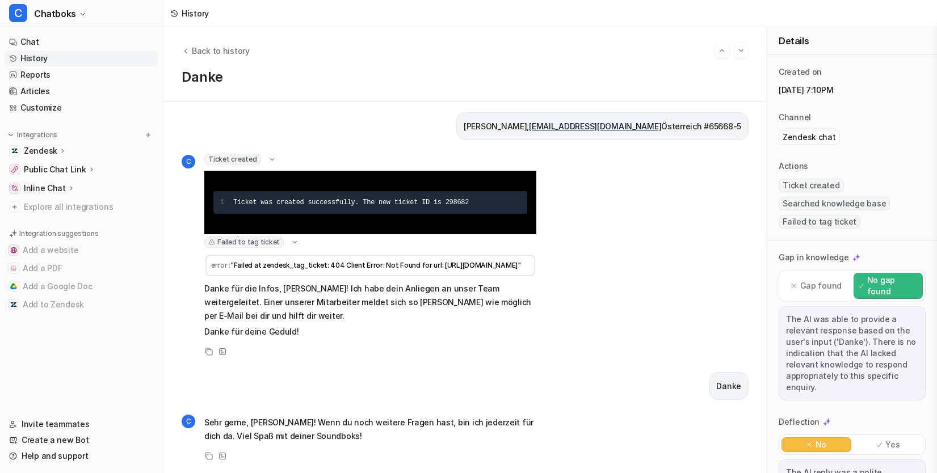
click at [233, 340] on div "C Ticket created 1 Ticket was created successfully. The new ticket ID is 298682…" at bounding box center [359, 247] width 355 height 187
